Goal: Information Seeking & Learning: Learn about a topic

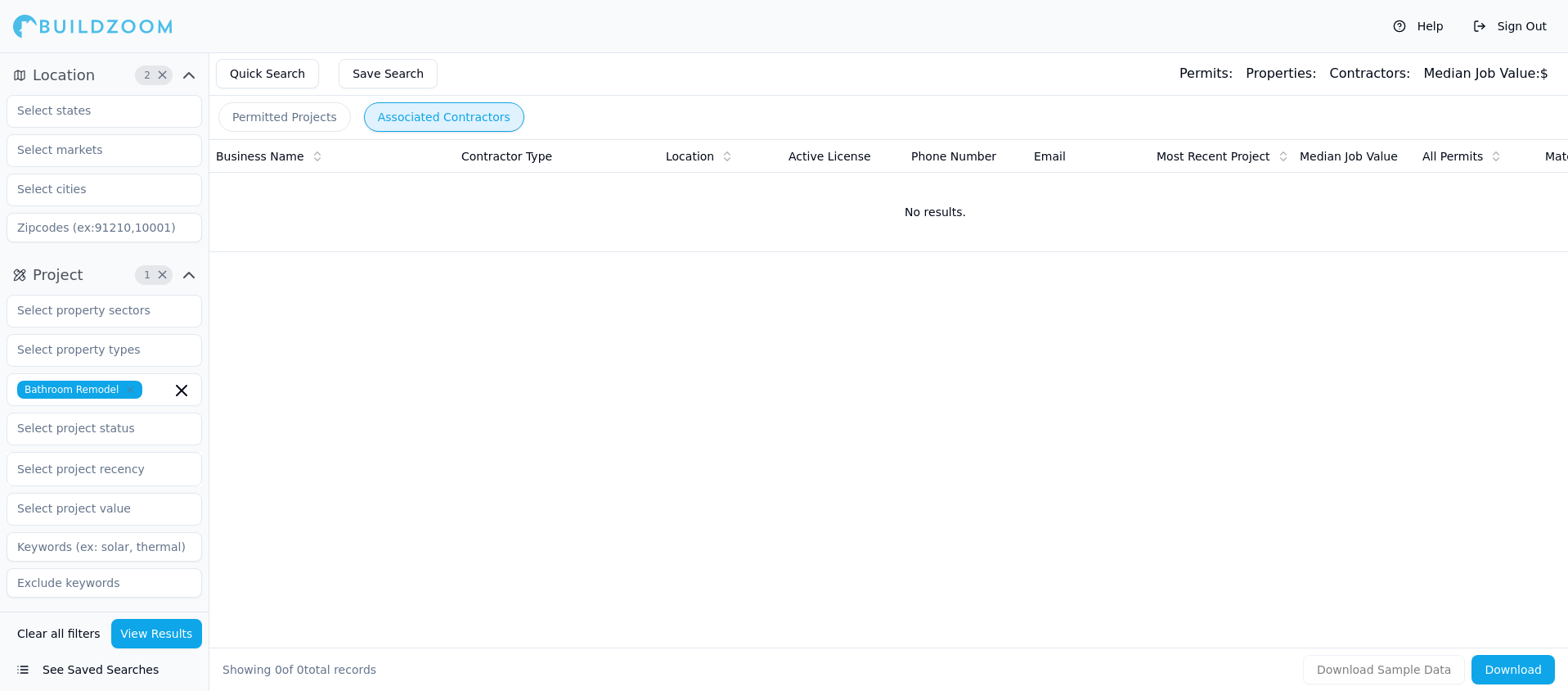
type input "0"
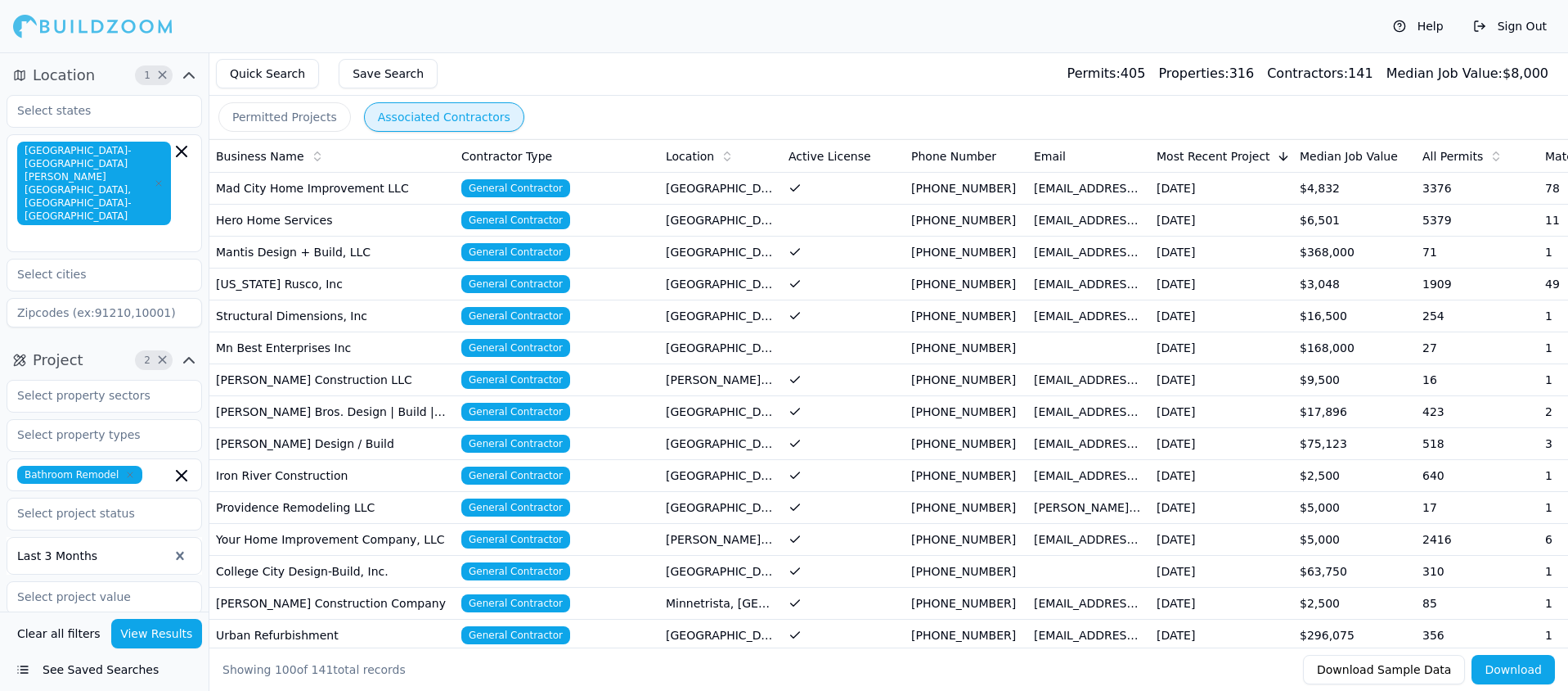
click at [278, 120] on button "Permitted Projects" at bounding box center [284, 116] width 132 height 29
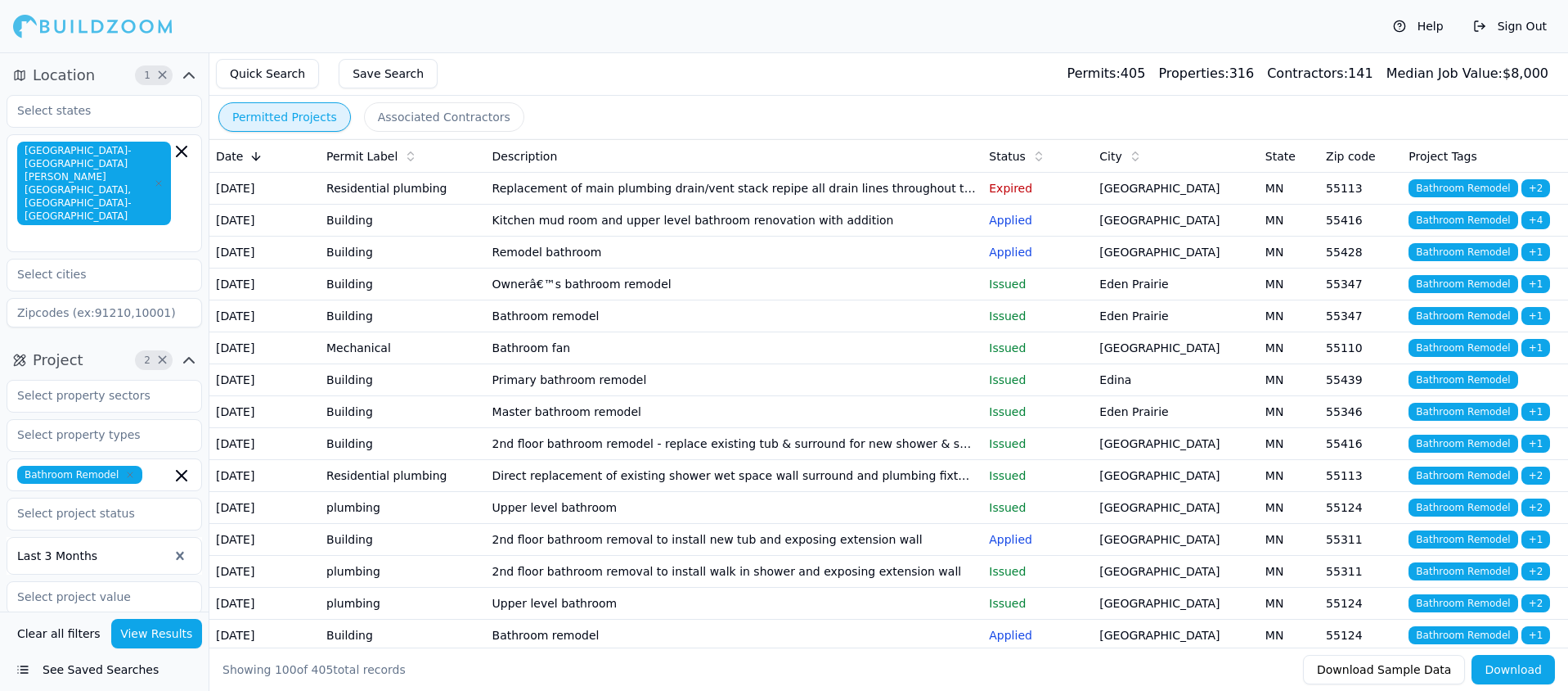
click at [556, 300] on td "Ownerâ€™s bathroom remodel" at bounding box center [735, 284] width 497 height 32
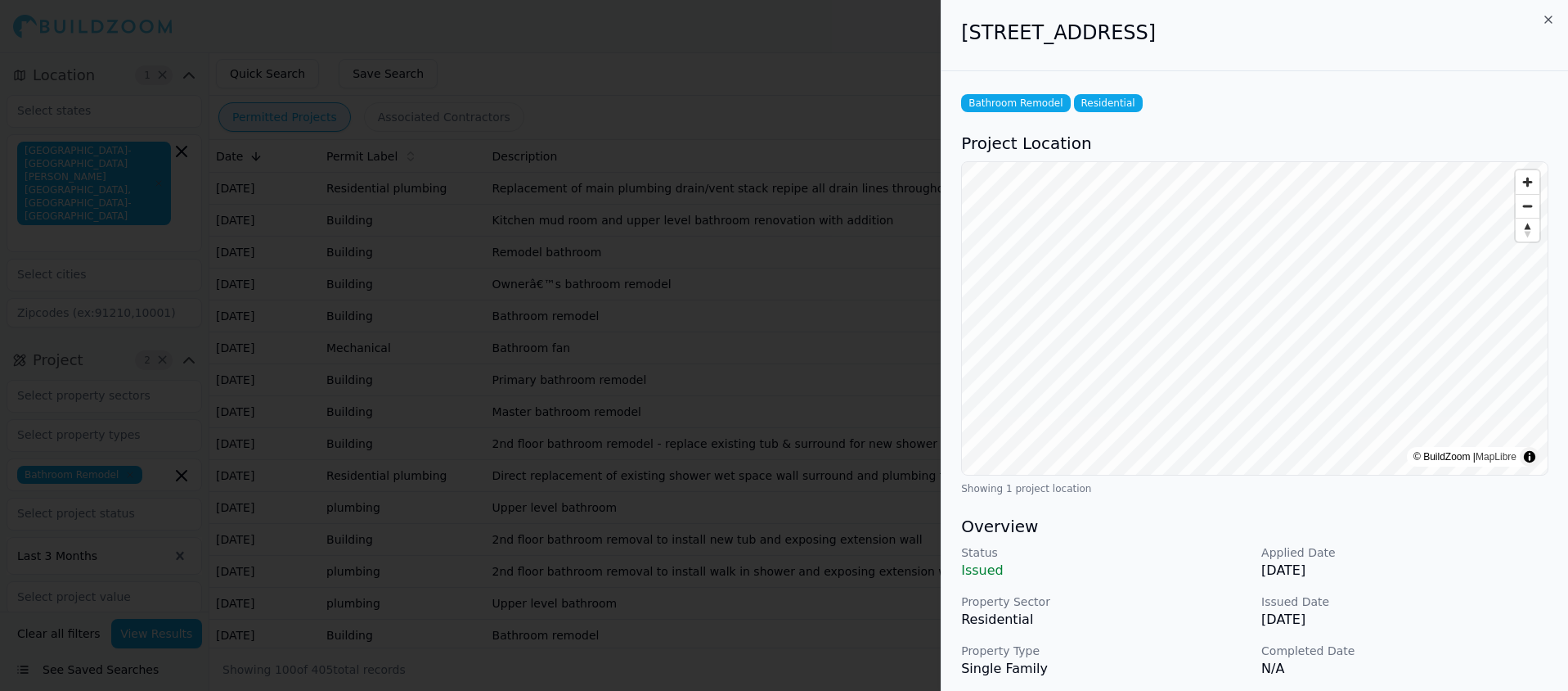
scroll to position [332, 0]
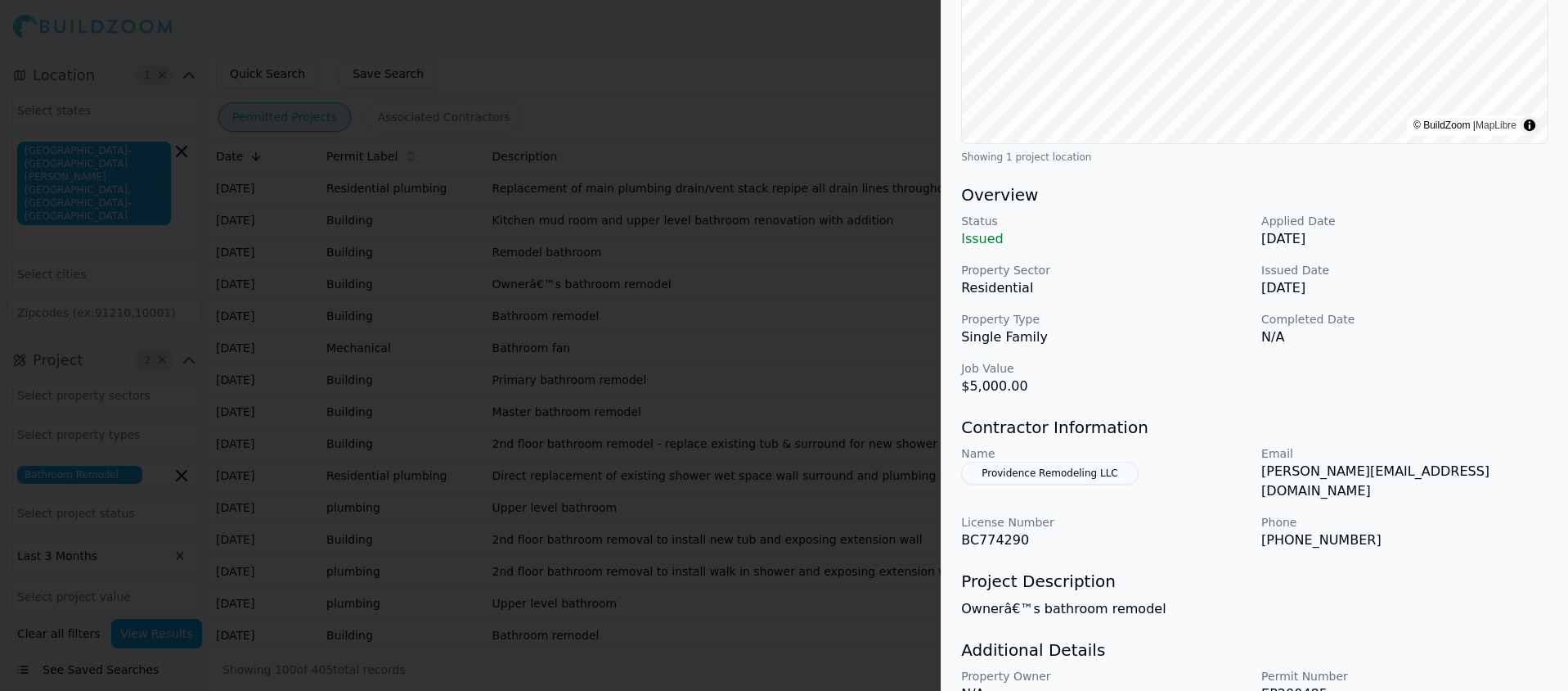
click at [1065, 471] on button "Providence Remodeling LLC" at bounding box center [1049, 473] width 178 height 23
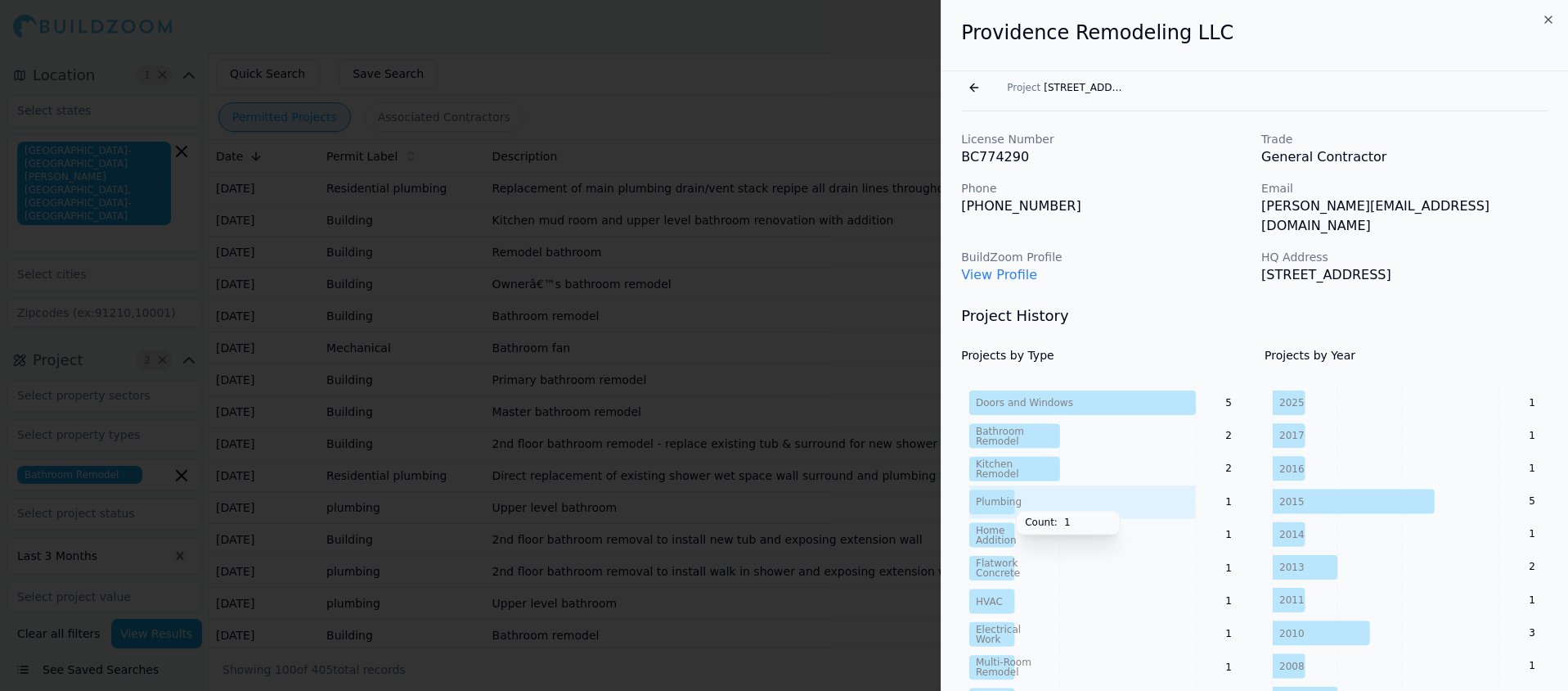
scroll to position [36, 0]
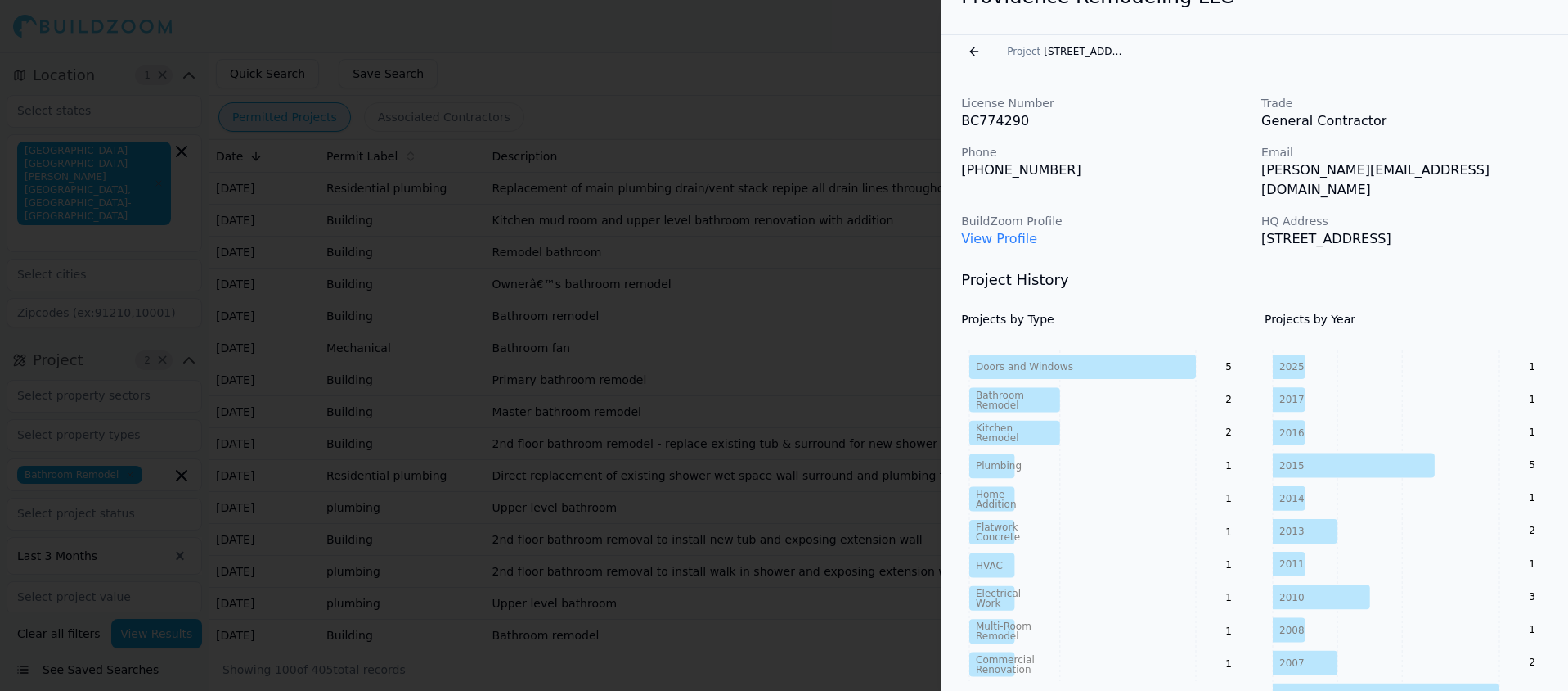
click at [1010, 231] on link "View Profile" at bounding box center [999, 239] width 76 height 16
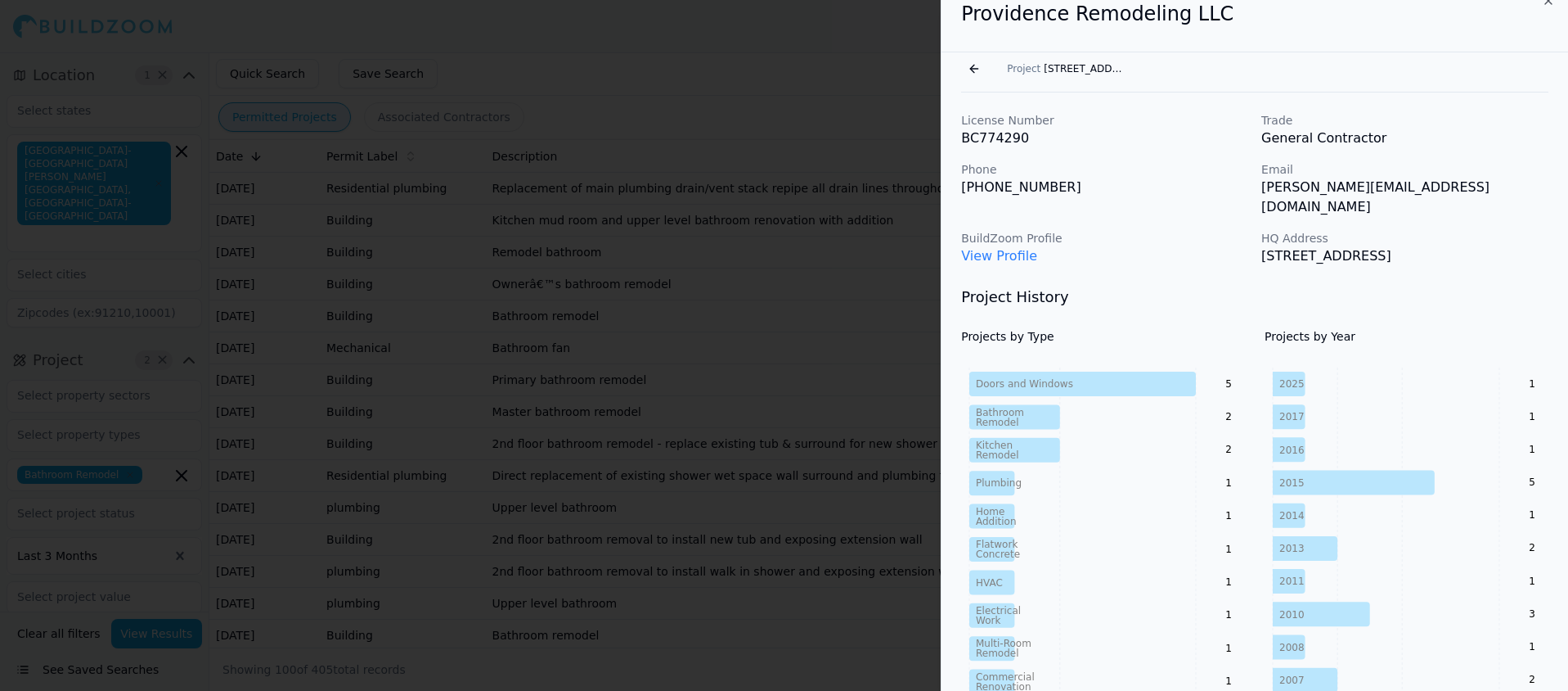
scroll to position [0, 0]
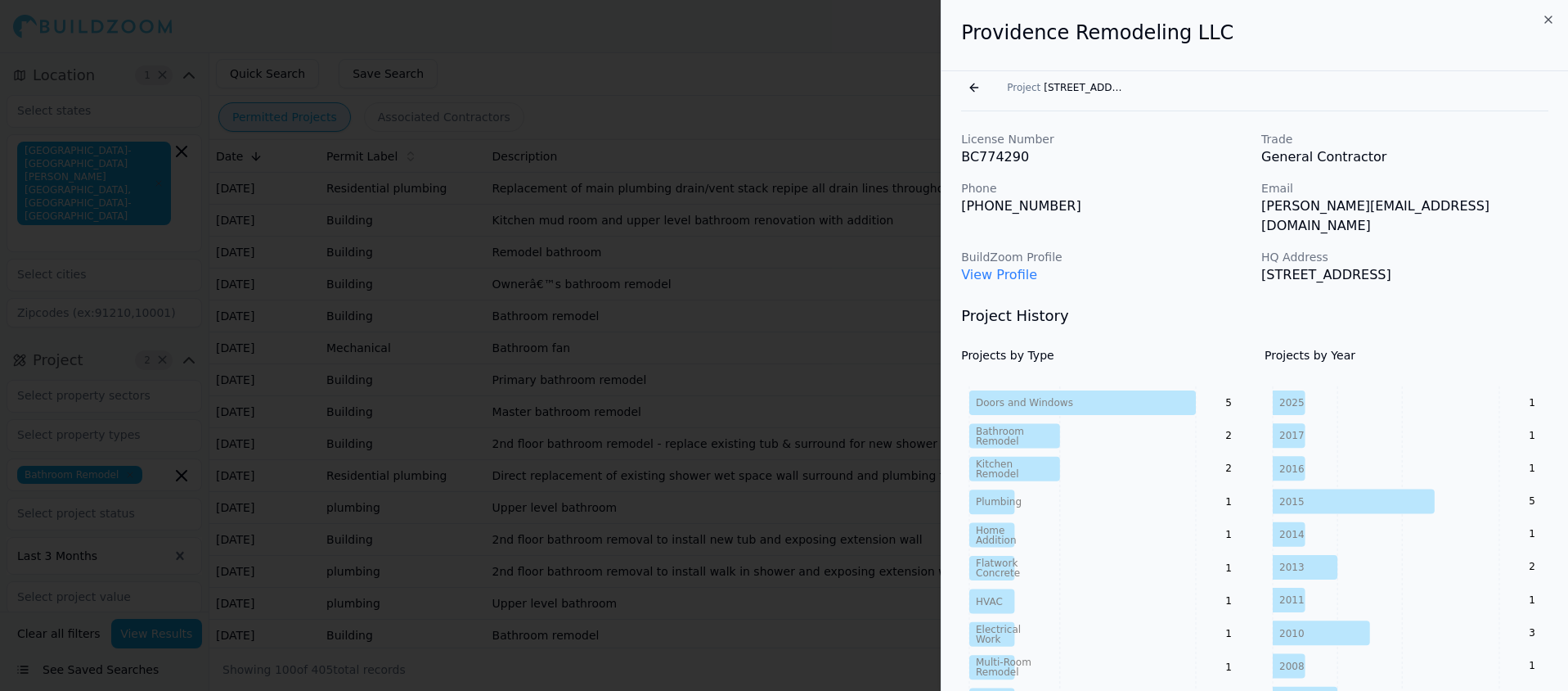
click at [1191, 323] on h3 "Project History" at bounding box center [1254, 316] width 587 height 23
click at [973, 88] on button "Go back" at bounding box center [973, 87] width 26 height 26
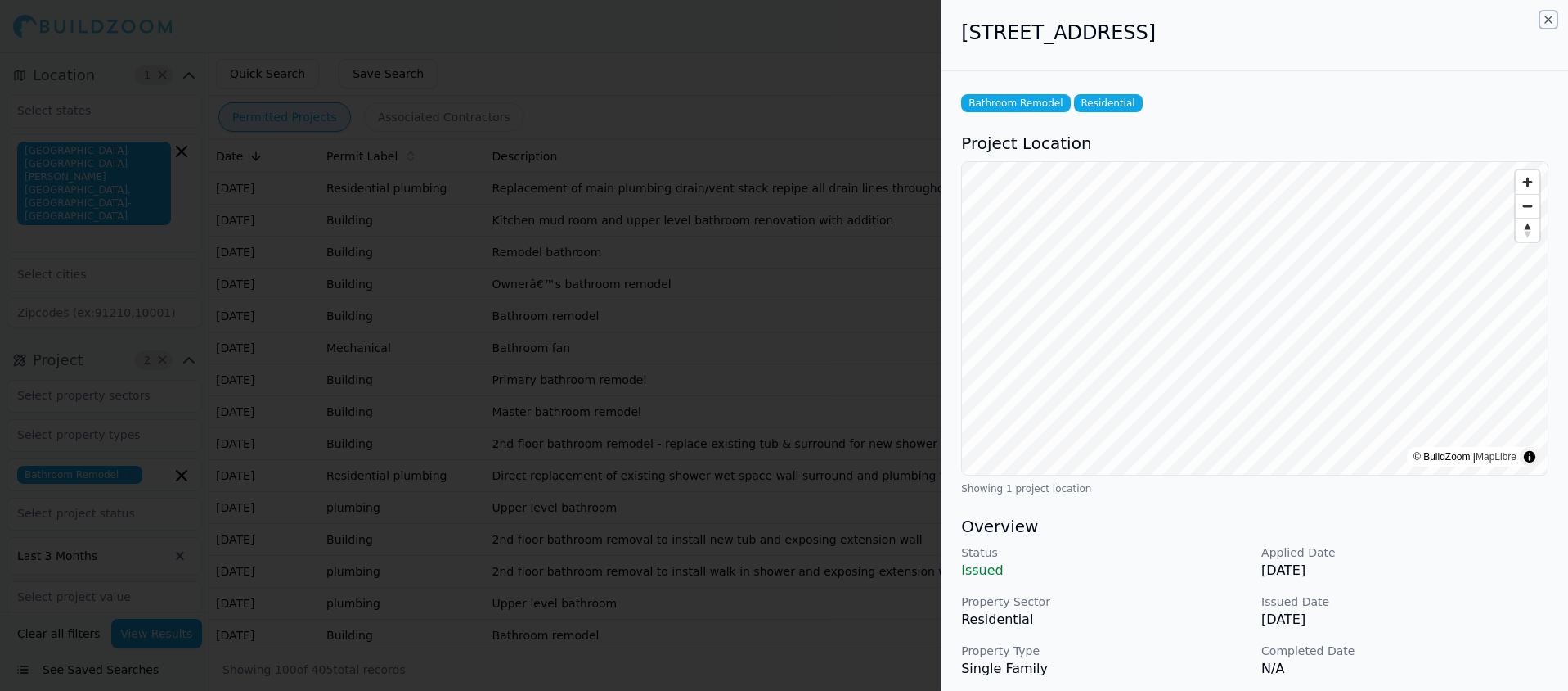
click at [1547, 16] on icon "button" at bounding box center [1548, 20] width 13 height 13
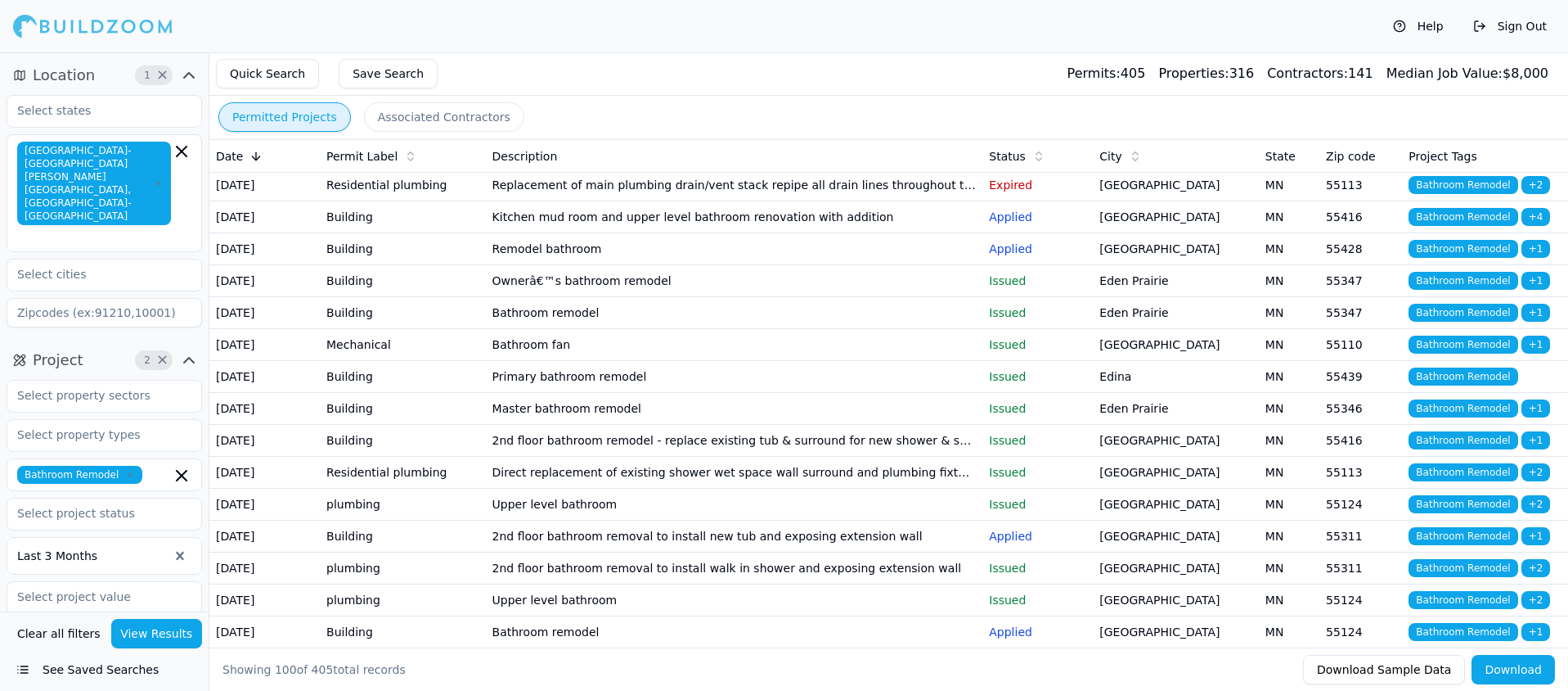
scroll to position [7, 0]
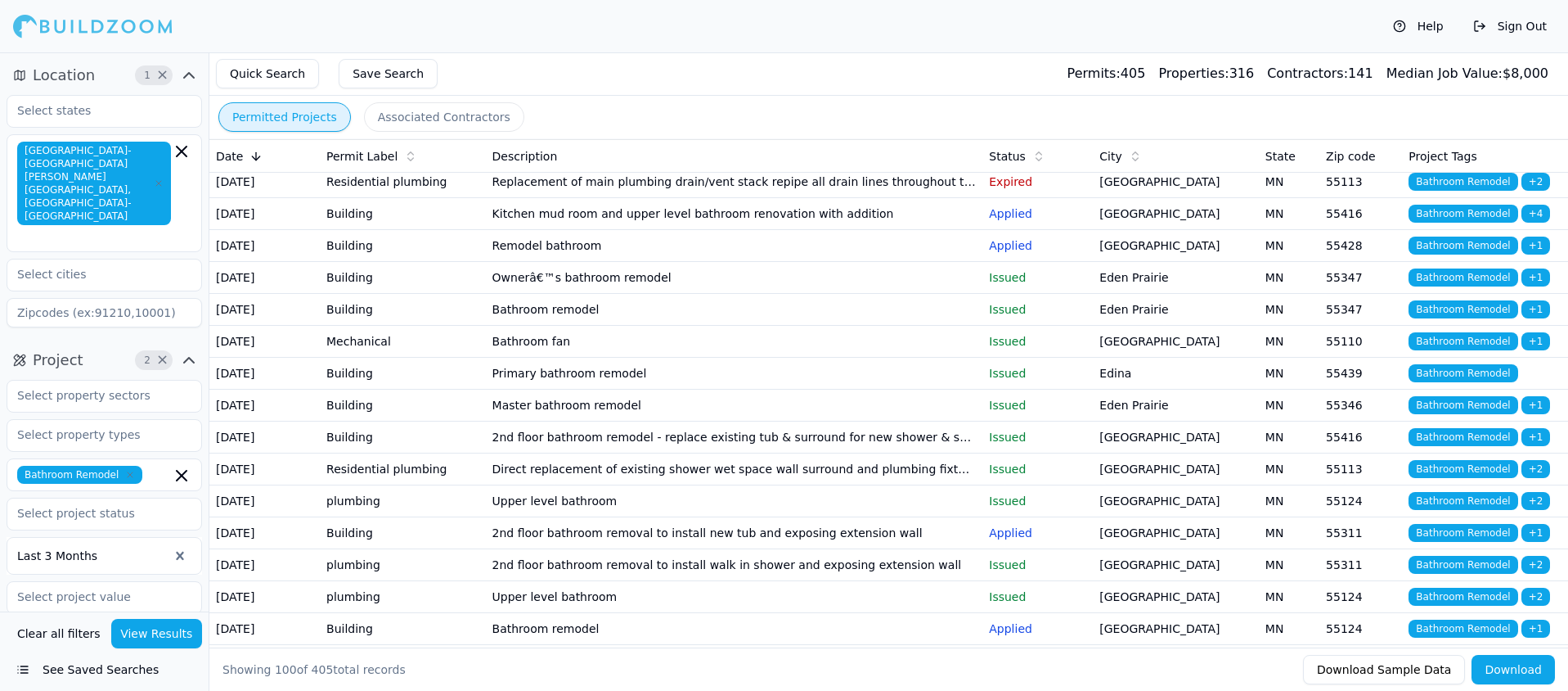
click at [534, 326] on td "Bathroom remodel" at bounding box center [735, 309] width 497 height 32
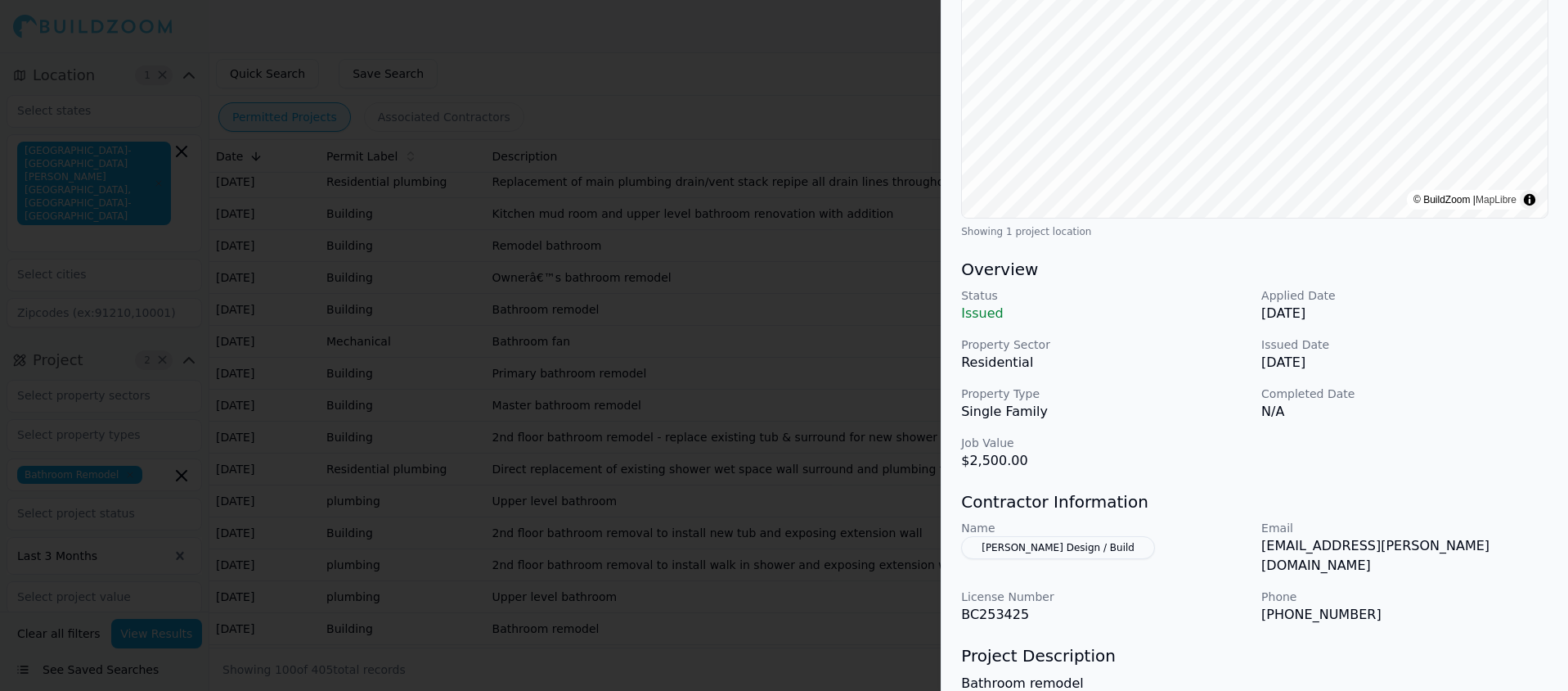
scroll to position [397, 0]
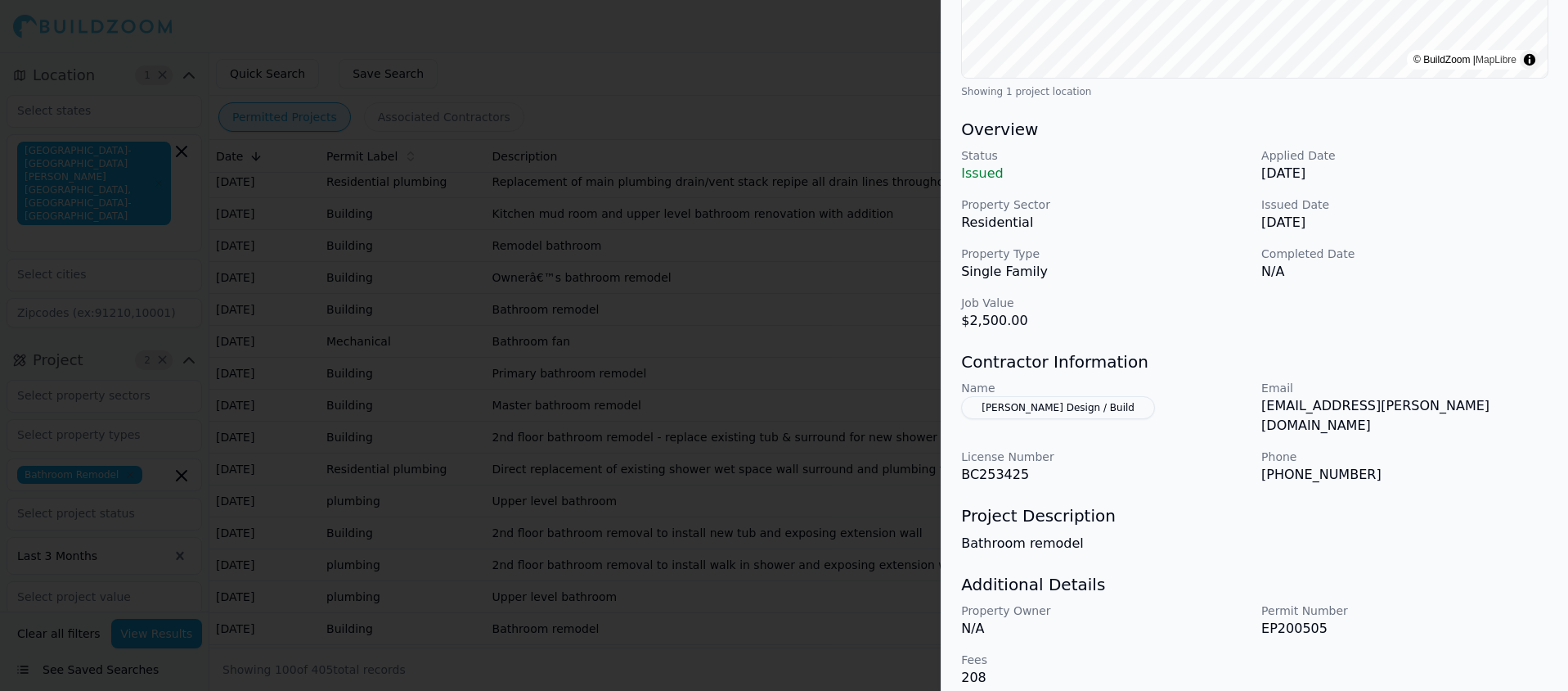
click at [1040, 400] on button "[PERSON_NAME] Design / Build" at bounding box center [1057, 407] width 194 height 23
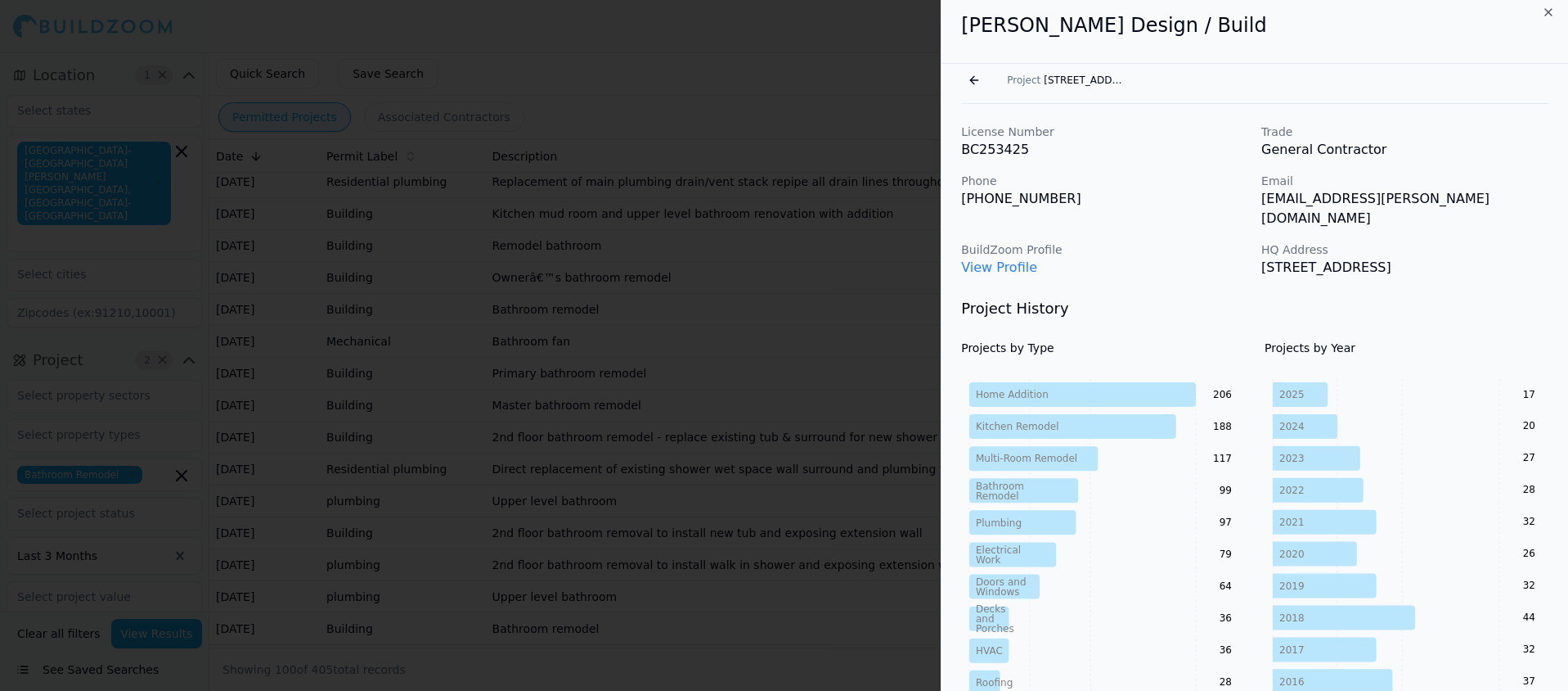
scroll to position [0, 0]
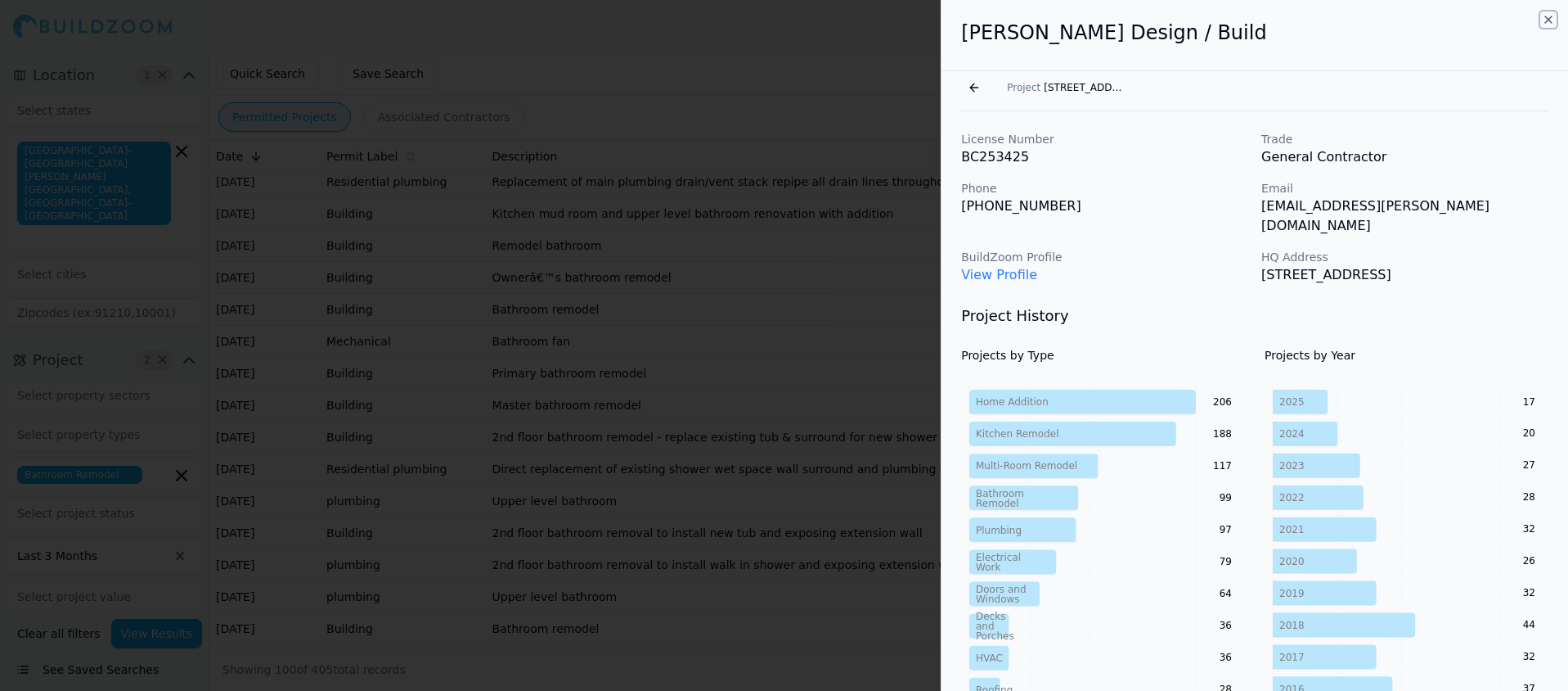
click at [1548, 16] on icon "button" at bounding box center [1548, 20] width 13 height 13
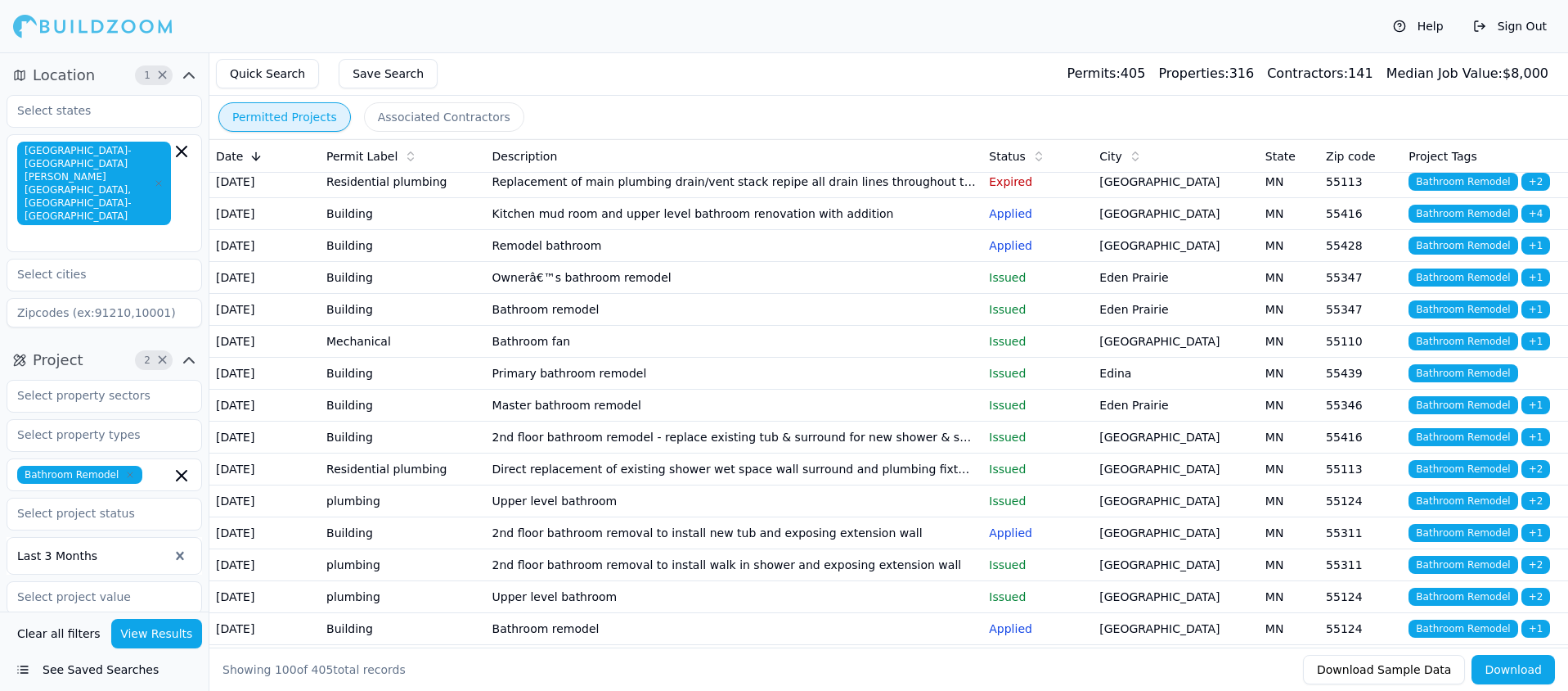
click at [569, 326] on td "Bathroom remodel" at bounding box center [735, 309] width 497 height 32
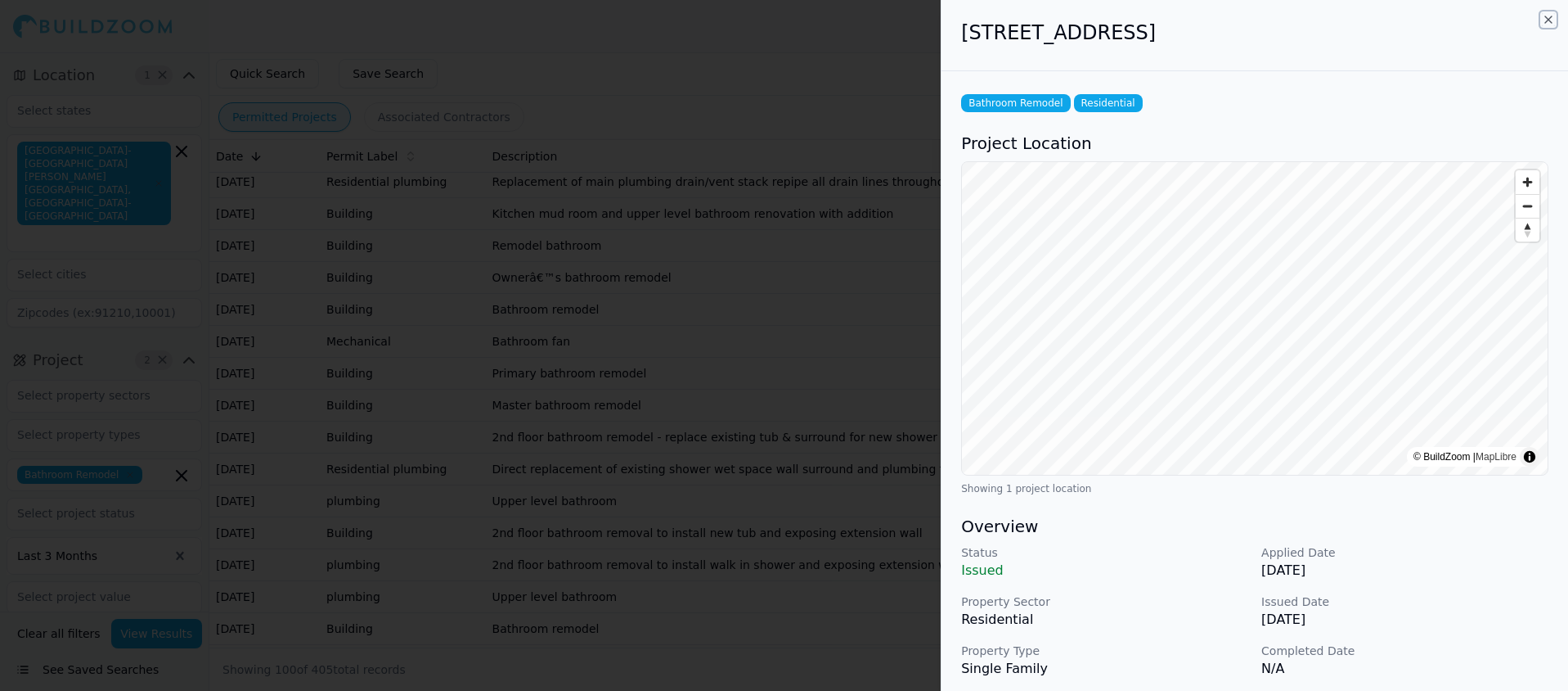
click at [1545, 18] on icon "button" at bounding box center [1548, 20] width 13 height 13
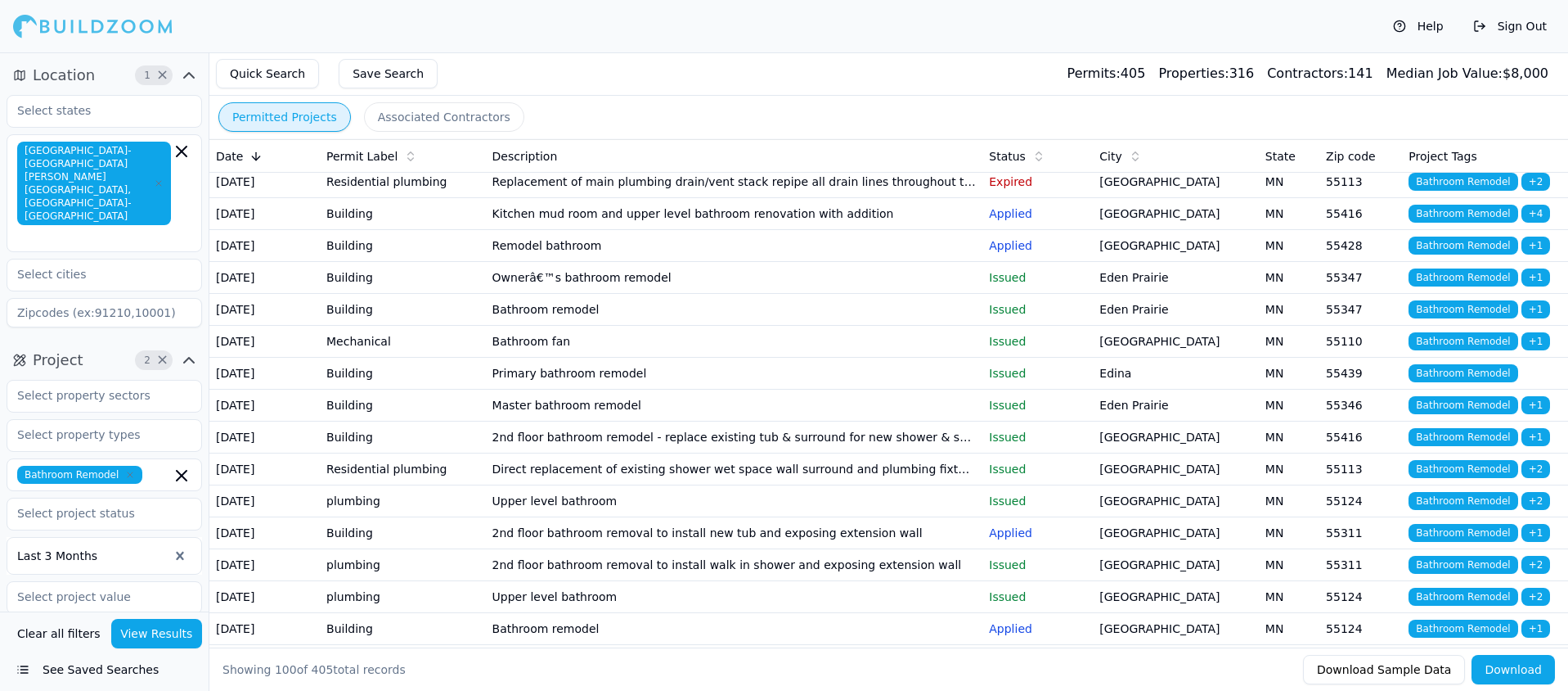
scroll to position [17, 0]
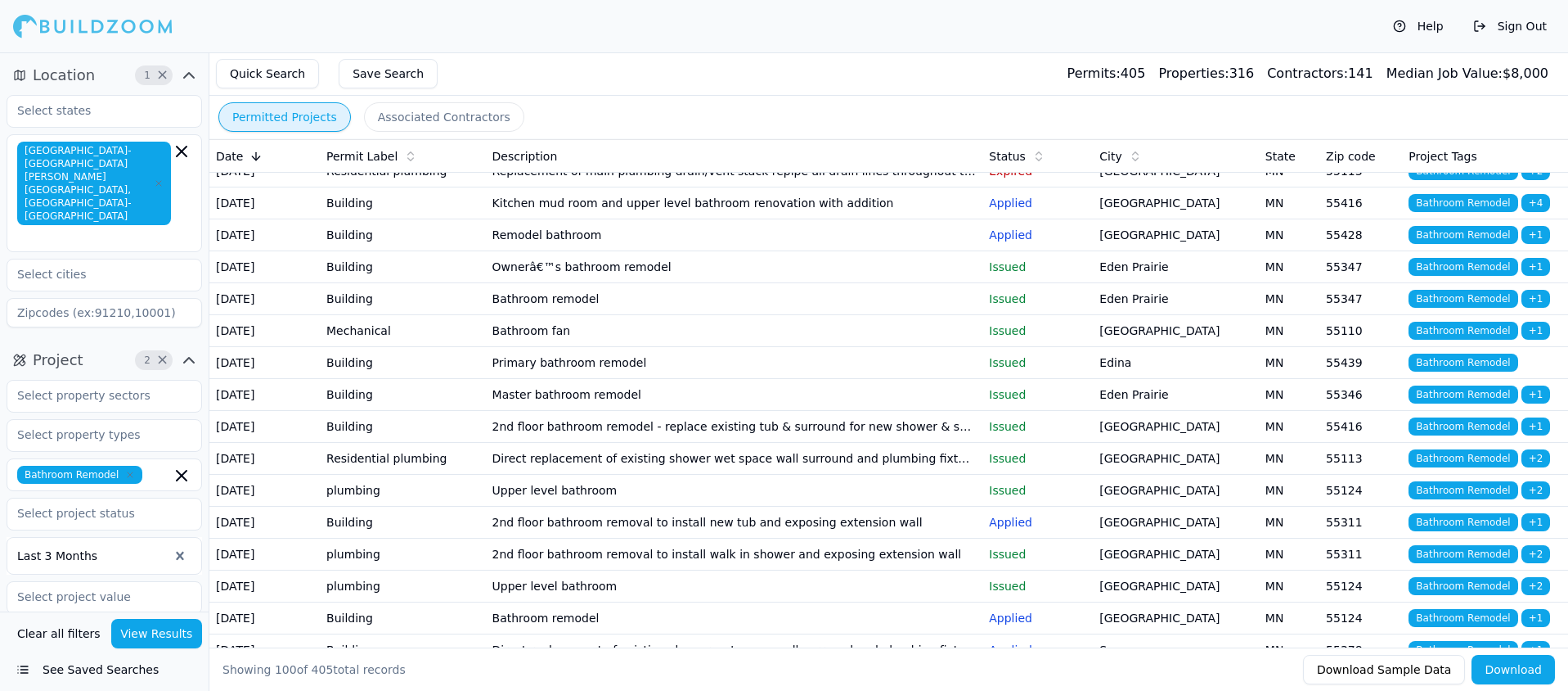
click at [561, 411] on td "Master bathroom remodel" at bounding box center [735, 395] width 497 height 32
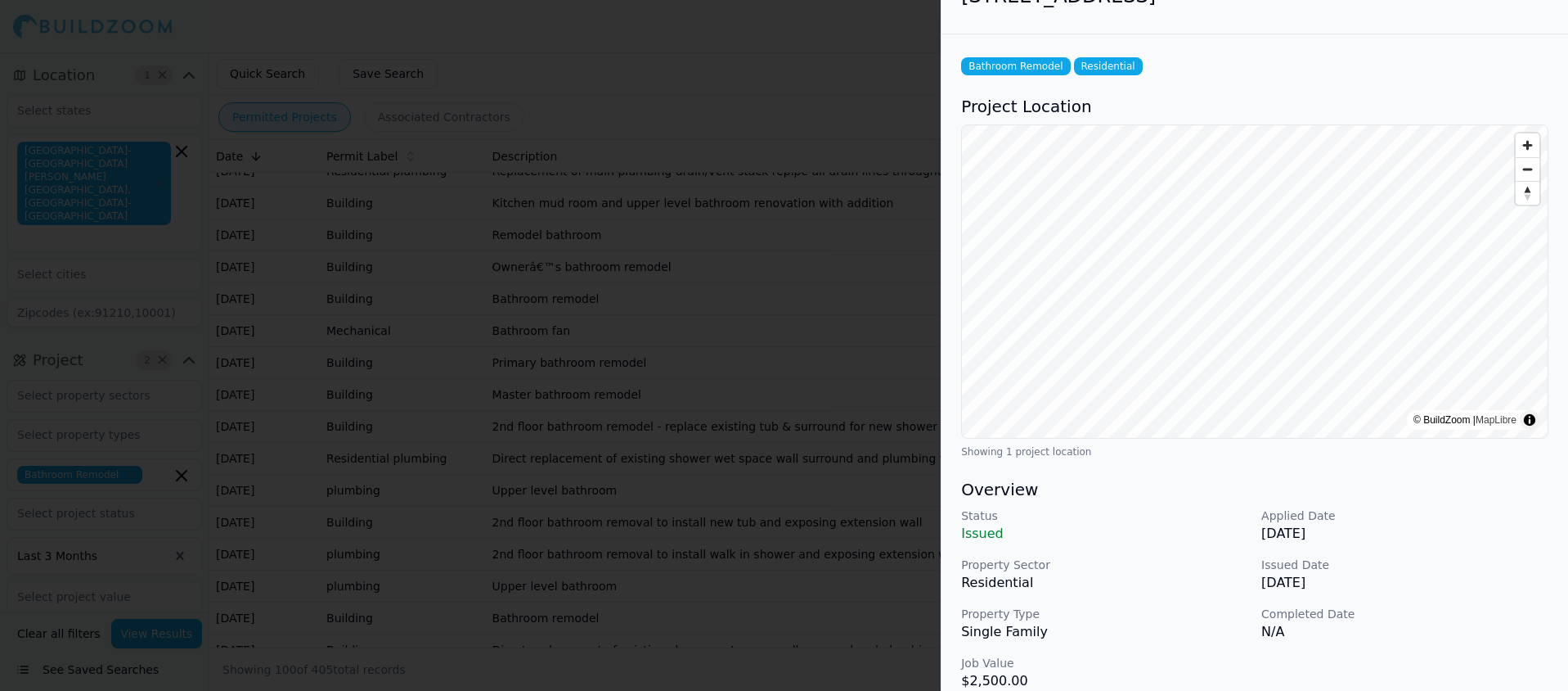
scroll to position [0, 0]
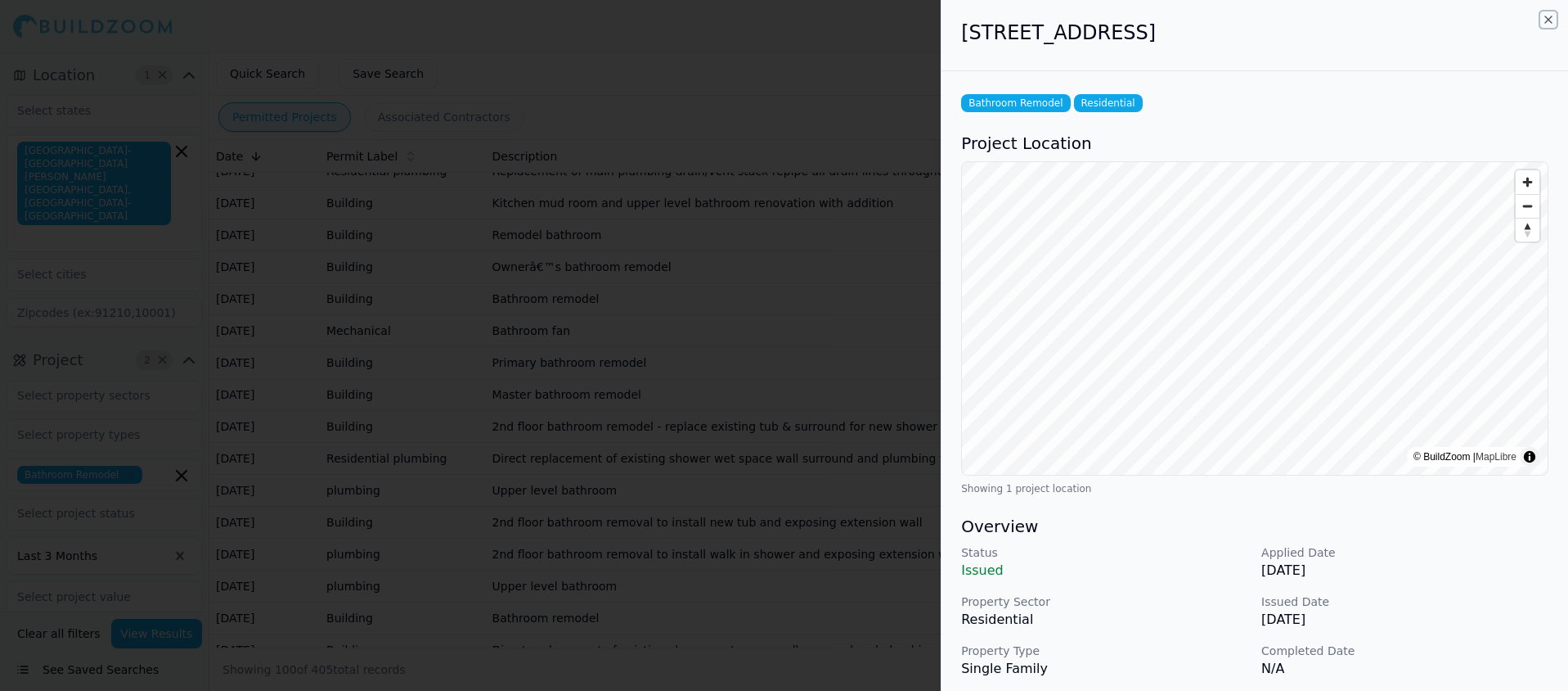
click at [1551, 19] on icon "button" at bounding box center [1548, 20] width 13 height 13
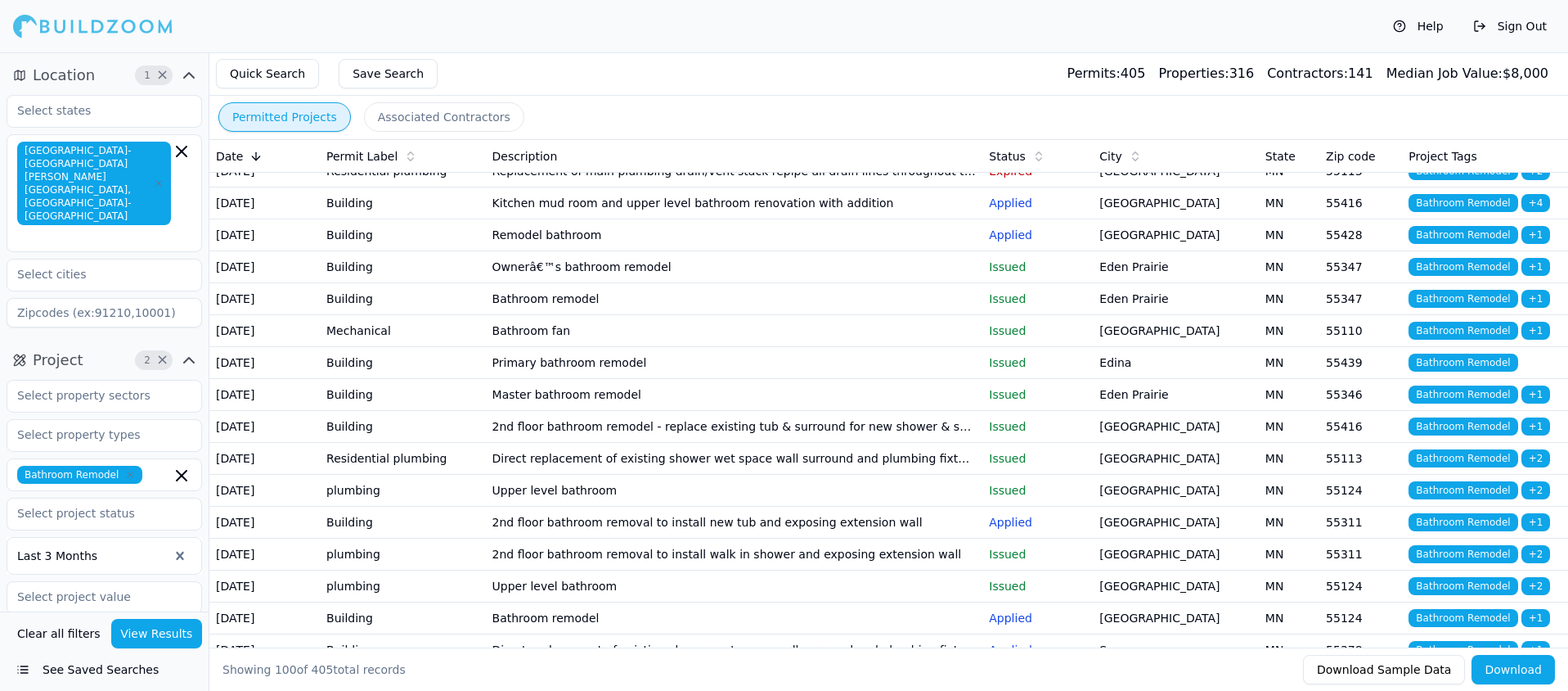
click at [591, 379] on td "Primary bathroom remodel" at bounding box center [735, 363] width 497 height 32
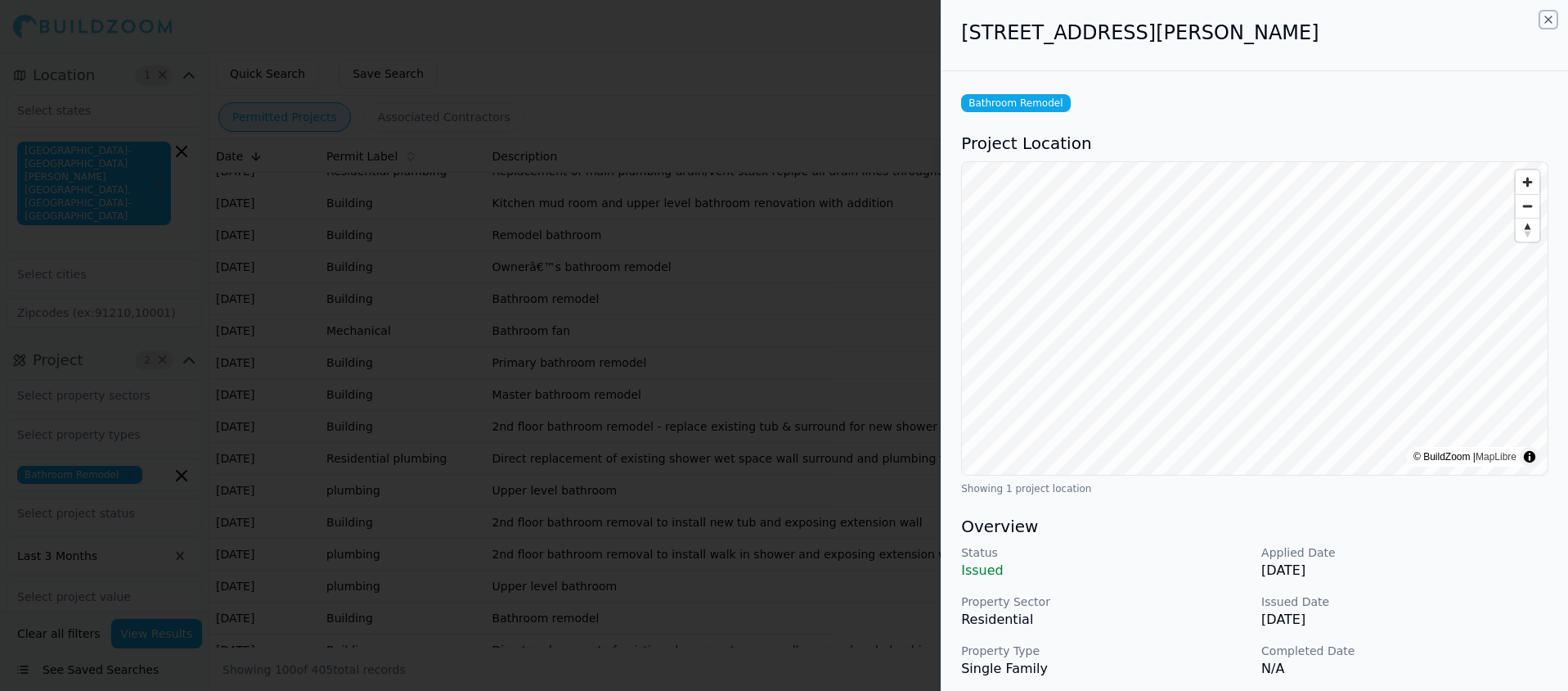
click at [1546, 21] on icon "button" at bounding box center [1548, 20] width 7 height 7
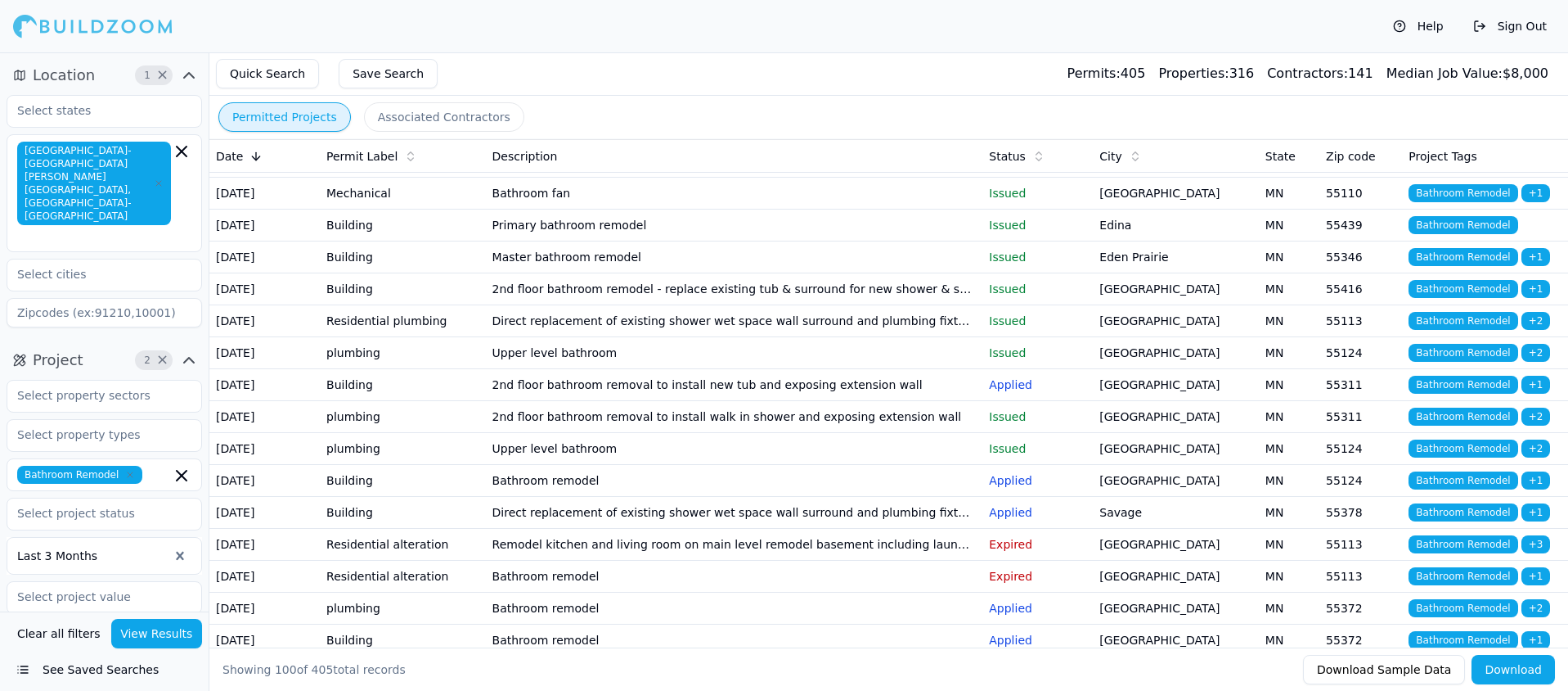
scroll to position [176, 0]
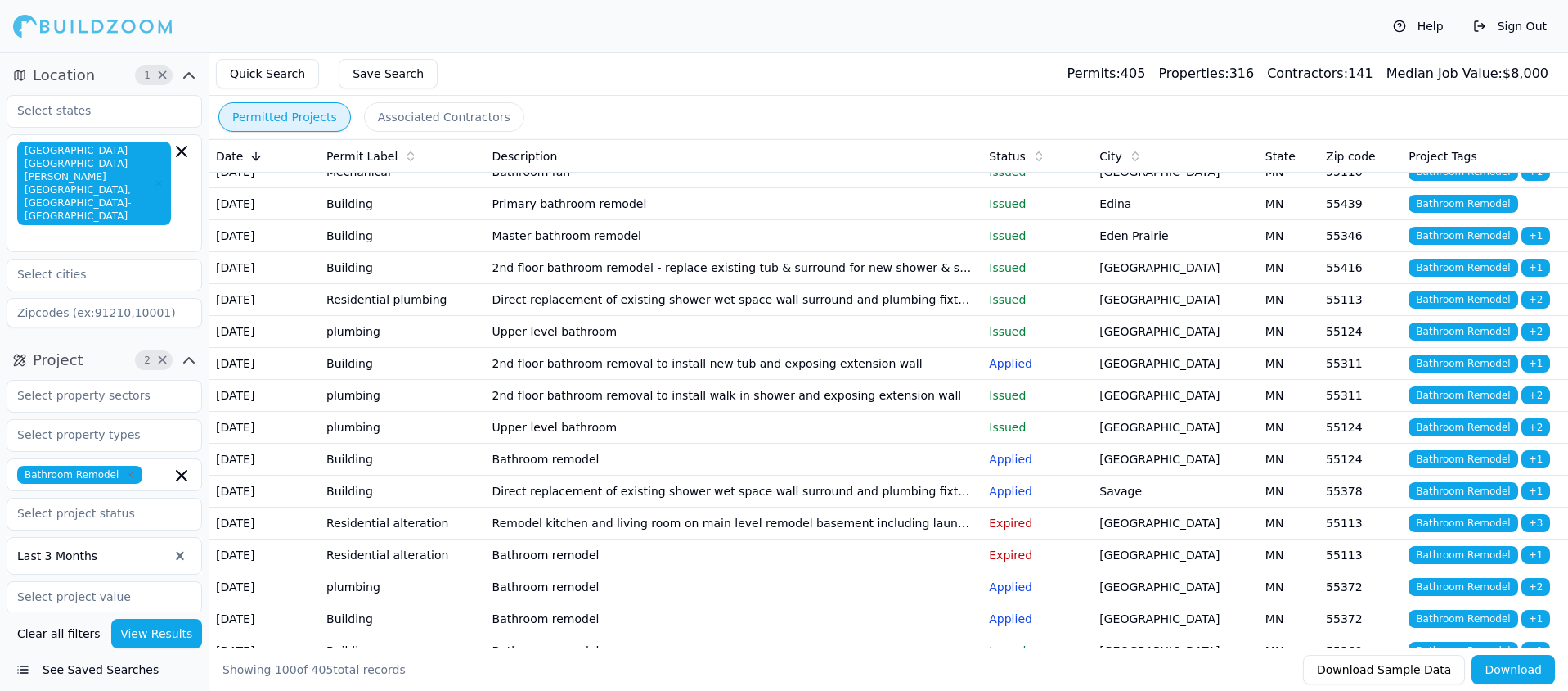
click at [681, 380] on td "2nd floor bathroom removal to install new tub and exposing extension wall" at bounding box center [735, 363] width 497 height 32
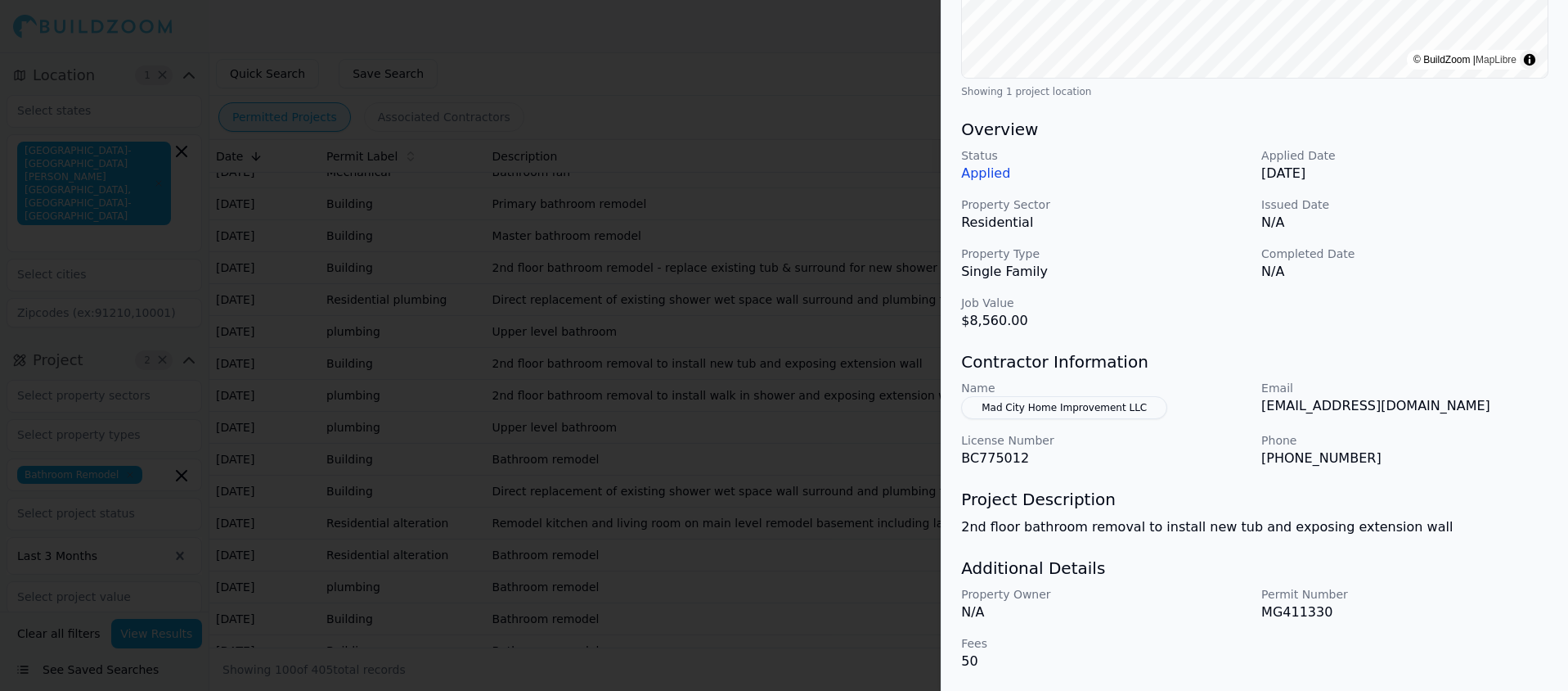
scroll to position [0, 0]
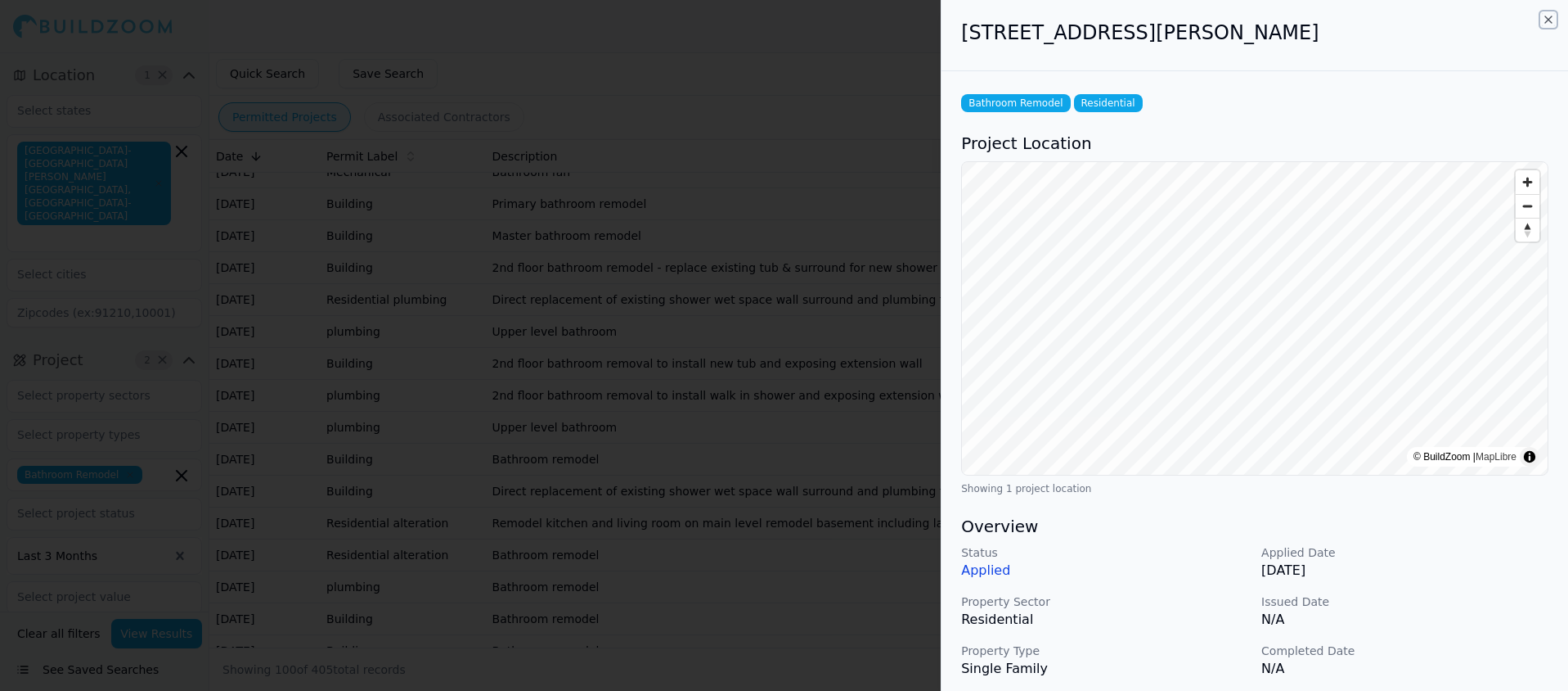
click at [1549, 22] on icon "button" at bounding box center [1548, 20] width 13 height 13
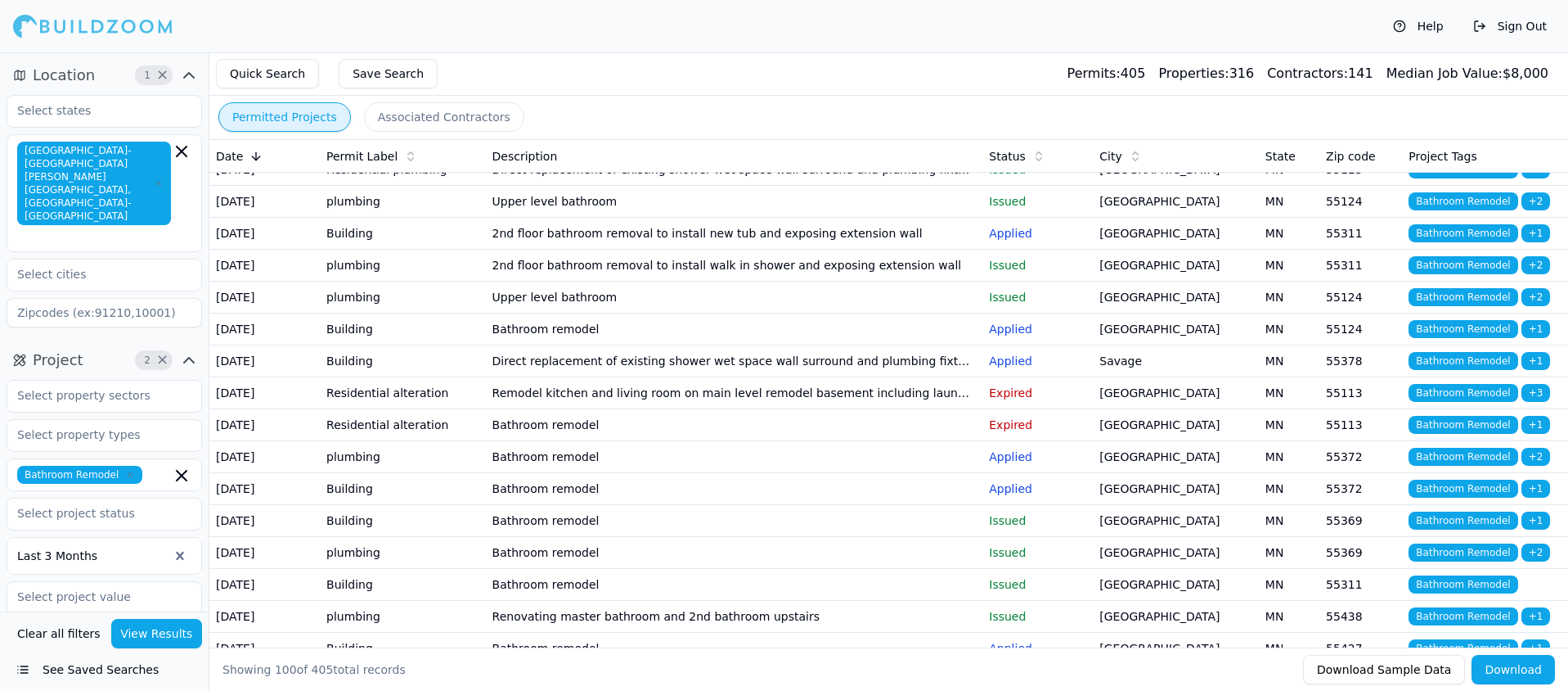
scroll to position [309, 0]
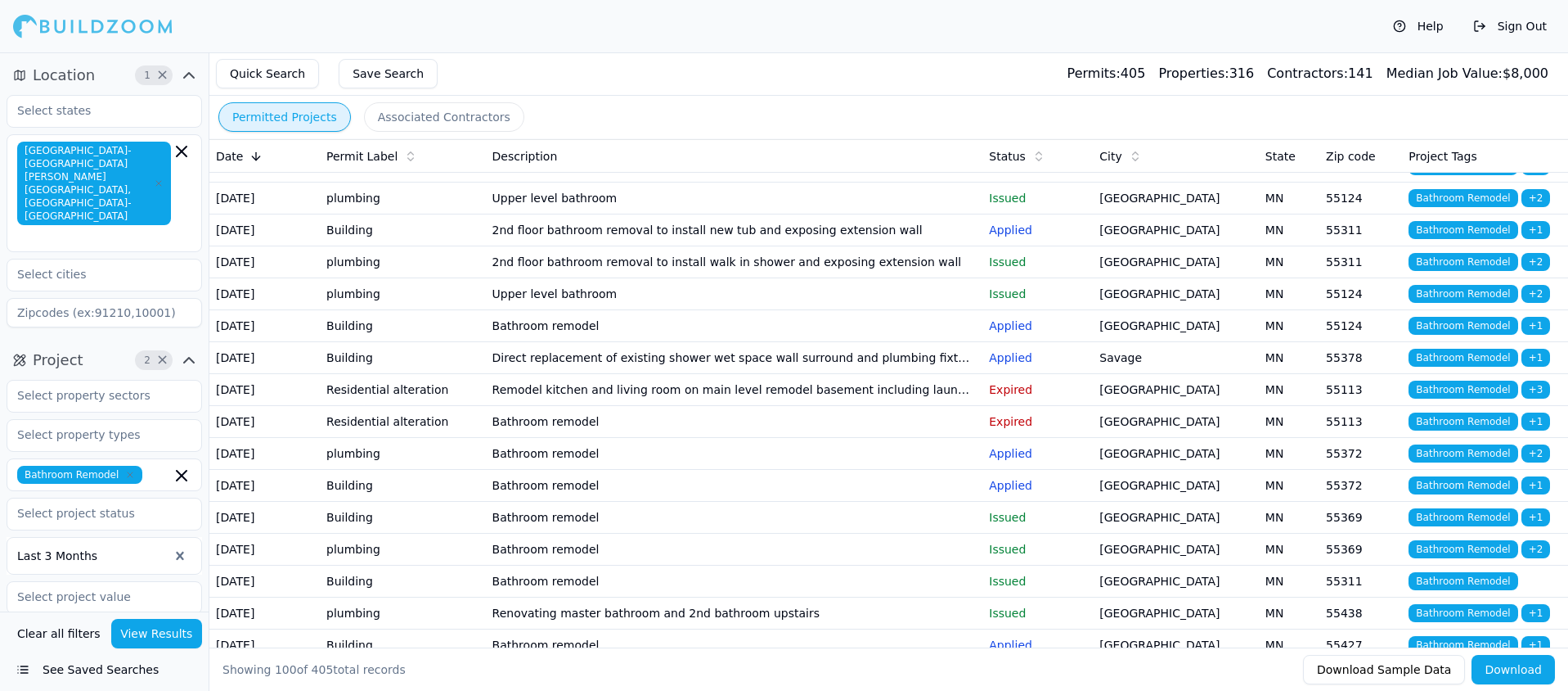
click at [582, 342] on td "Bathroom remodel" at bounding box center [735, 326] width 497 height 32
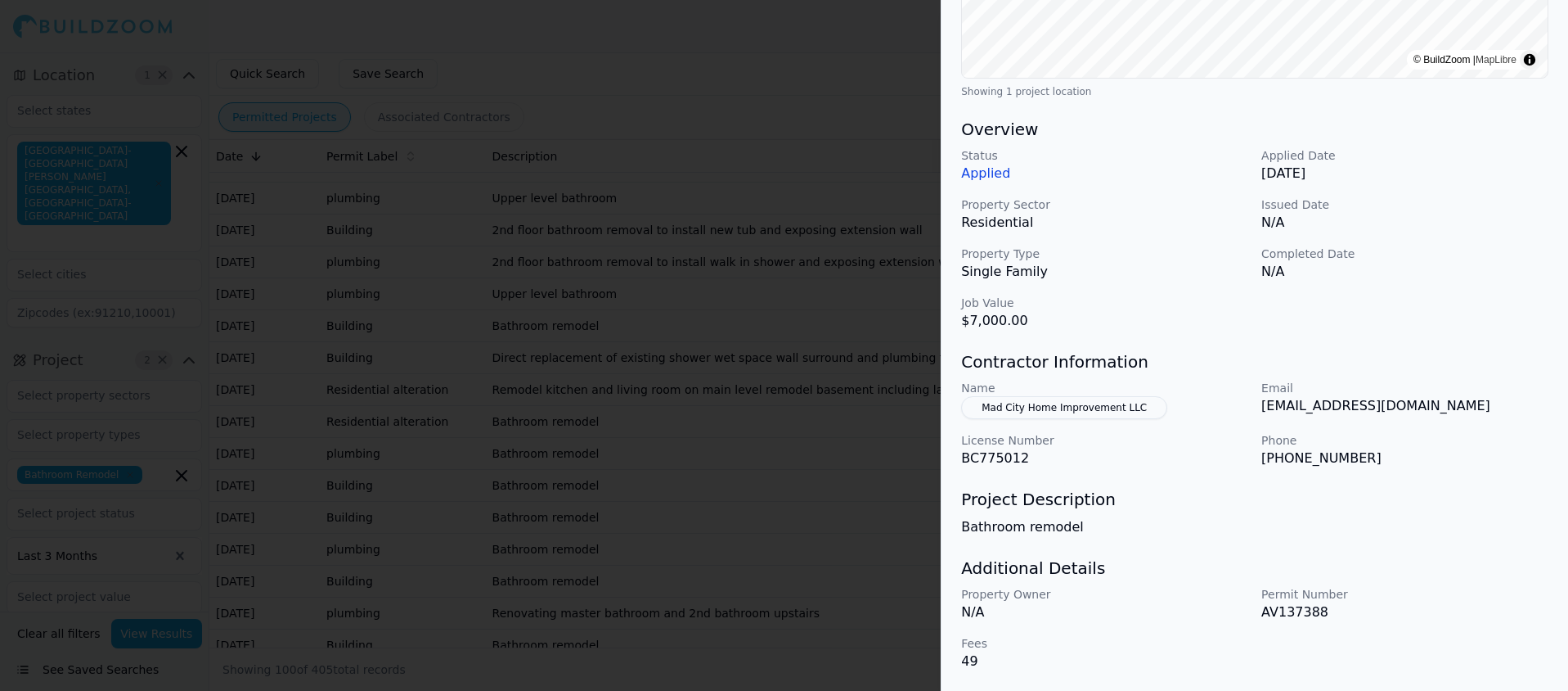
scroll to position [0, 0]
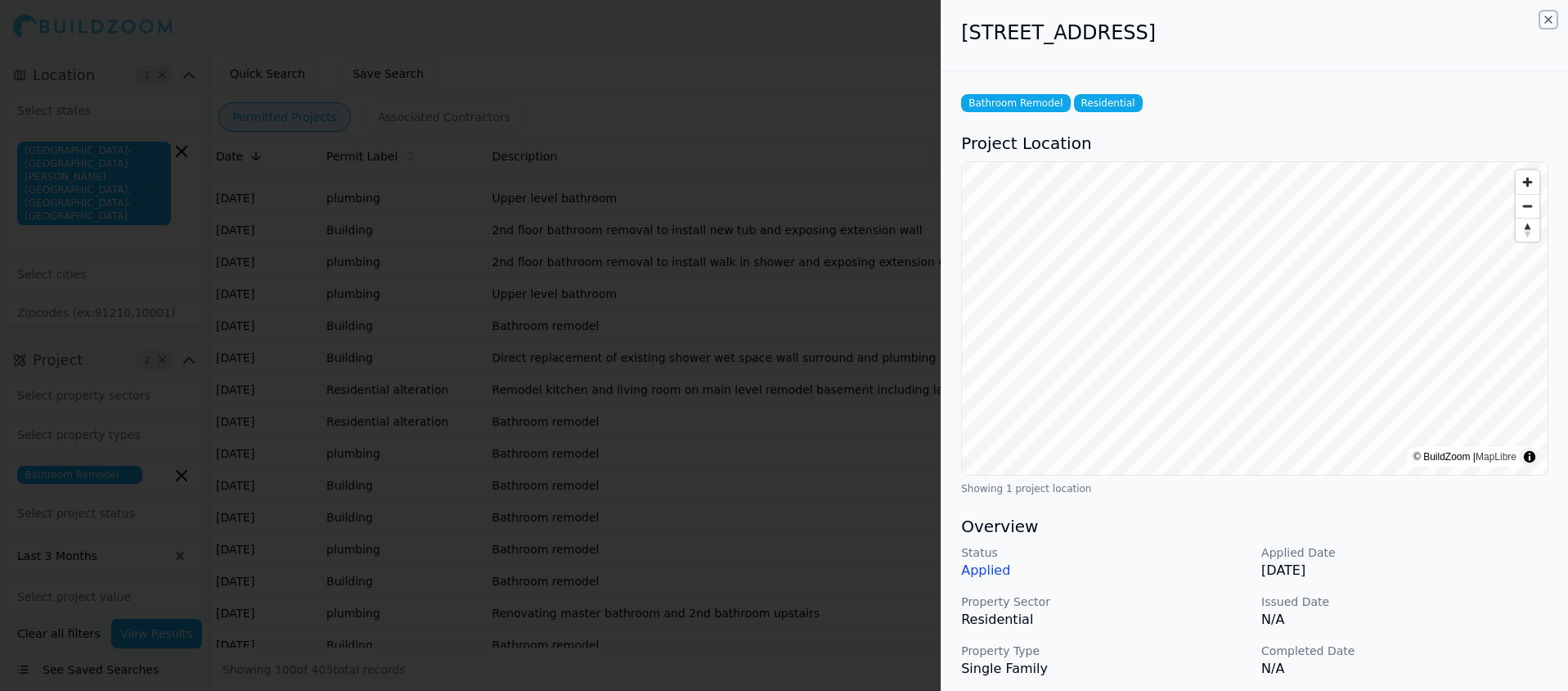
click at [1542, 18] on icon "button" at bounding box center [1548, 20] width 13 height 13
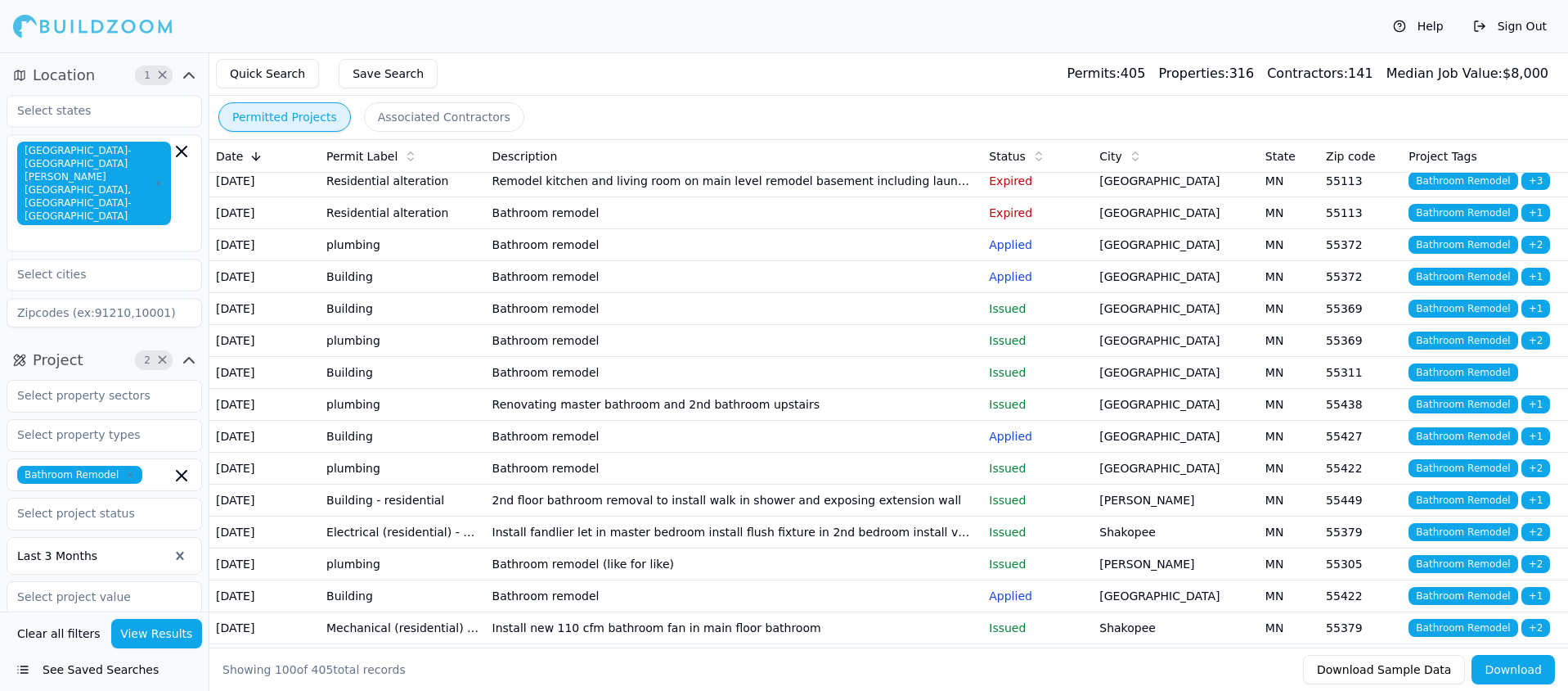
scroll to position [576, 0]
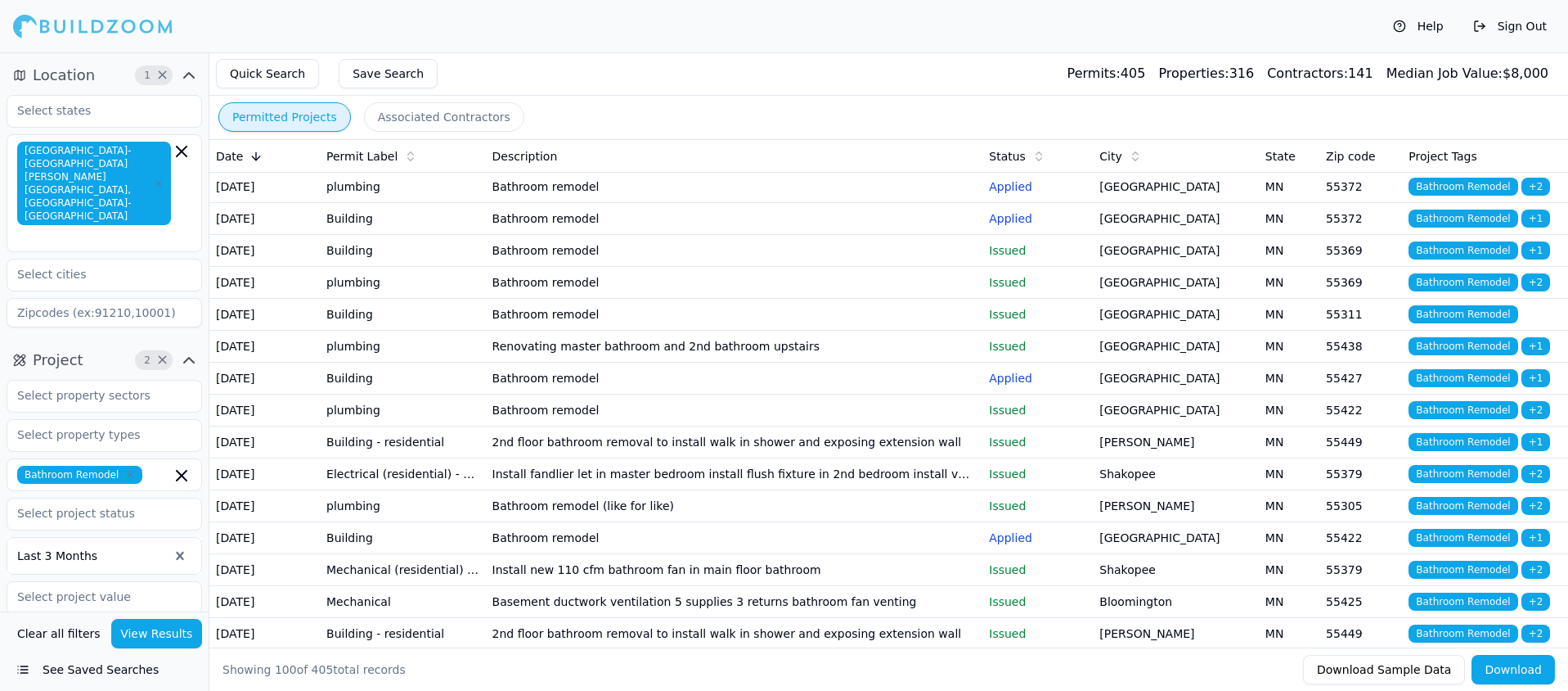
click at [533, 234] on td "Bathroom remodel" at bounding box center [735, 219] width 497 height 32
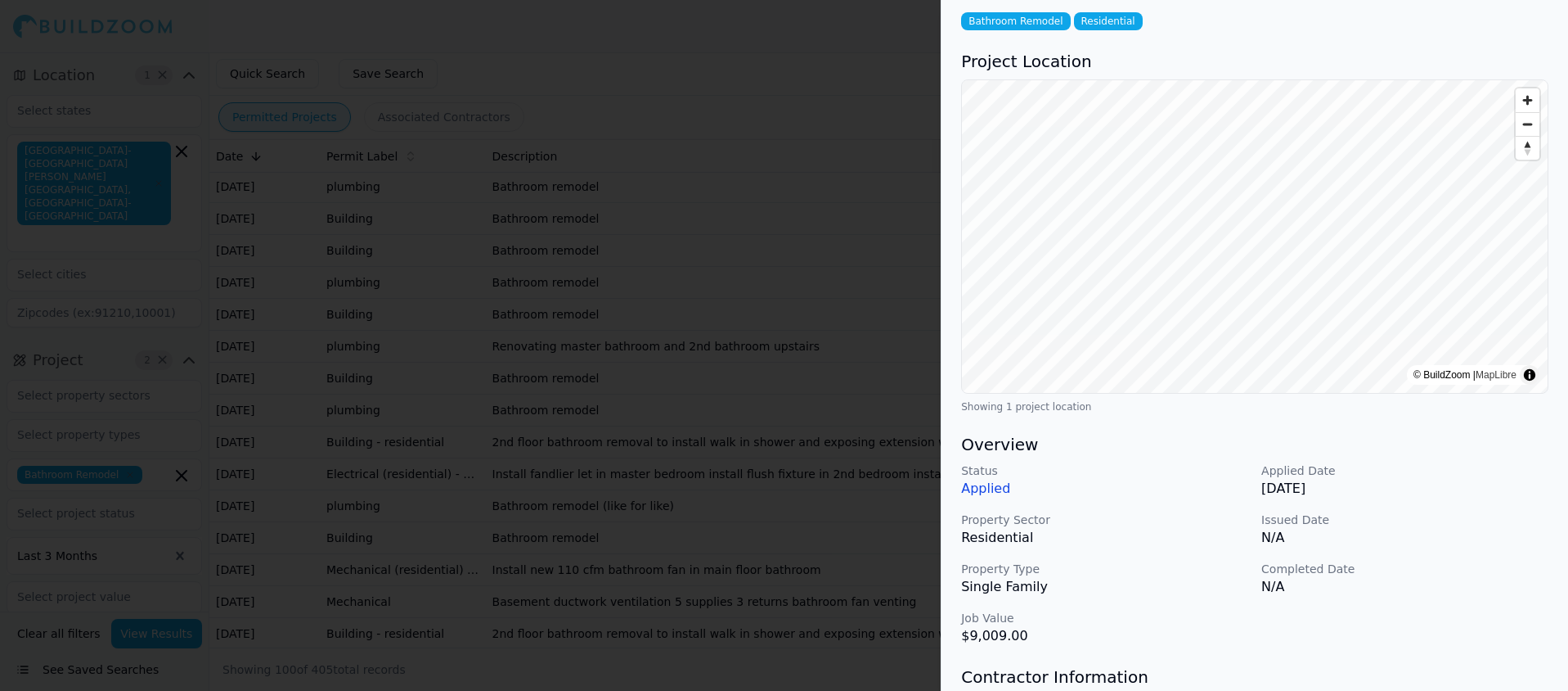
scroll to position [0, 0]
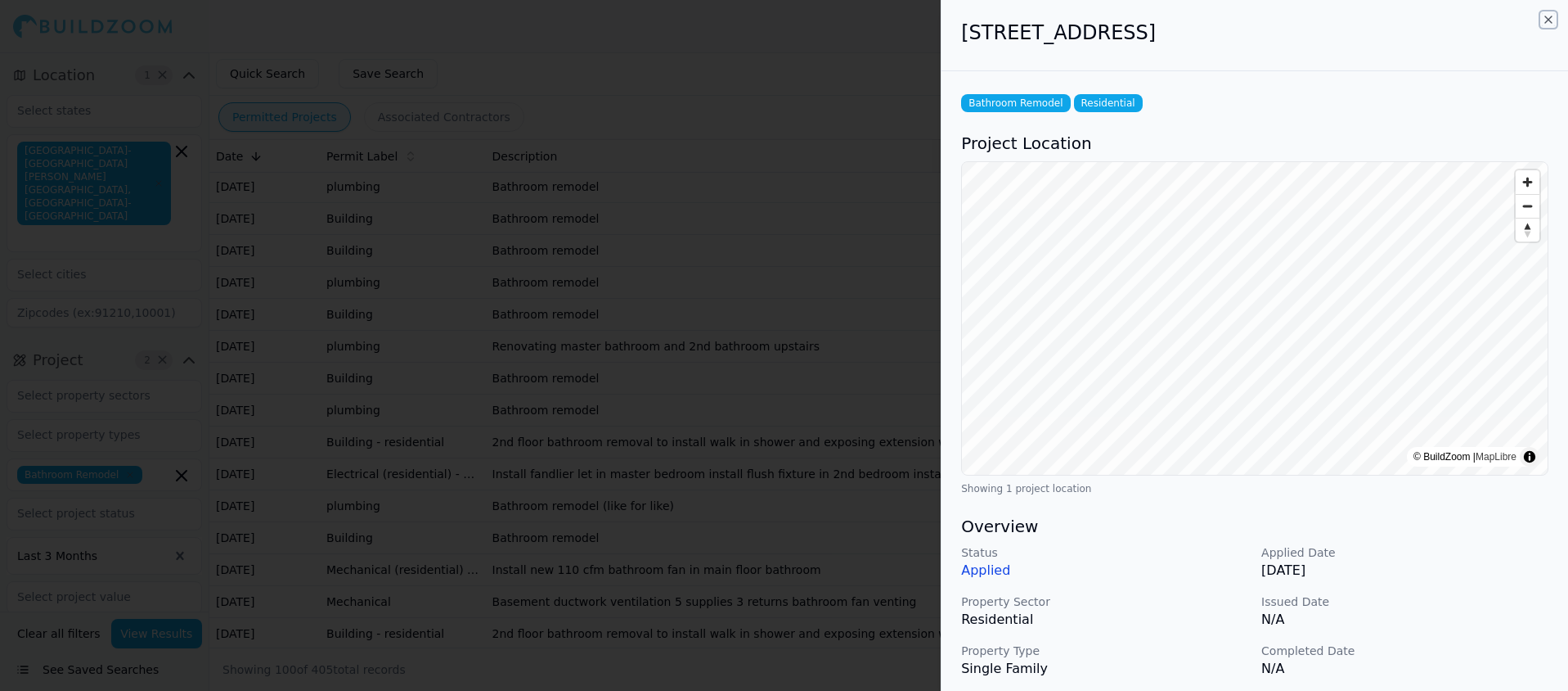
click at [1548, 17] on icon "button" at bounding box center [1548, 20] width 13 height 13
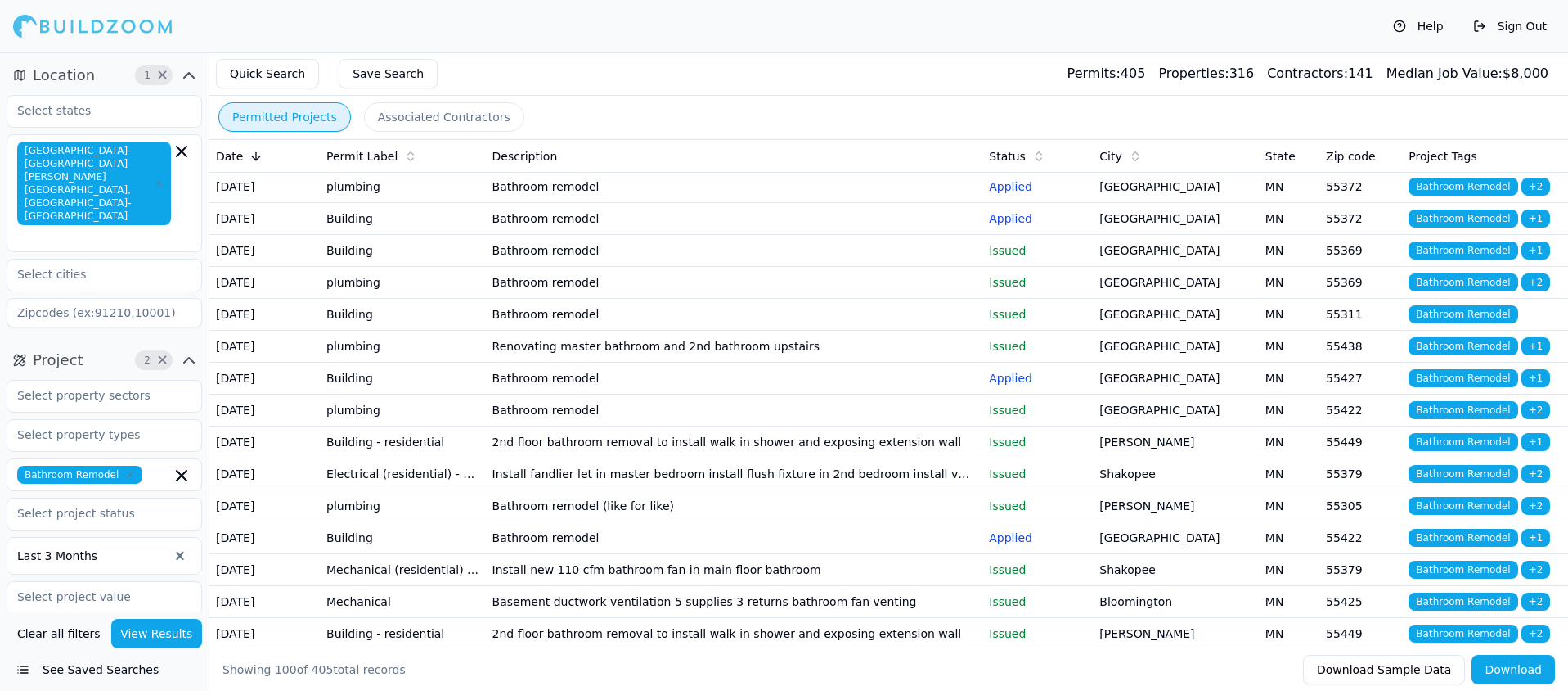
click at [532, 331] on td "Bathroom remodel" at bounding box center [735, 314] width 497 height 32
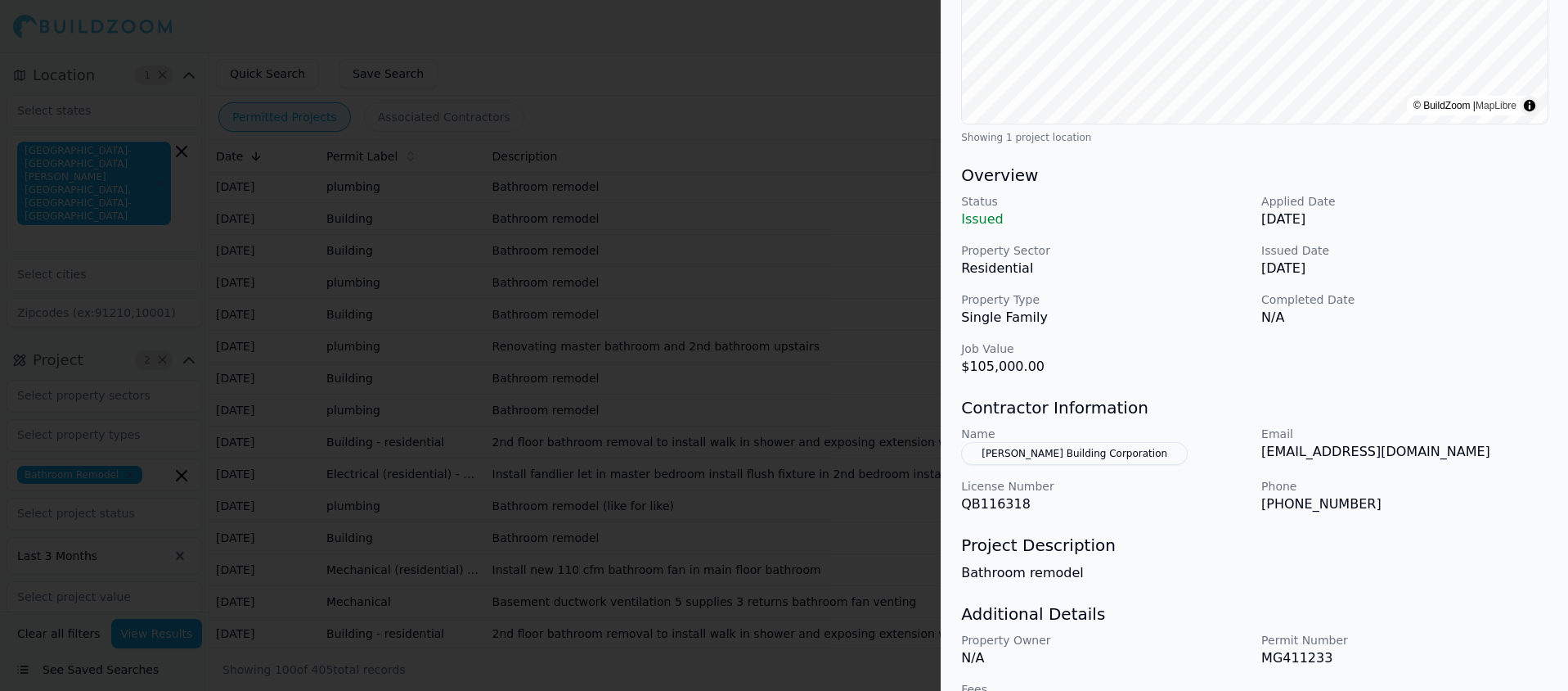
scroll to position [397, 0]
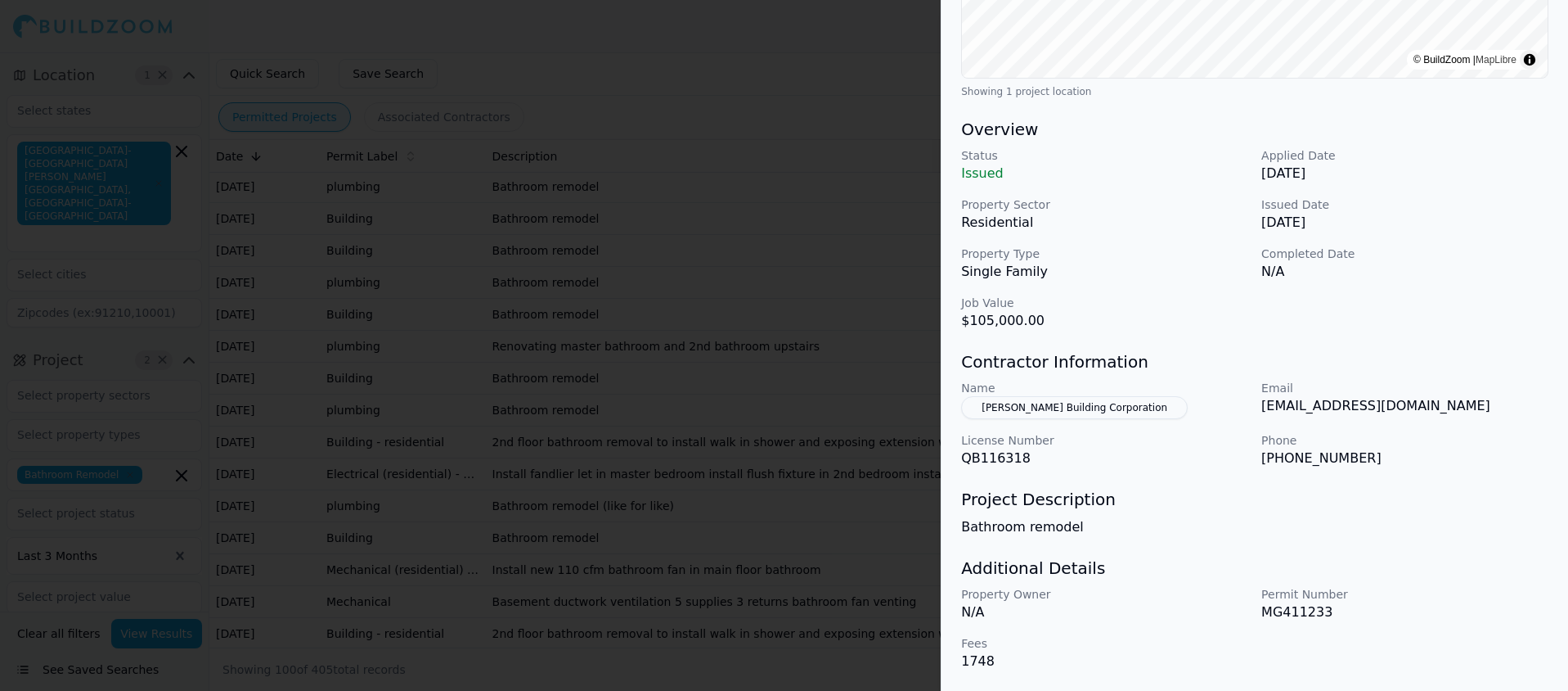
click at [1037, 407] on button "[PERSON_NAME] Building Corporation" at bounding box center [1074, 407] width 227 height 23
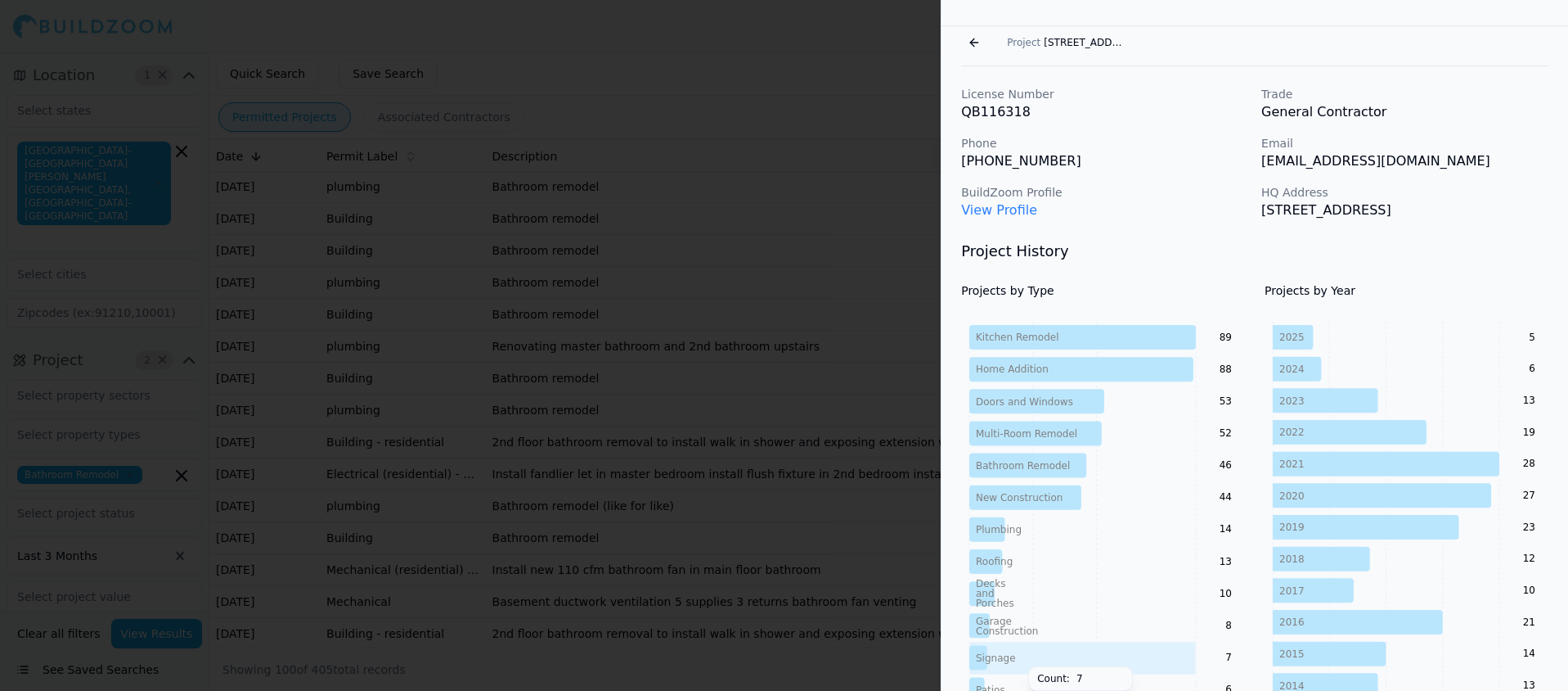
scroll to position [0, 0]
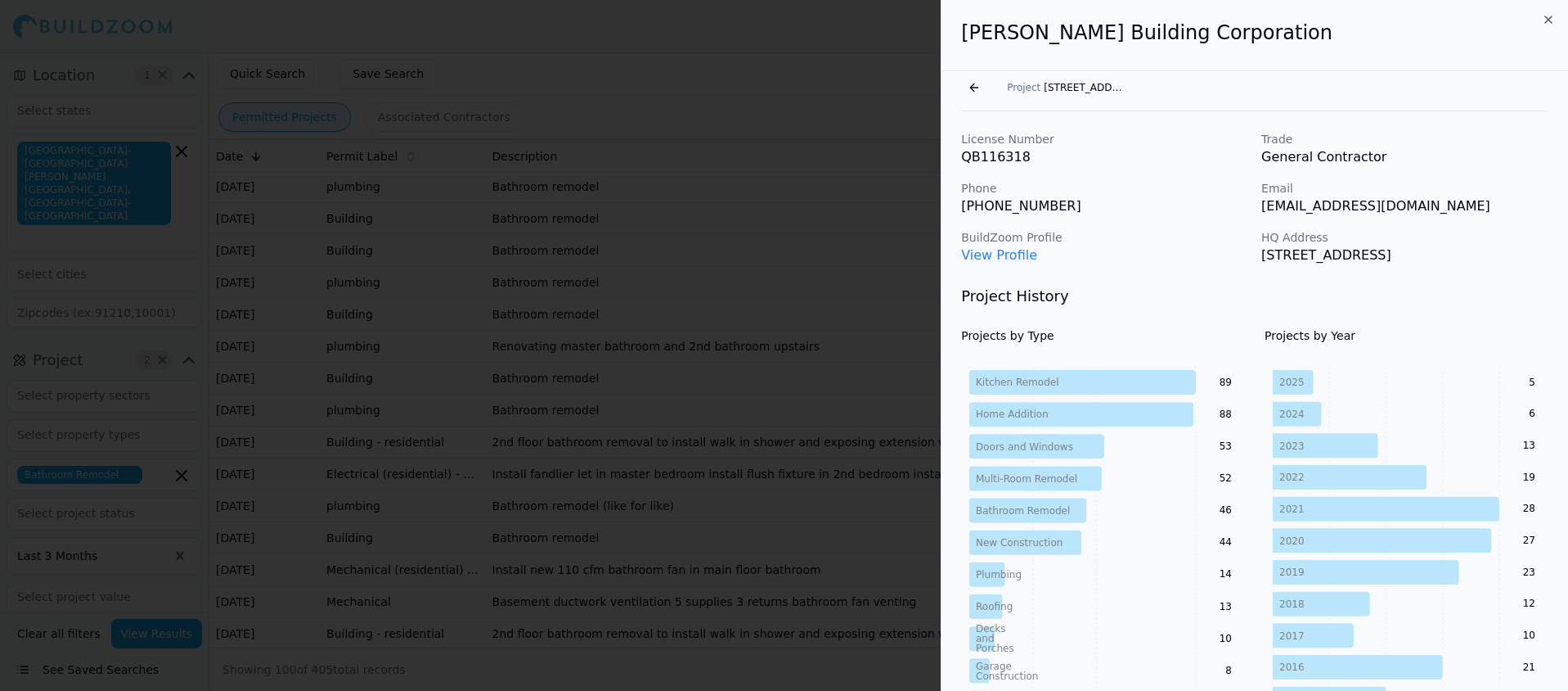
click at [1012, 257] on link "View Profile" at bounding box center [999, 254] width 76 height 16
click at [1549, 18] on icon "button" at bounding box center [1548, 20] width 13 height 13
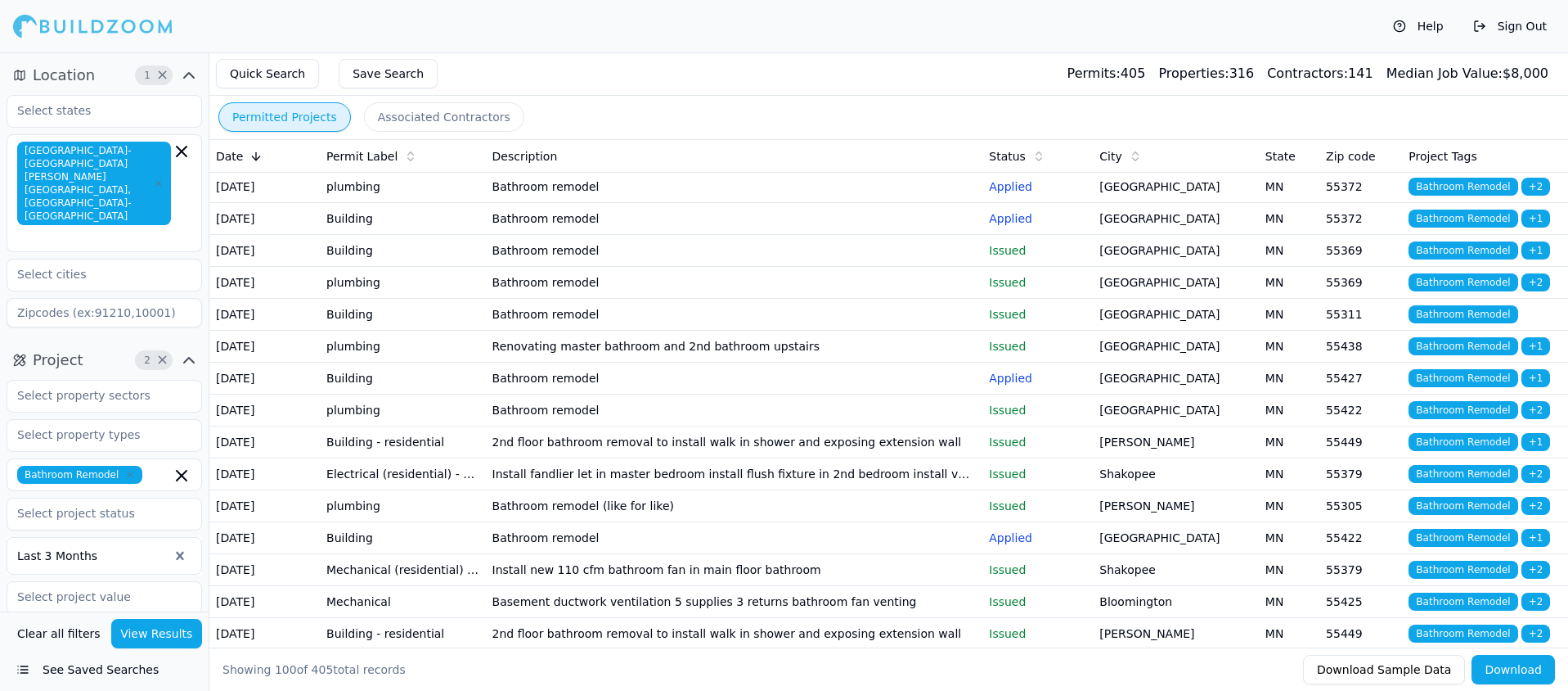
click at [545, 234] on td "Bathroom remodel" at bounding box center [735, 219] width 497 height 32
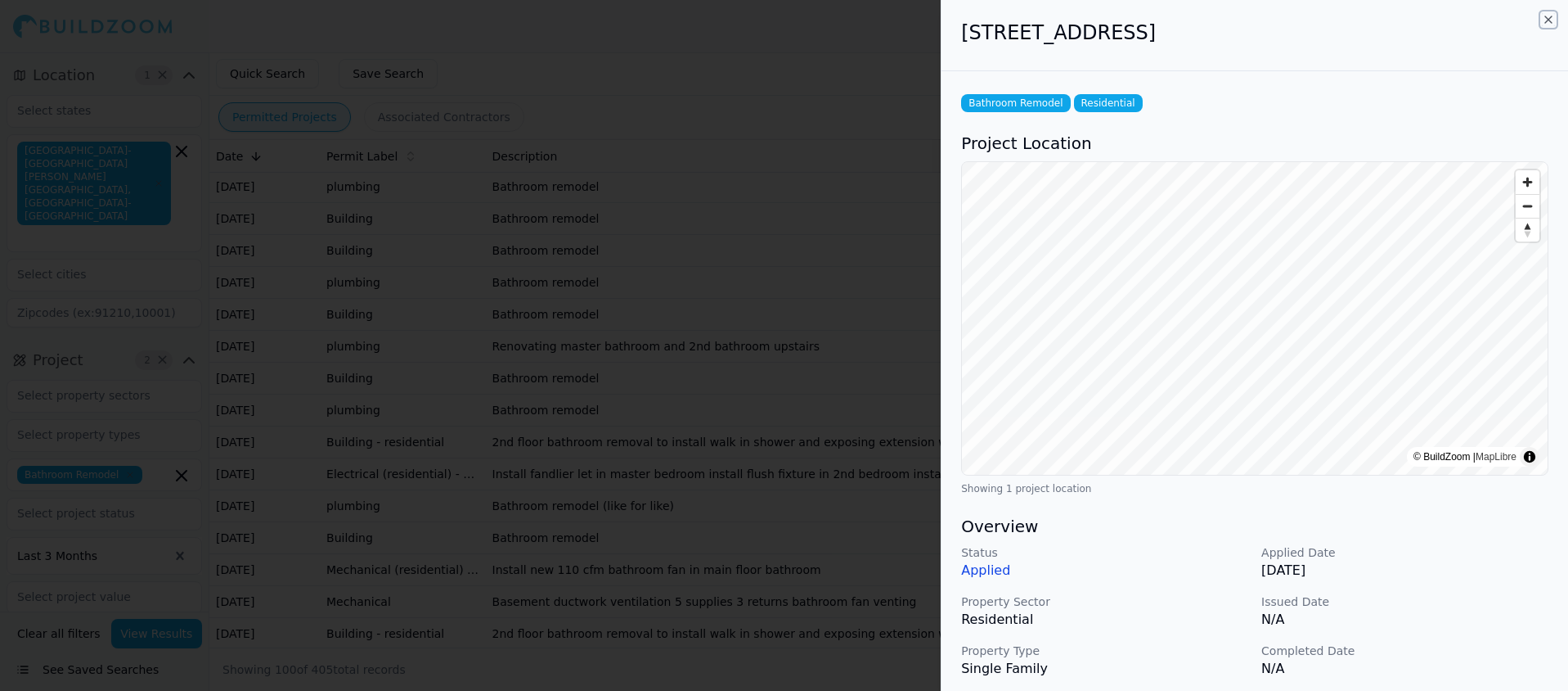
click at [1546, 17] on icon "button" at bounding box center [1548, 20] width 7 height 7
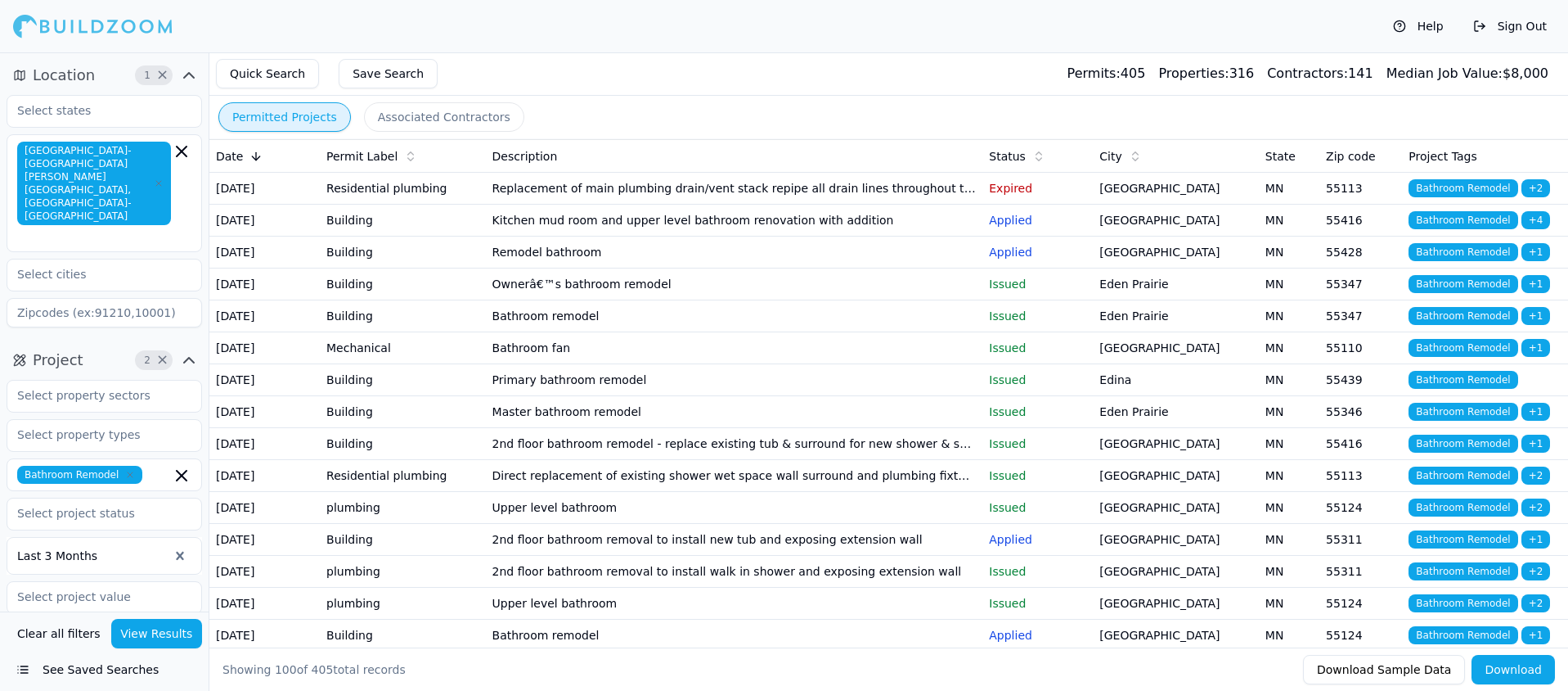
click at [603, 428] on td "Master bathroom remodel" at bounding box center [735, 412] width 497 height 32
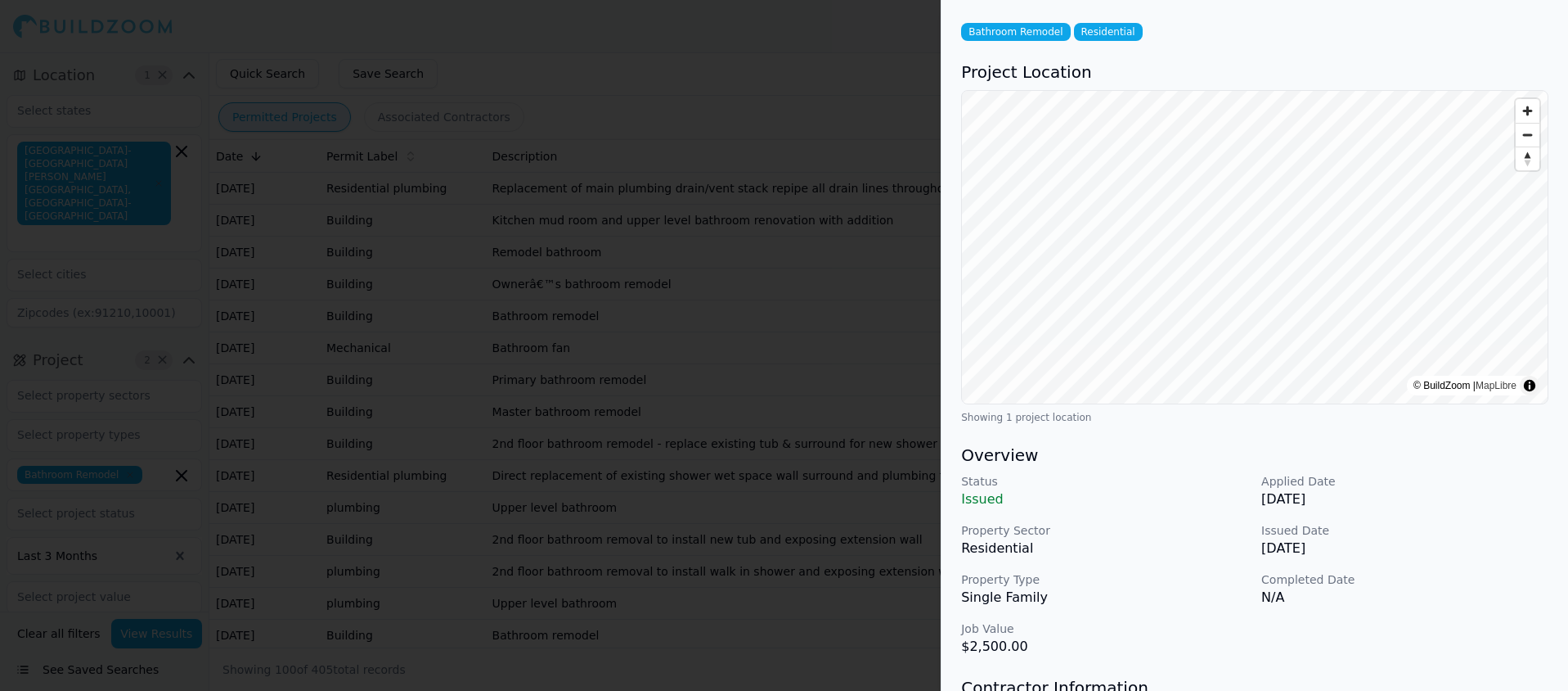
scroll to position [397, 0]
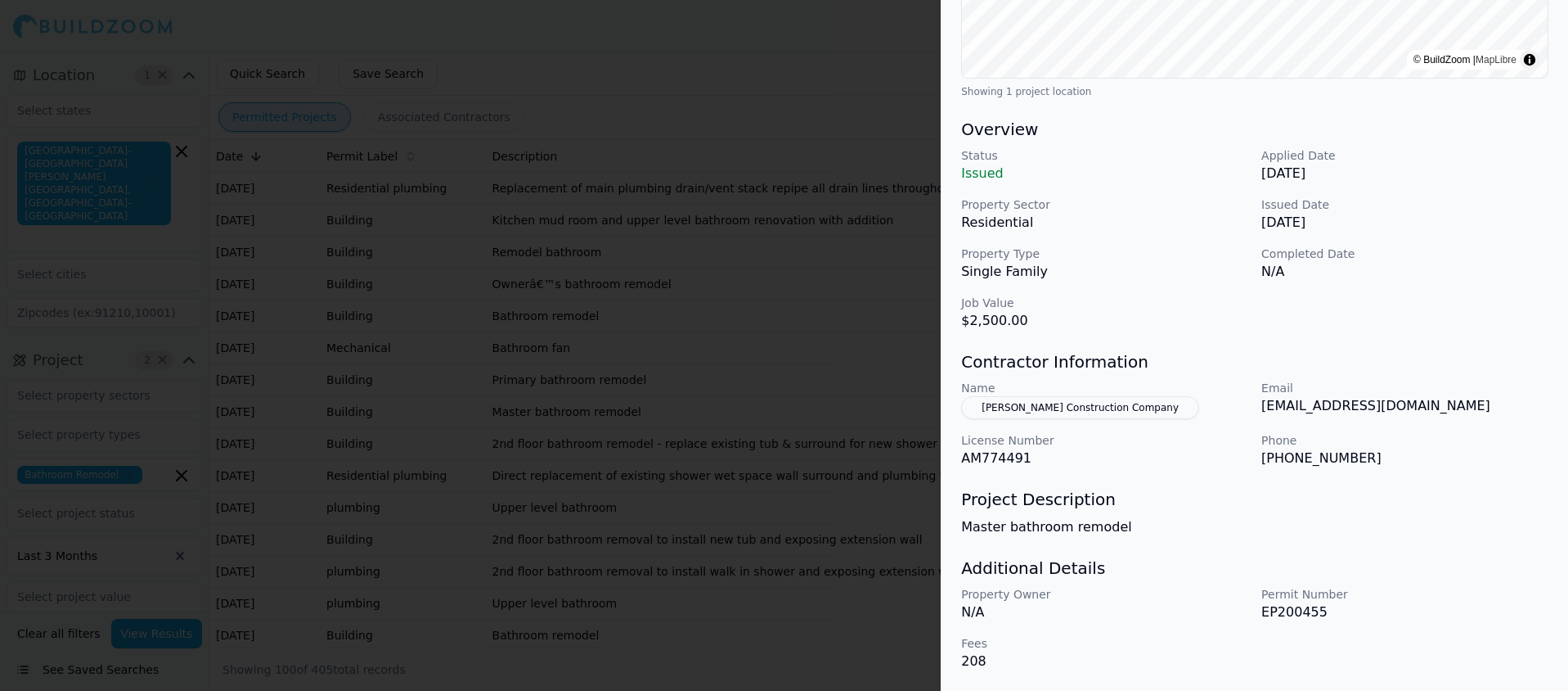
click at [1094, 407] on button "[PERSON_NAME] Construction Company" at bounding box center [1079, 407] width 238 height 23
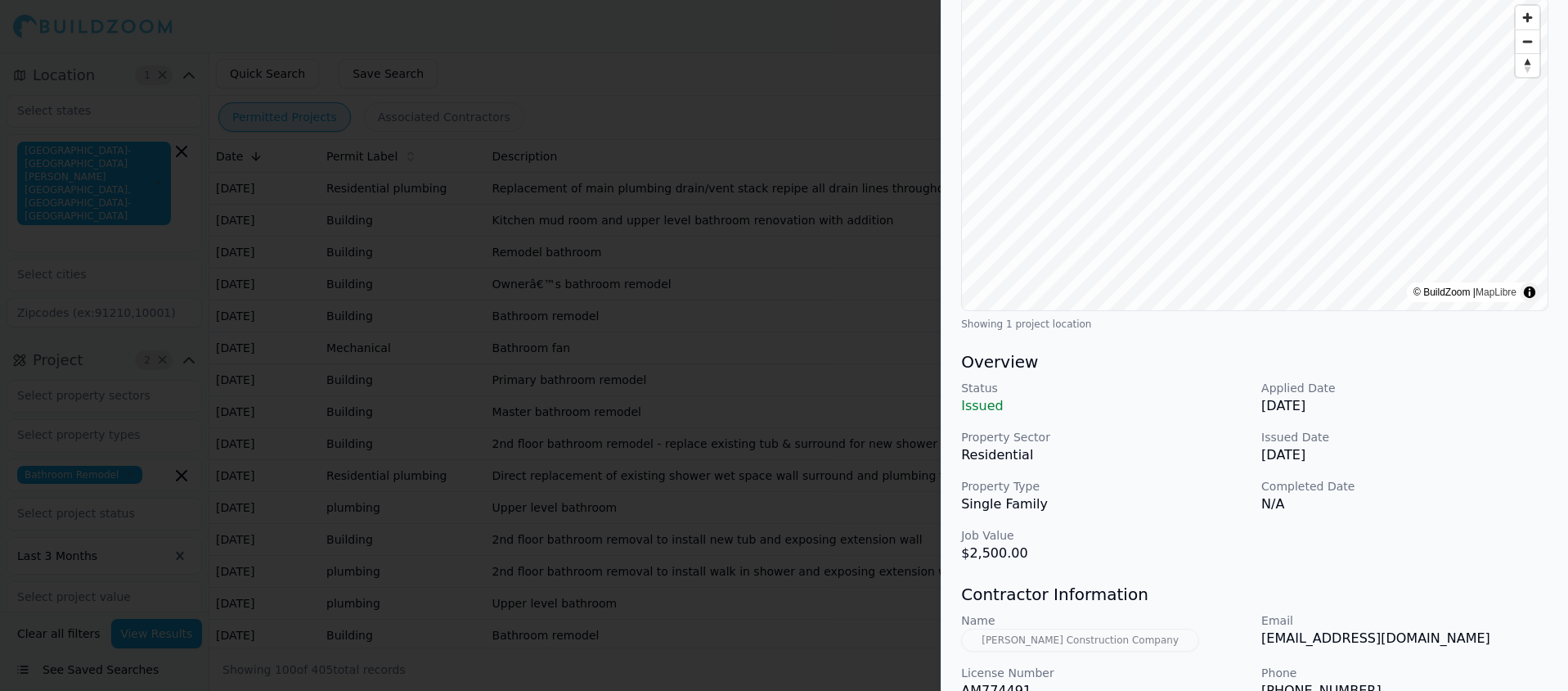
scroll to position [0, 0]
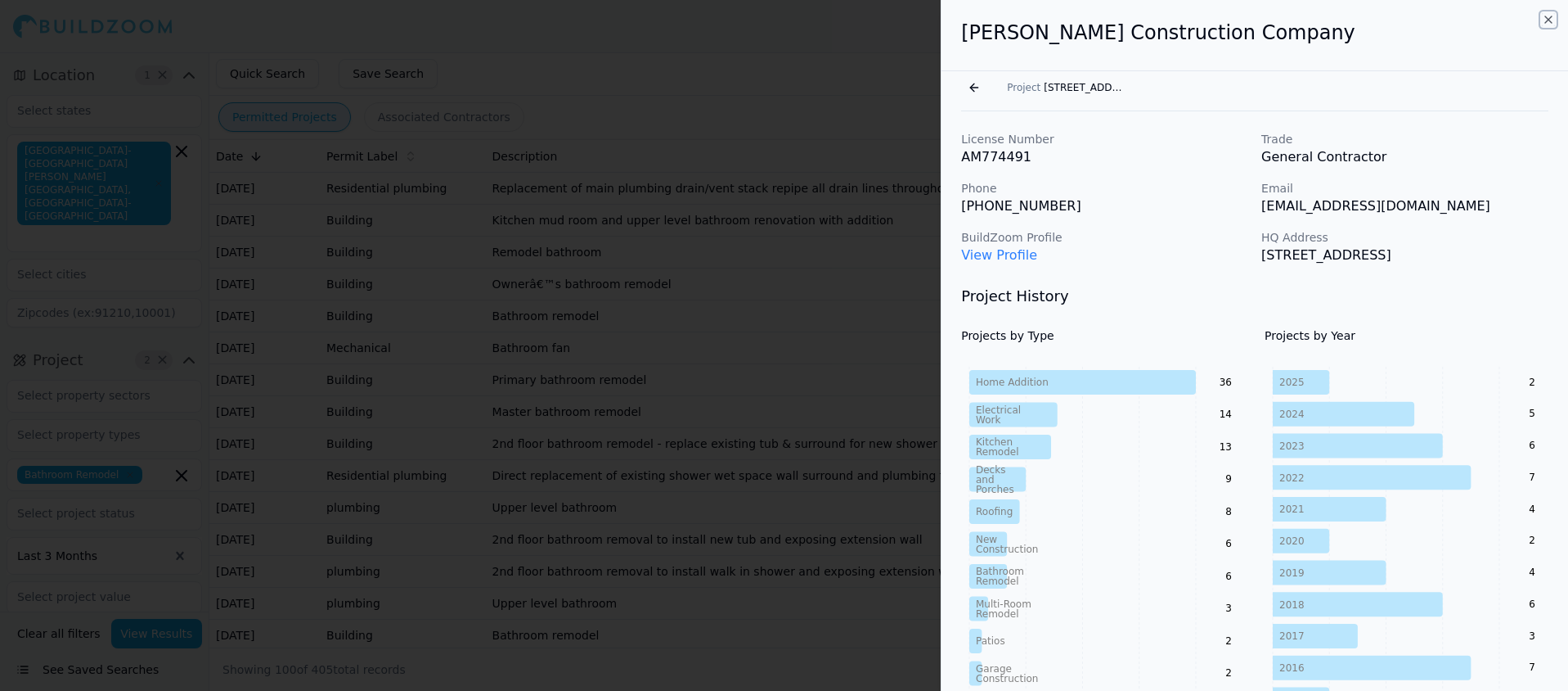
click at [1549, 17] on icon "button" at bounding box center [1548, 20] width 7 height 7
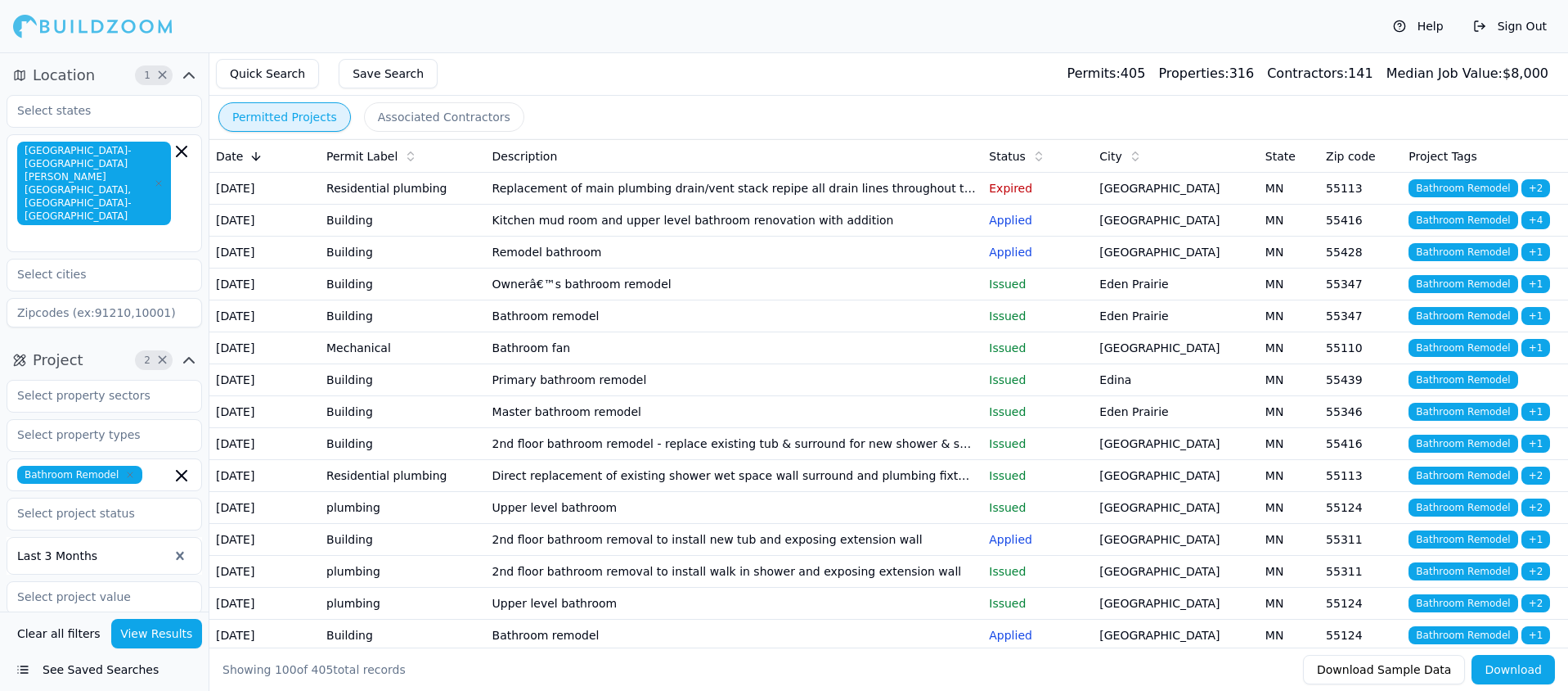
click at [657, 428] on td "Master bathroom remodel" at bounding box center [735, 412] width 497 height 32
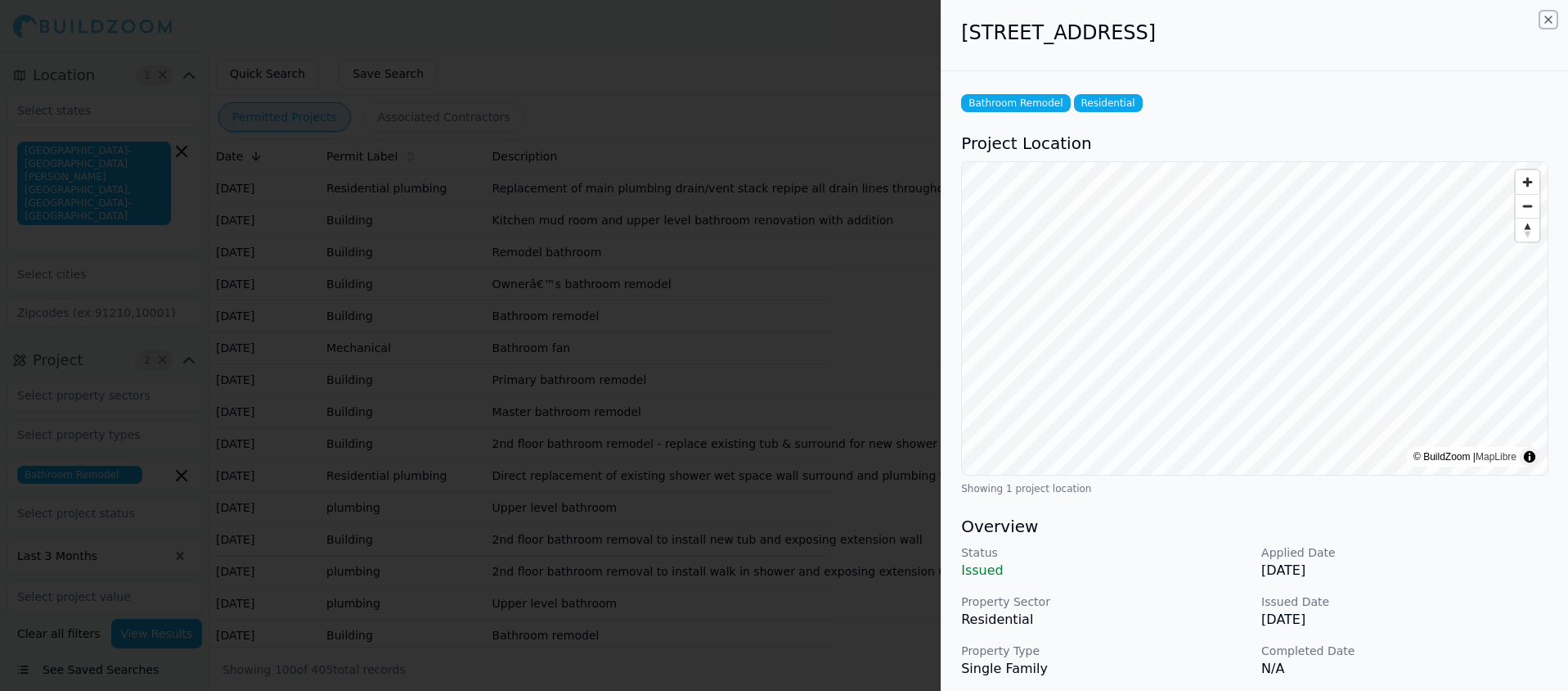
click at [1546, 19] on icon "button" at bounding box center [1548, 20] width 13 height 13
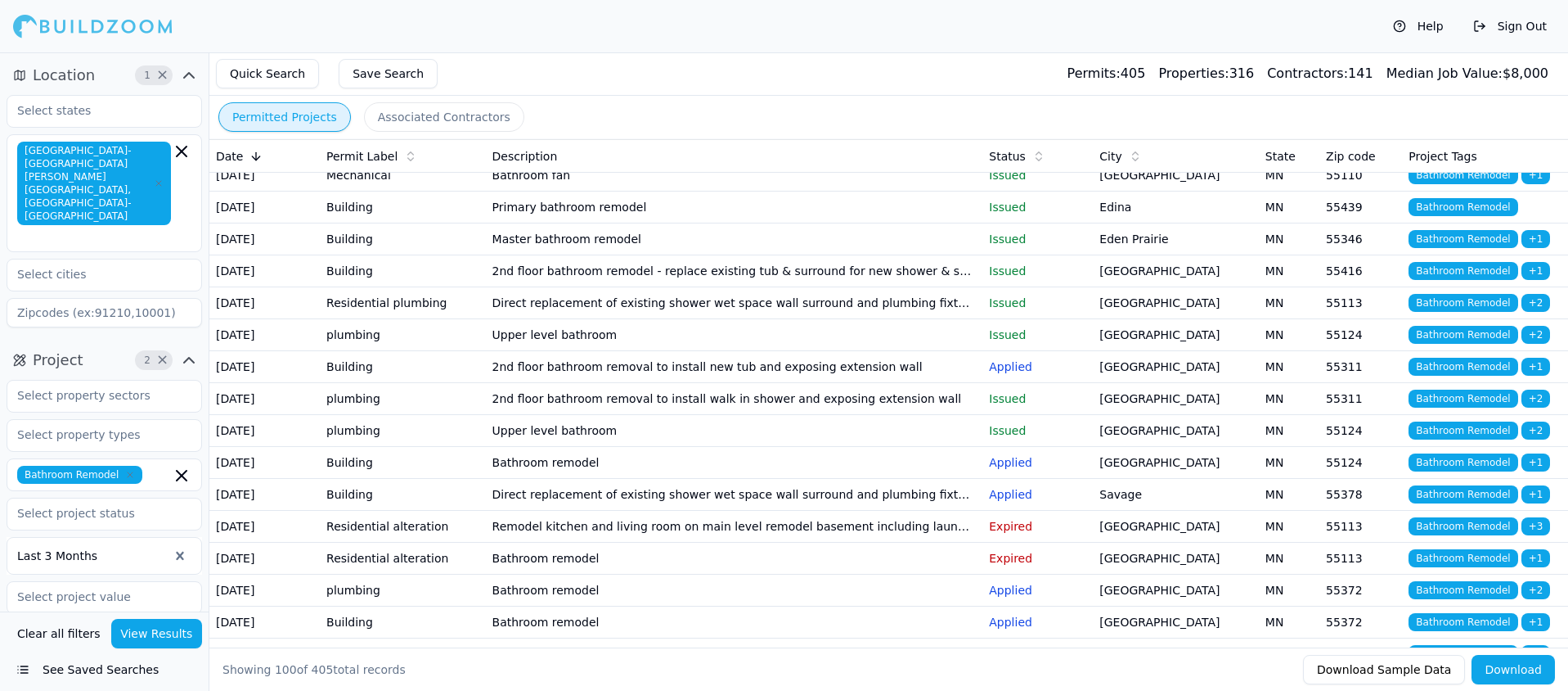
scroll to position [180, 0]
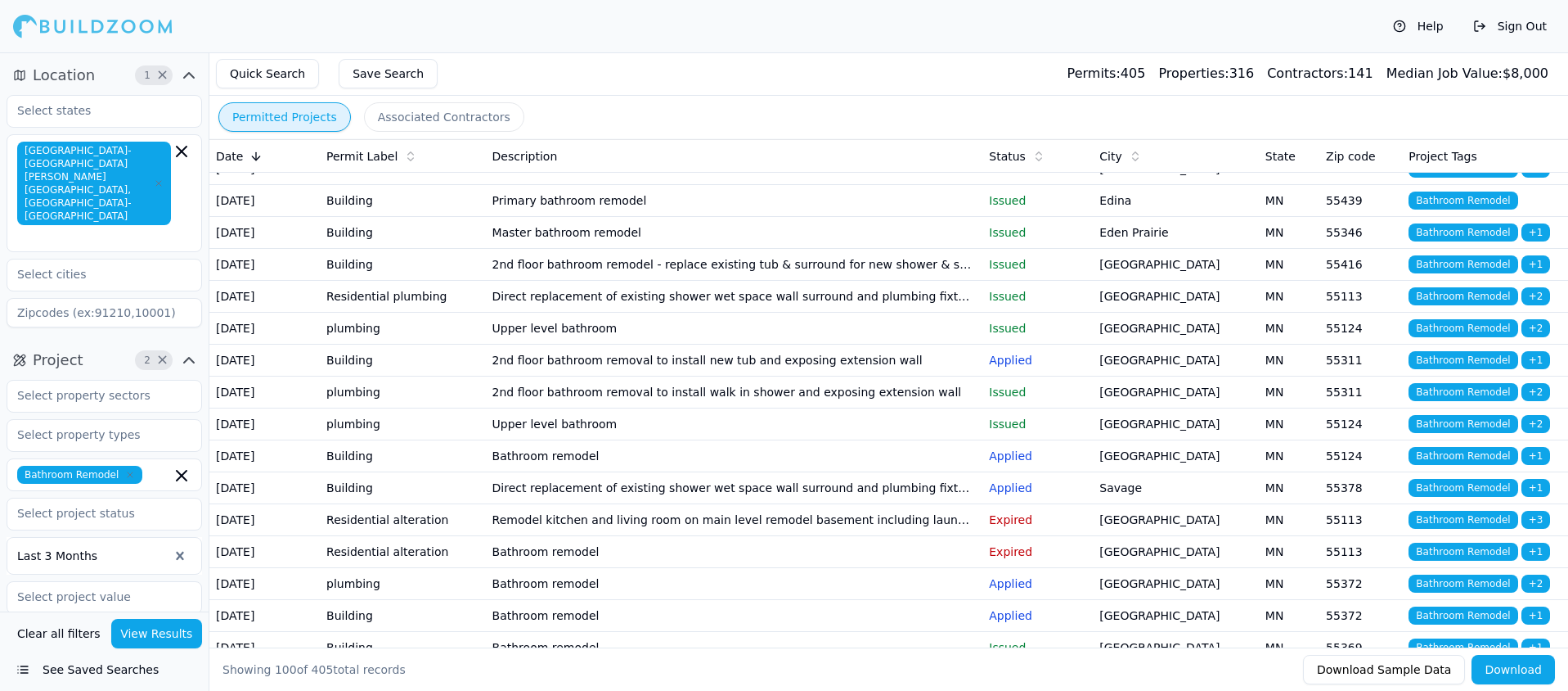
click at [757, 377] on td "2nd floor bathroom removal to install new tub and exposing extension wall" at bounding box center [735, 360] width 497 height 32
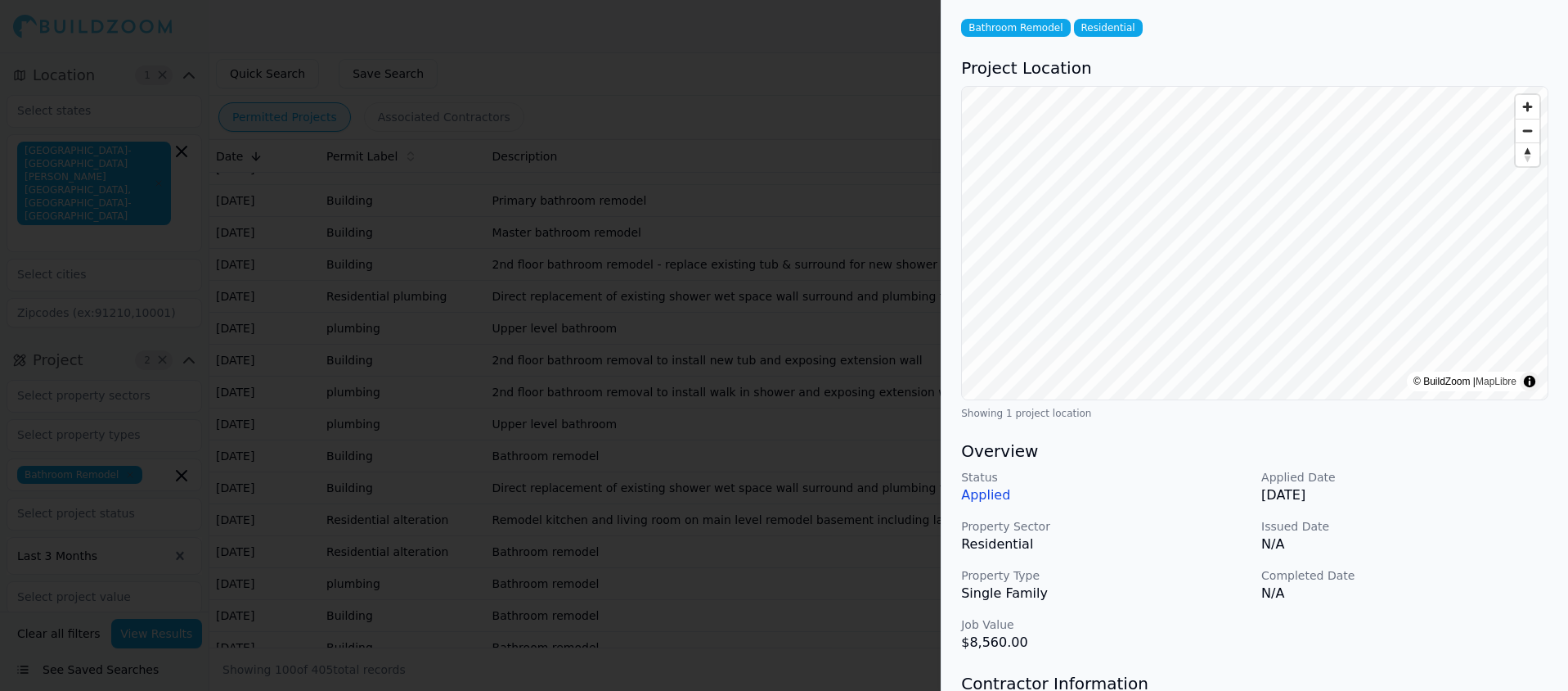
scroll to position [0, 0]
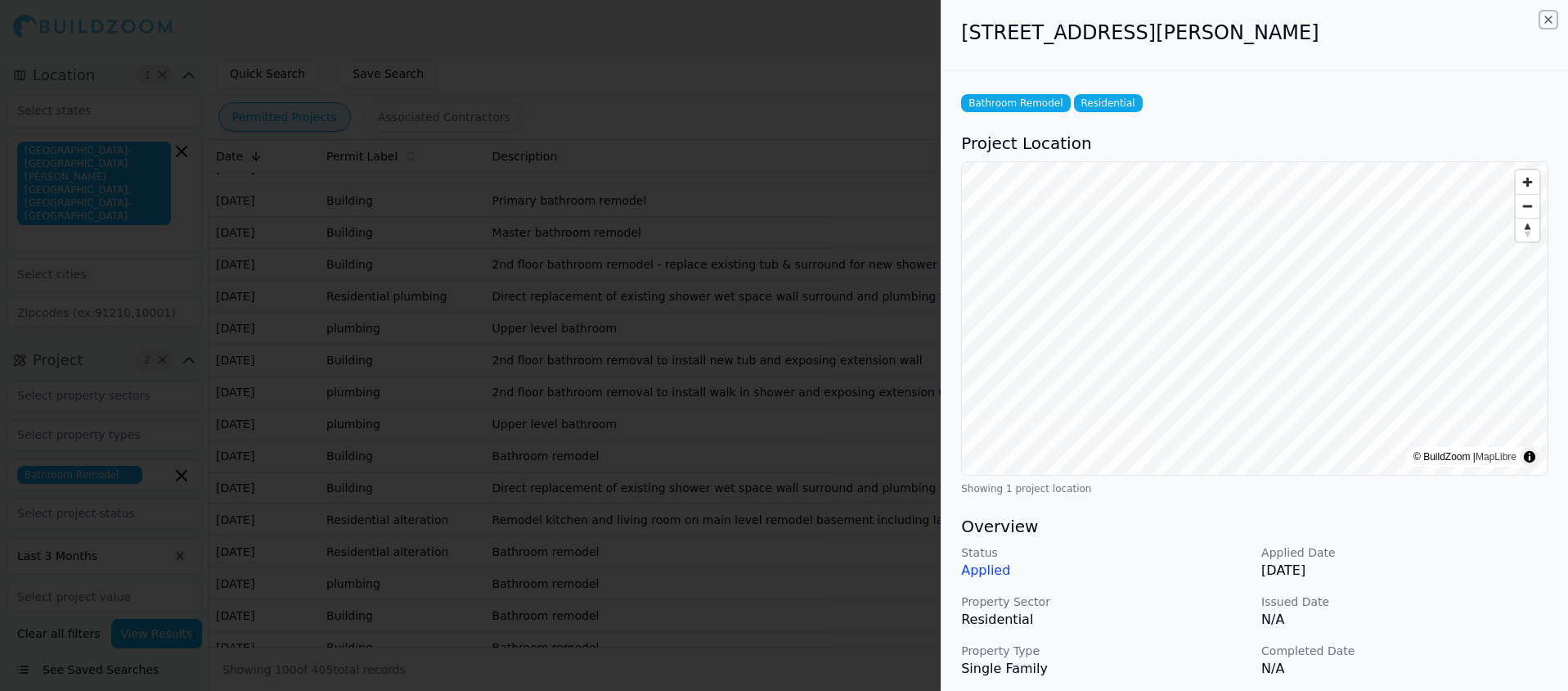
click at [1546, 15] on icon "button" at bounding box center [1548, 20] width 13 height 13
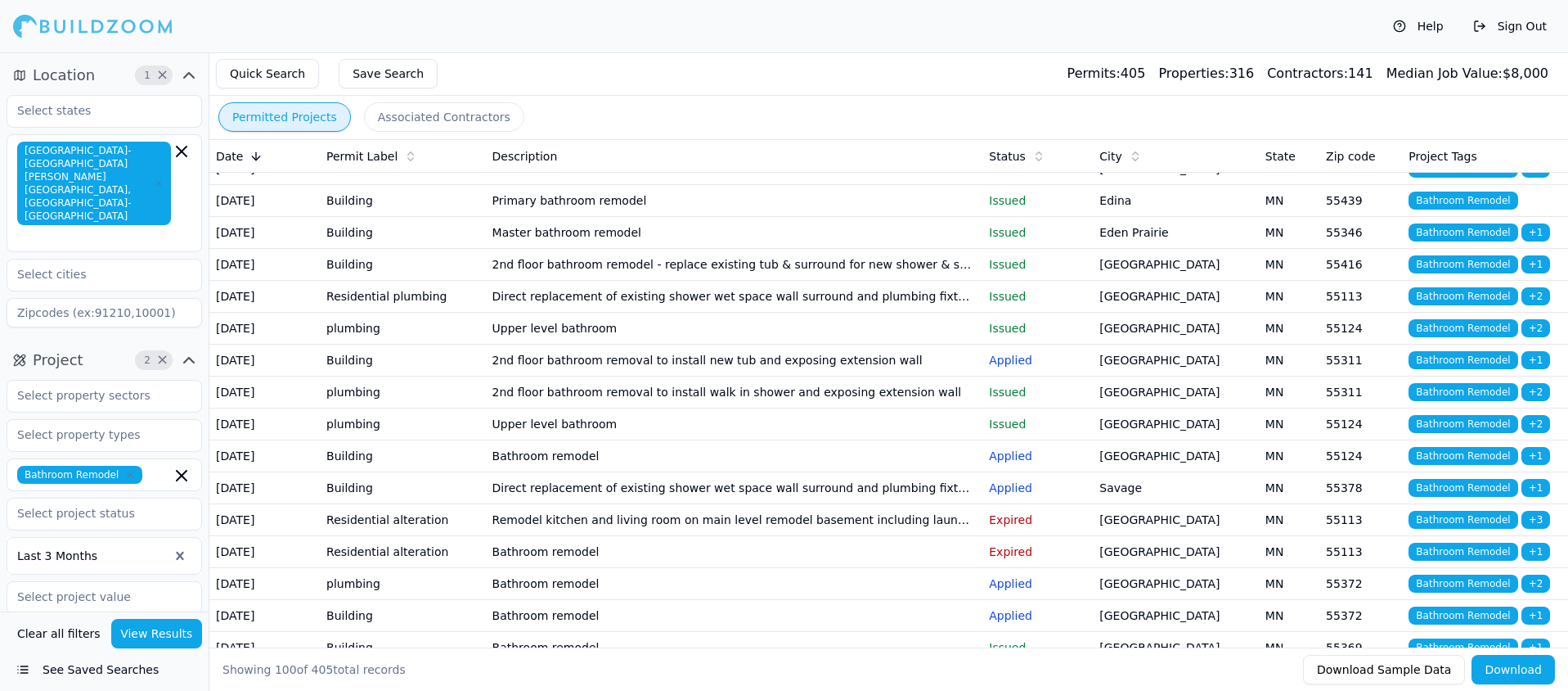
click at [556, 472] on td "Bathroom remodel" at bounding box center [735, 456] width 497 height 32
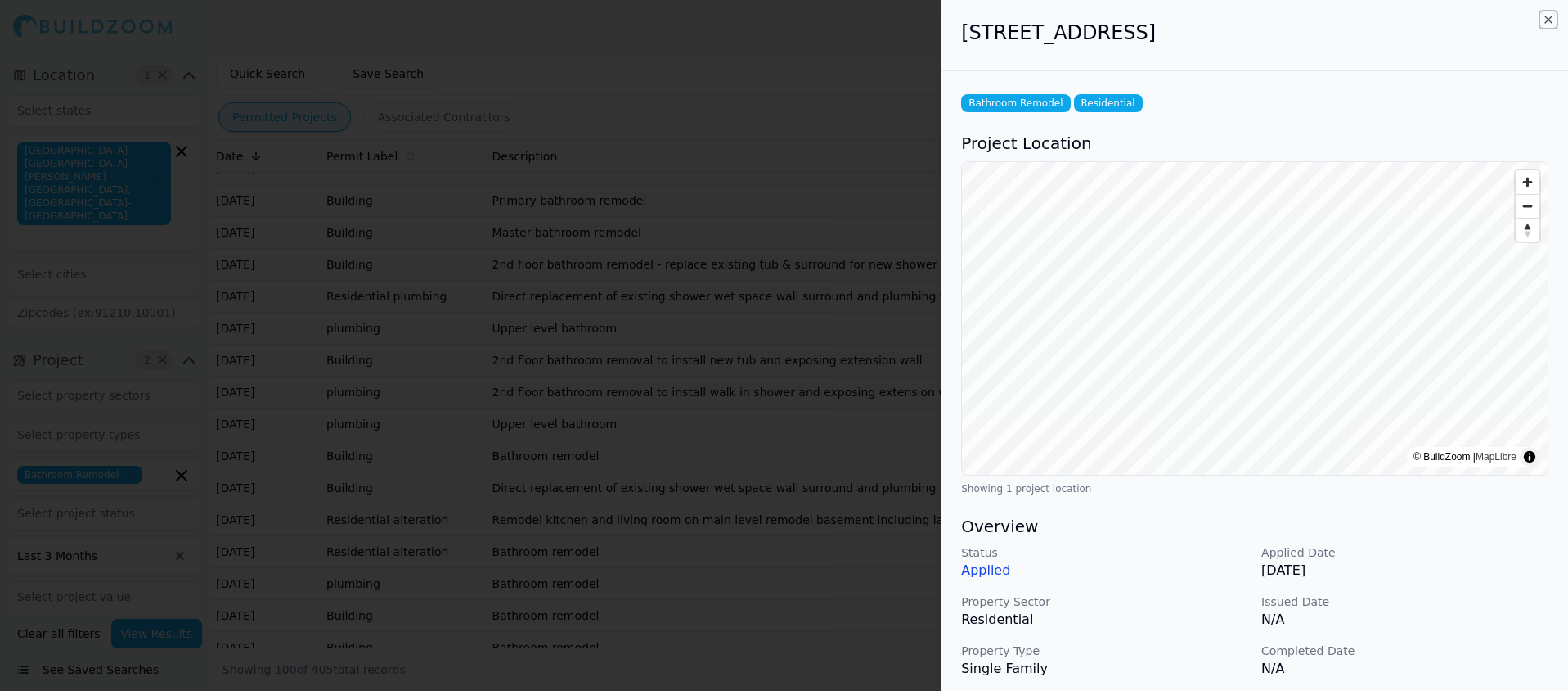
click at [1546, 17] on icon "button" at bounding box center [1548, 20] width 7 height 7
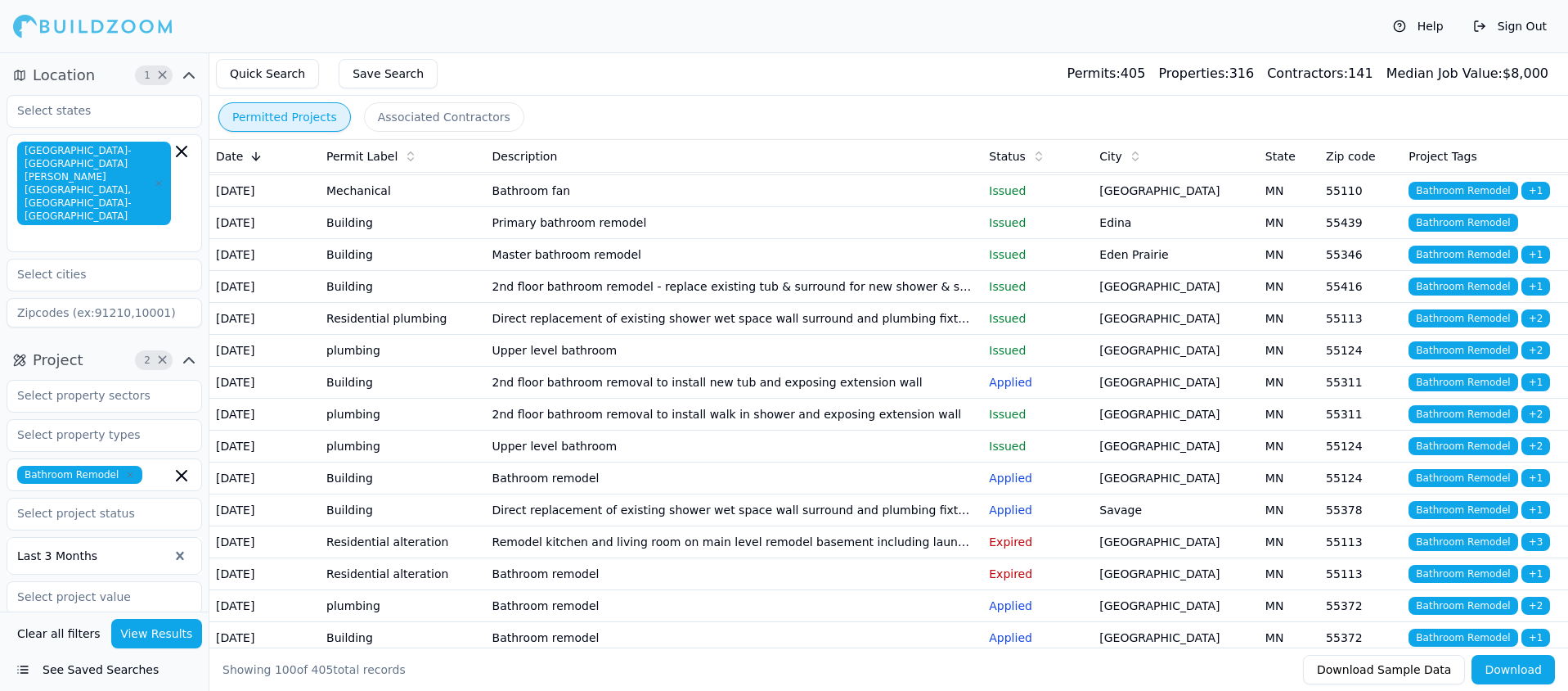
scroll to position [147, 0]
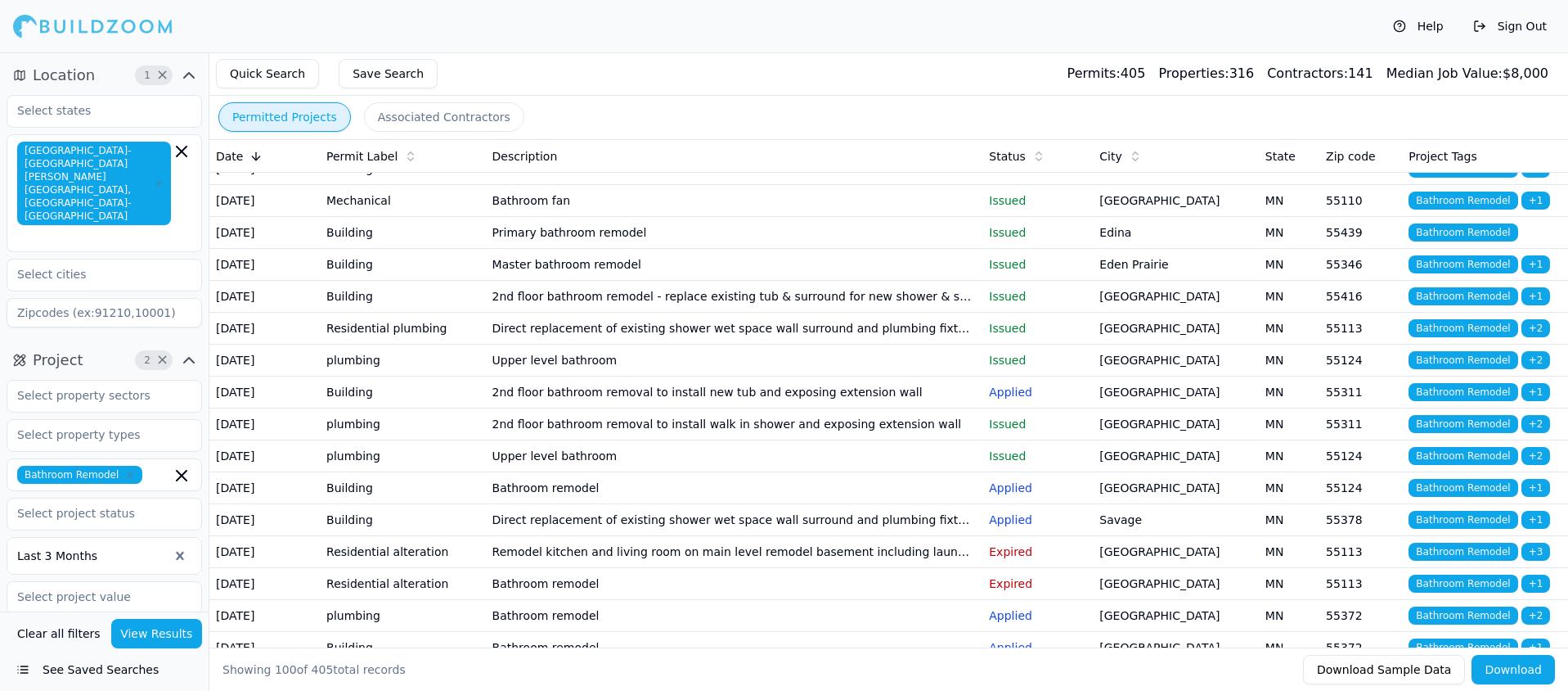
click at [593, 281] on td "Master bathroom remodel" at bounding box center [735, 264] width 497 height 32
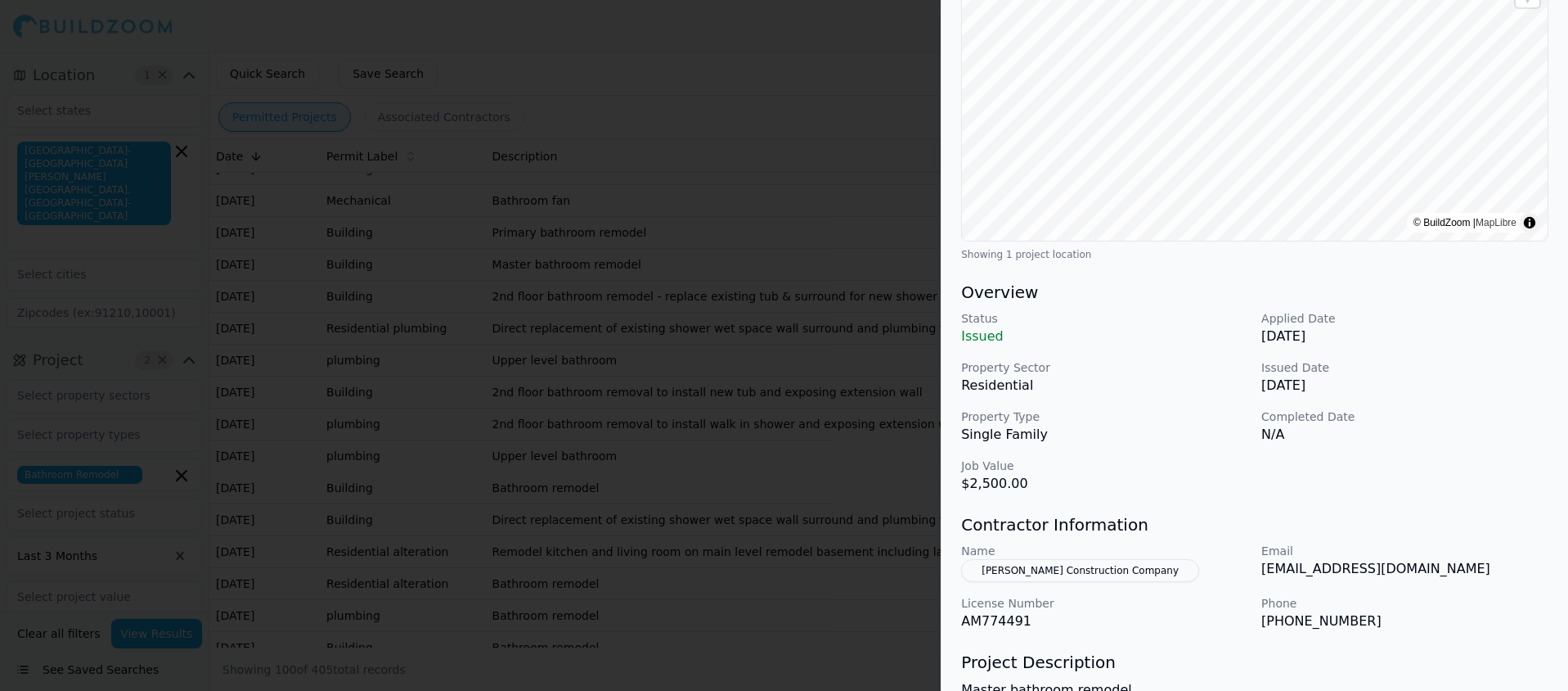
scroll to position [0, 0]
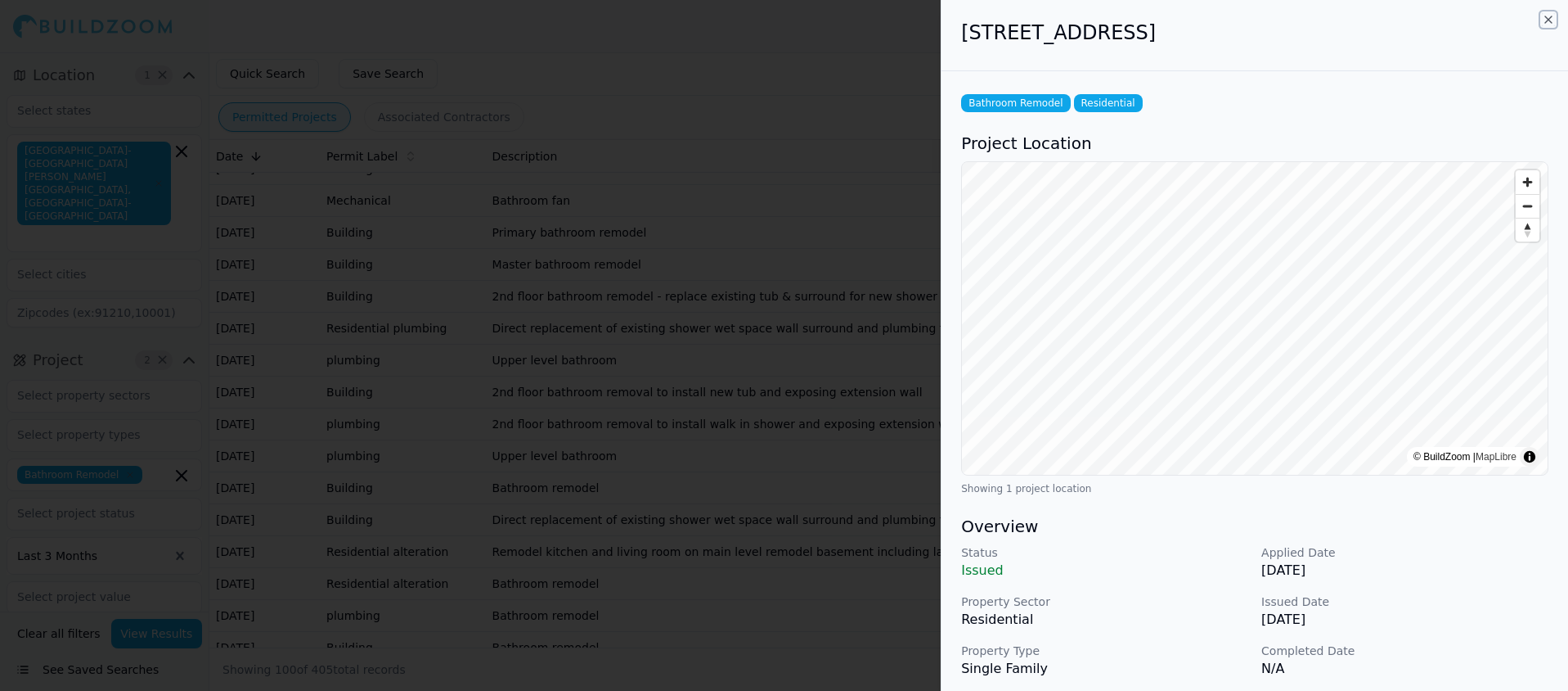
click at [1550, 17] on icon "button" at bounding box center [1548, 20] width 7 height 7
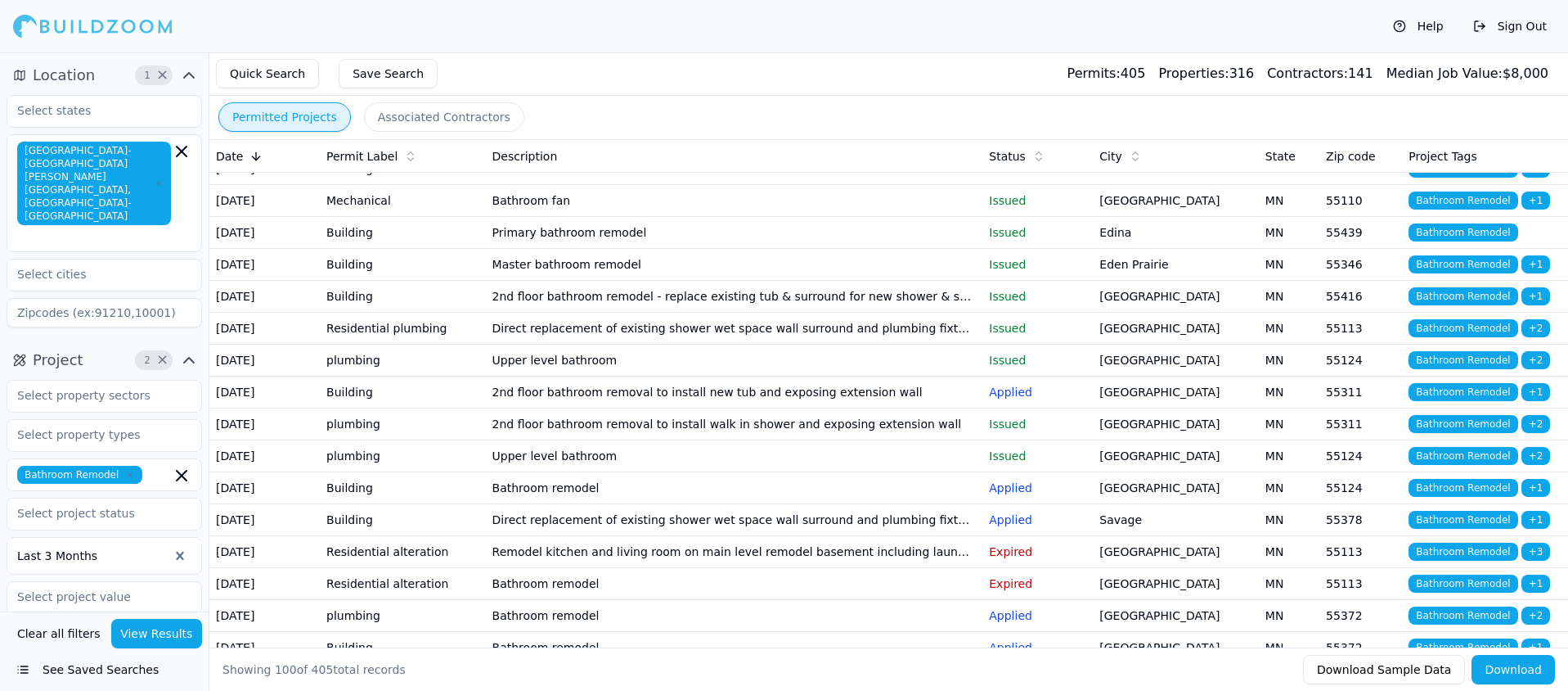
click at [596, 249] on td "Primary bathroom remodel" at bounding box center [735, 233] width 497 height 32
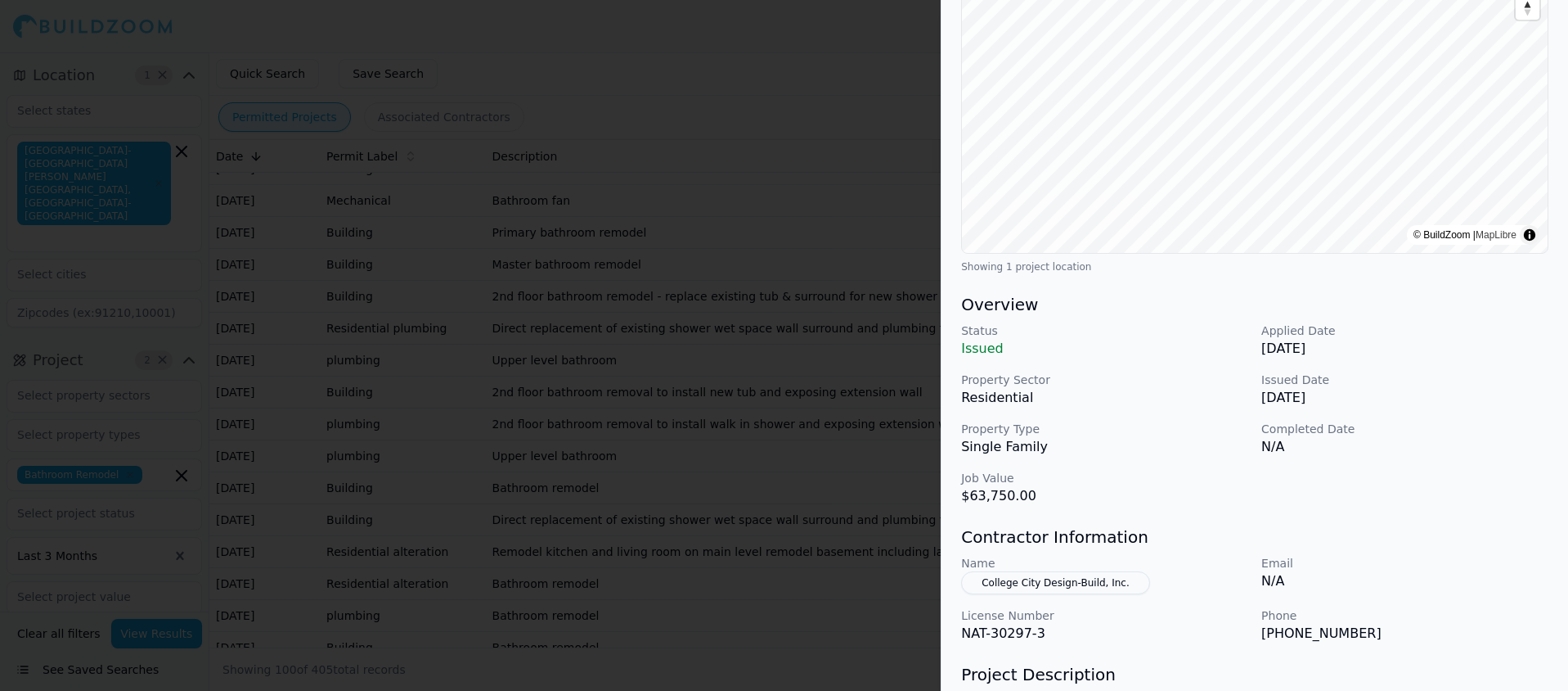
scroll to position [241, 0]
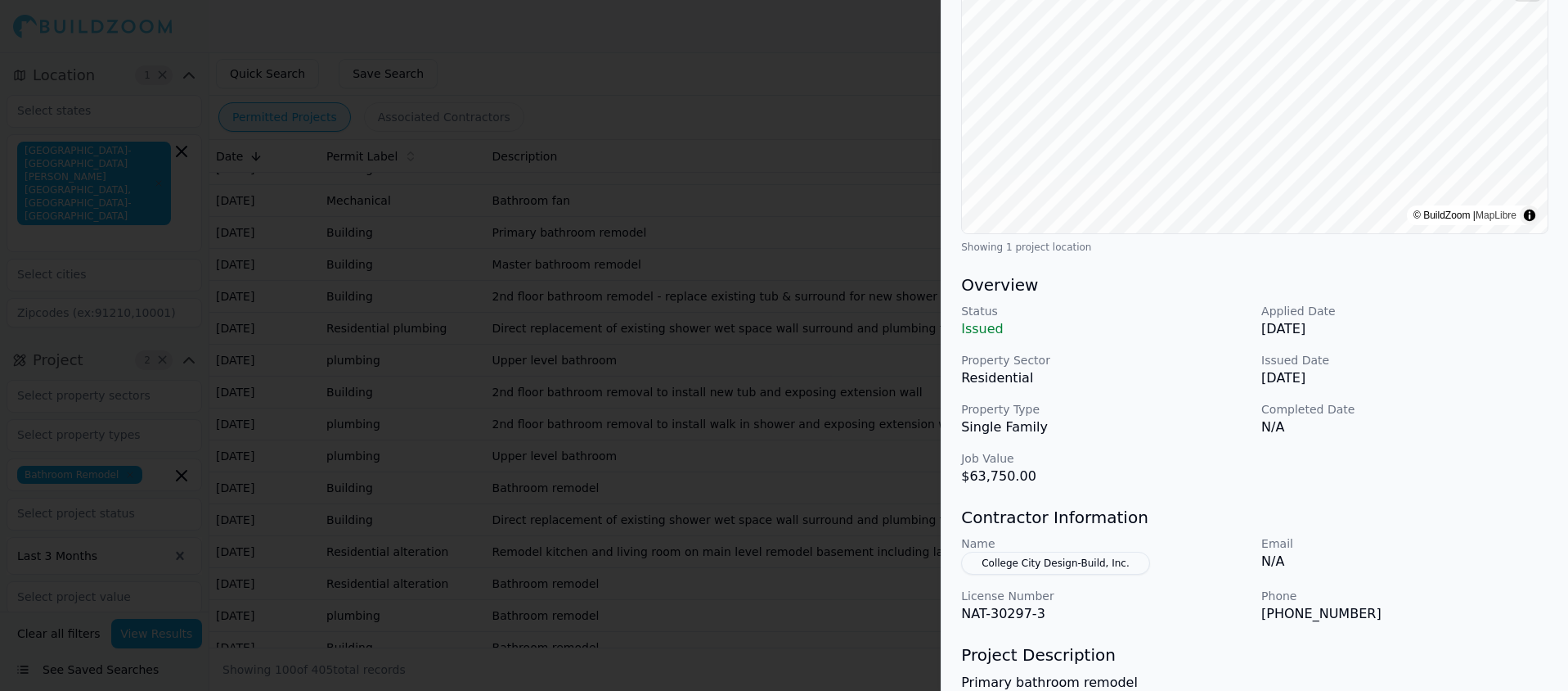
click at [1057, 560] on button "College City Design-Build, Inc." at bounding box center [1054, 563] width 189 height 23
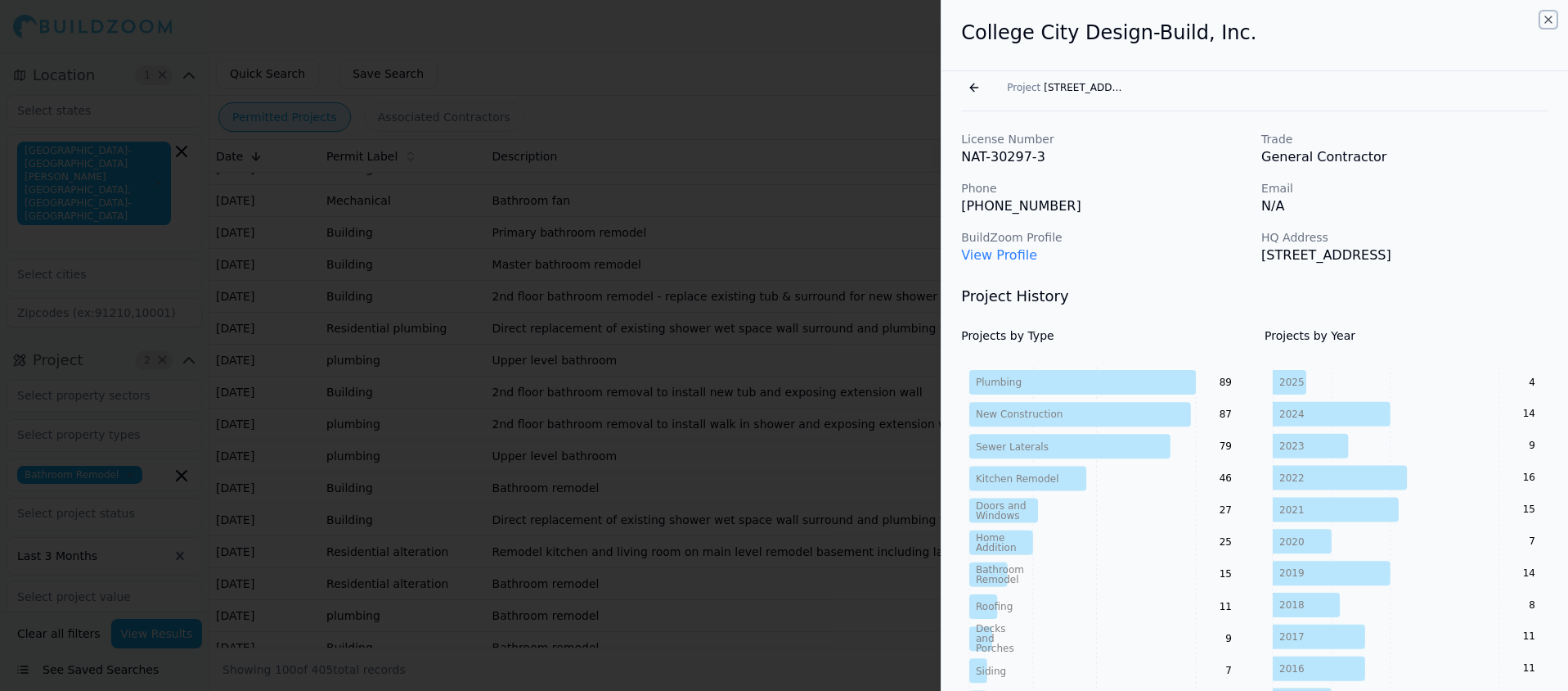
click at [1546, 20] on icon "button" at bounding box center [1548, 20] width 13 height 13
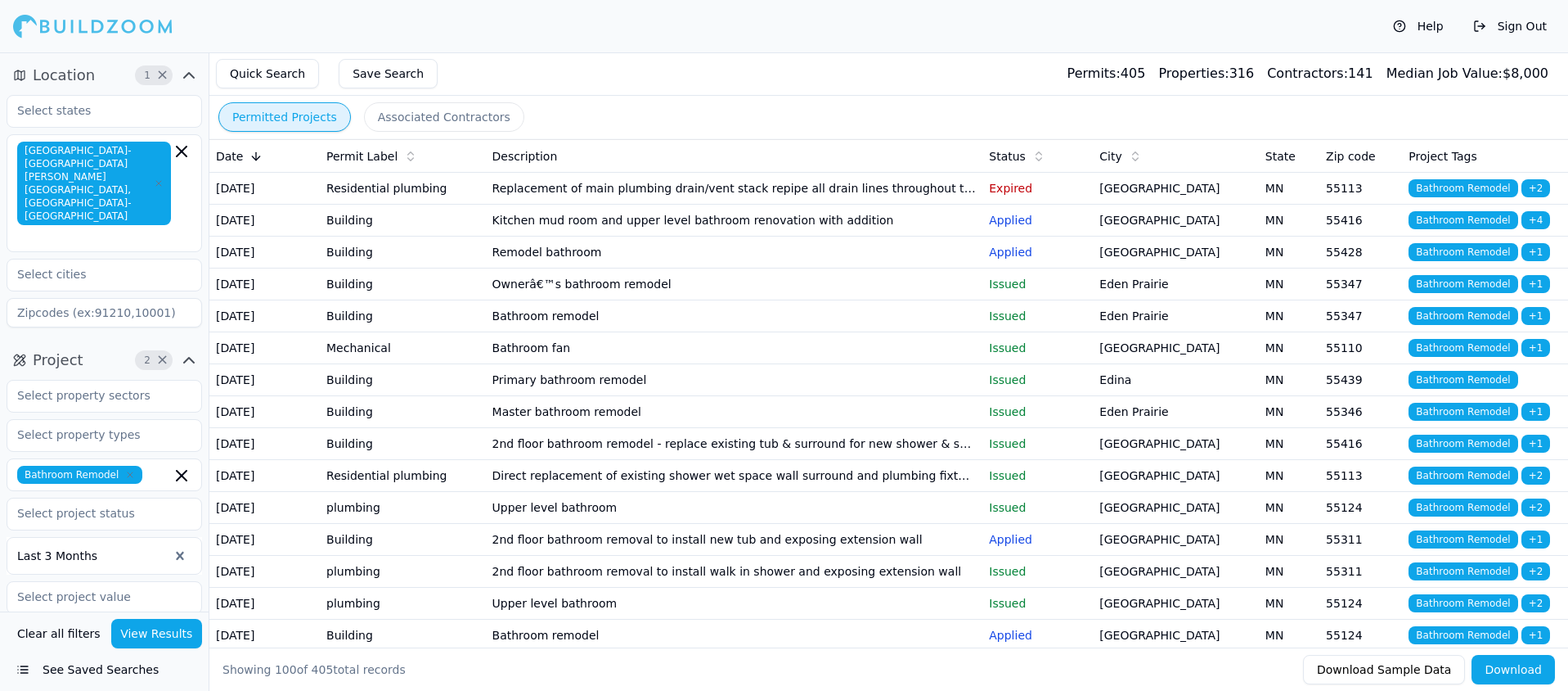
click at [725, 235] on td "Kitchen mud room and upper level bathroom renovation with addition" at bounding box center [735, 220] width 497 height 32
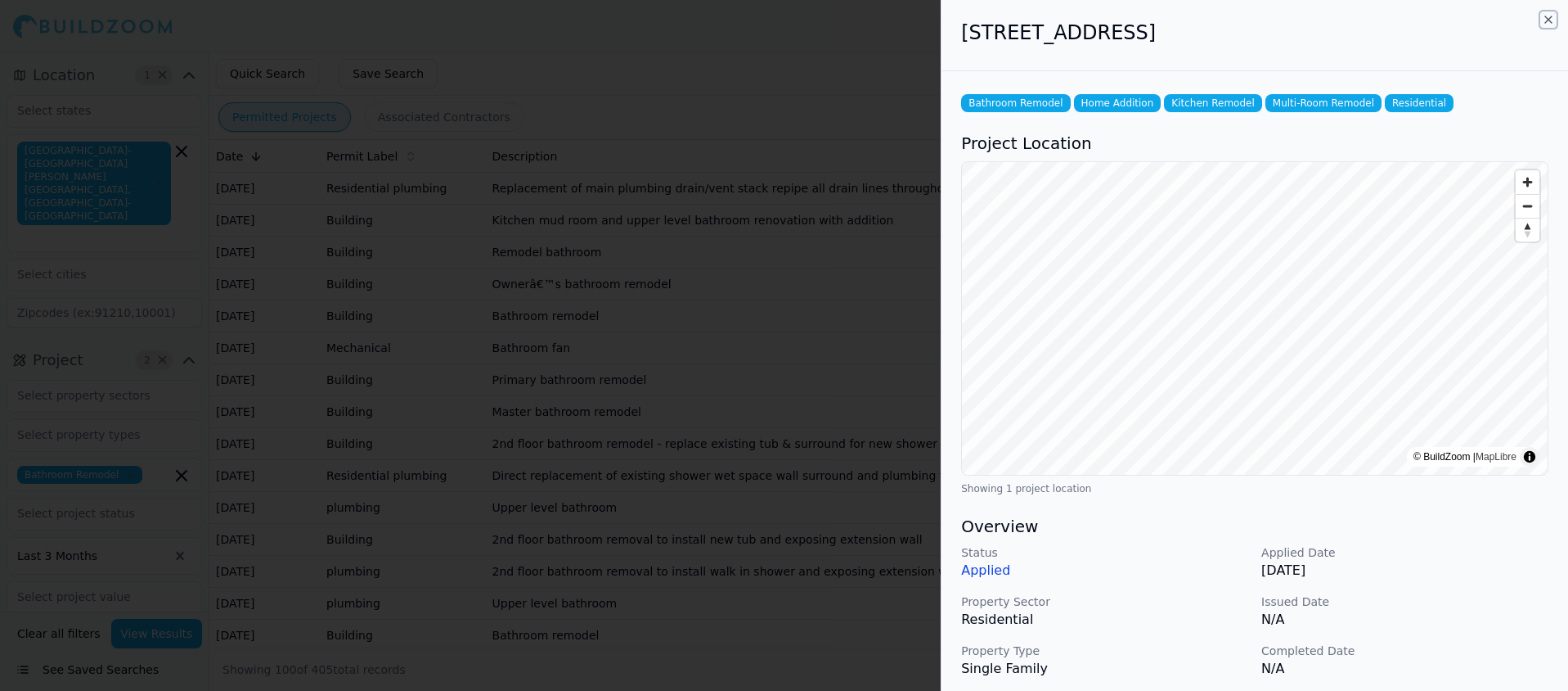
click at [1547, 21] on icon "button" at bounding box center [1548, 20] width 13 height 13
